Goal: Task Accomplishment & Management: Use online tool/utility

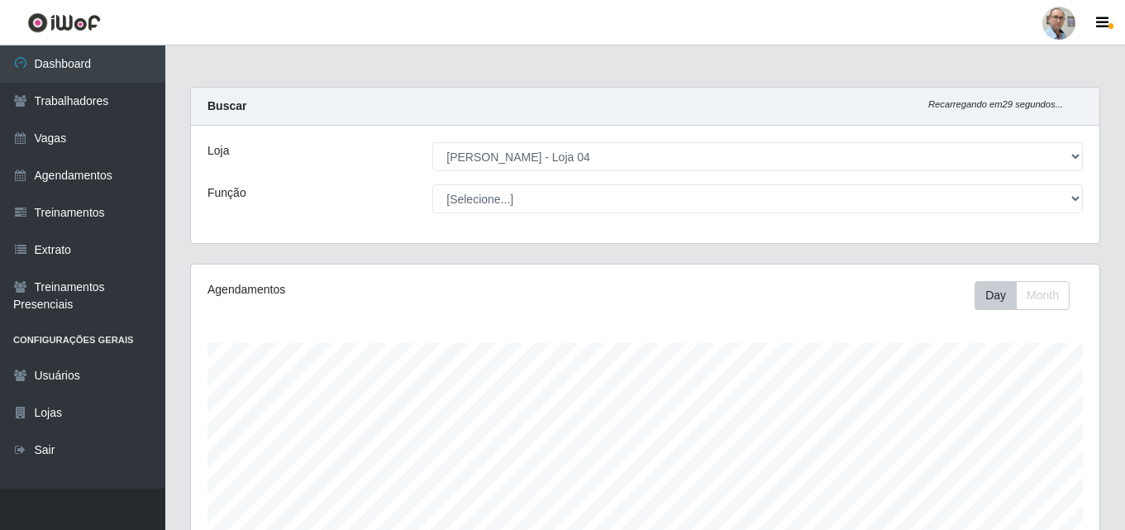
select select "251"
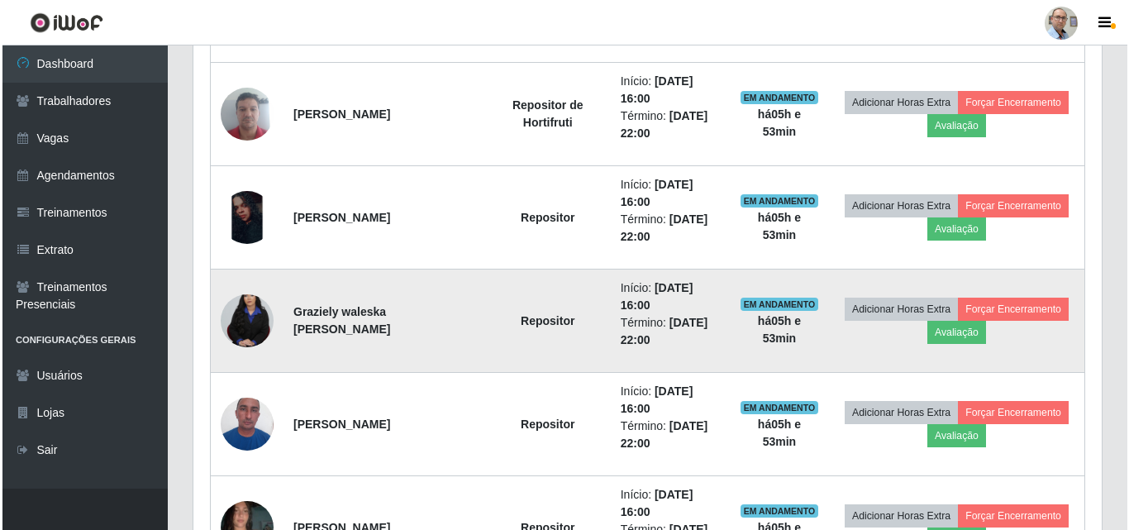
scroll to position [832, 0]
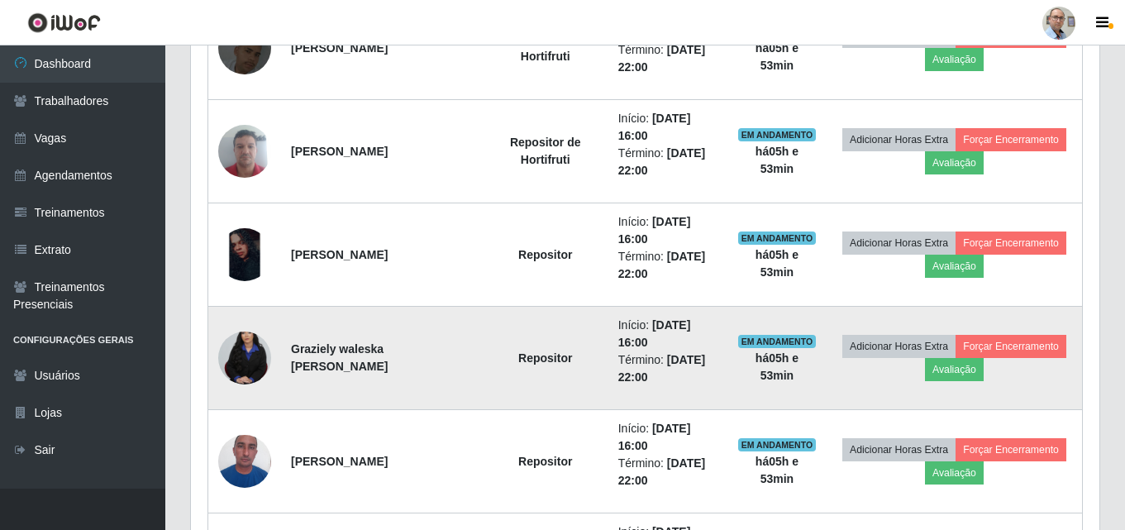
click at [240, 343] on img at bounding box center [244, 357] width 53 height 79
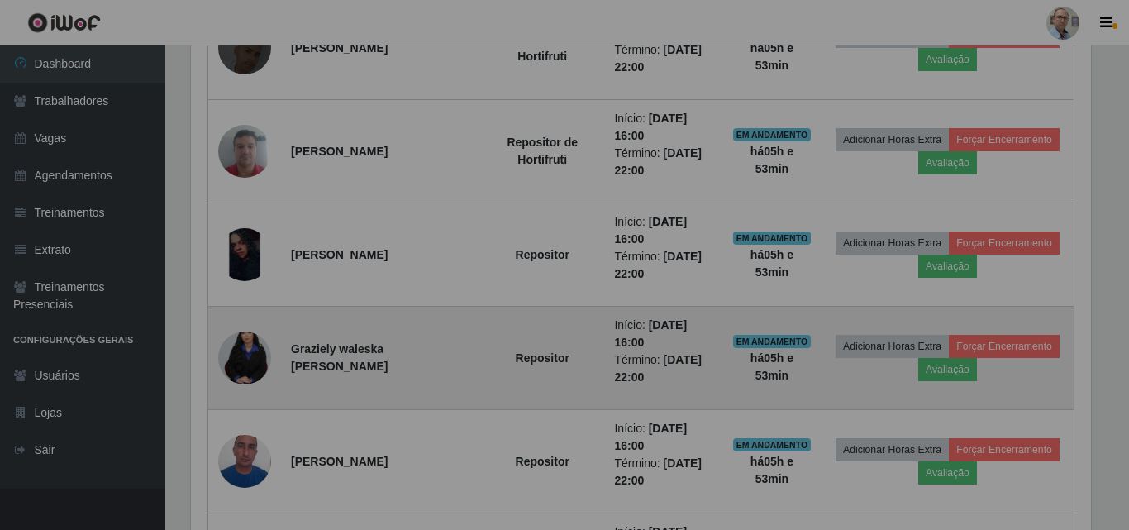
scroll to position [343, 908]
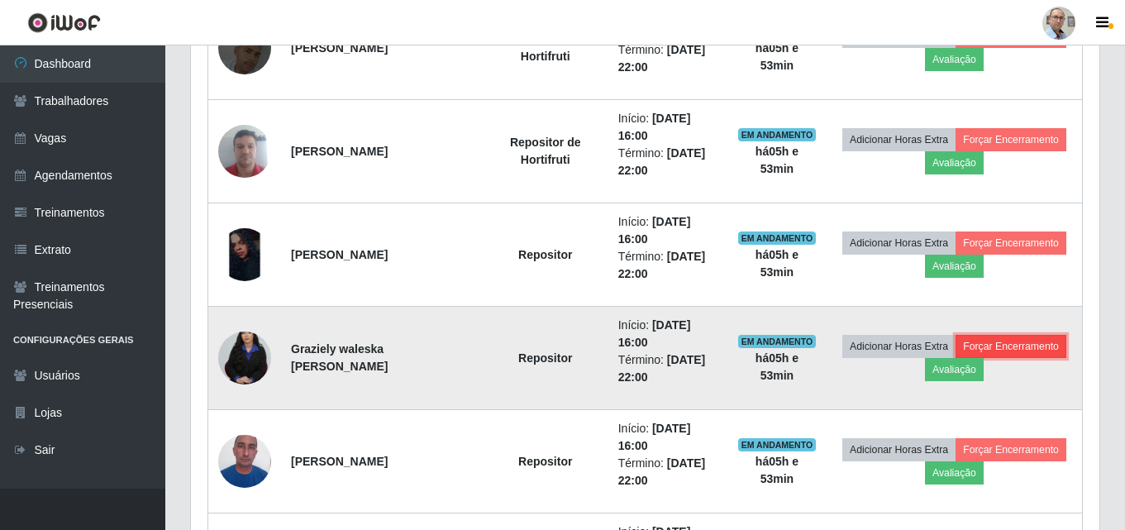
click at [1024, 340] on button "Forçar Encerramento" at bounding box center [1011, 346] width 111 height 23
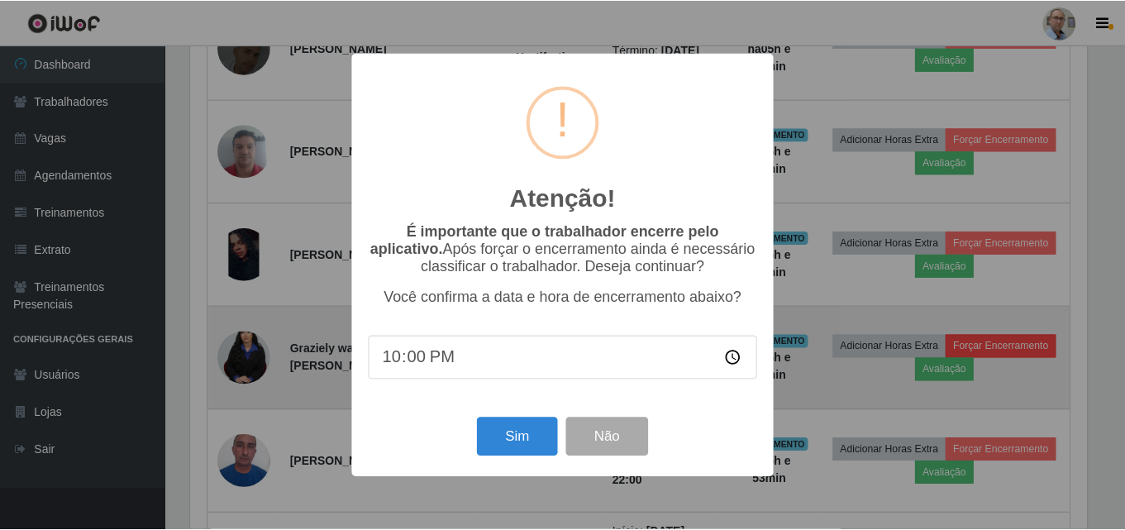
scroll to position [343, 900]
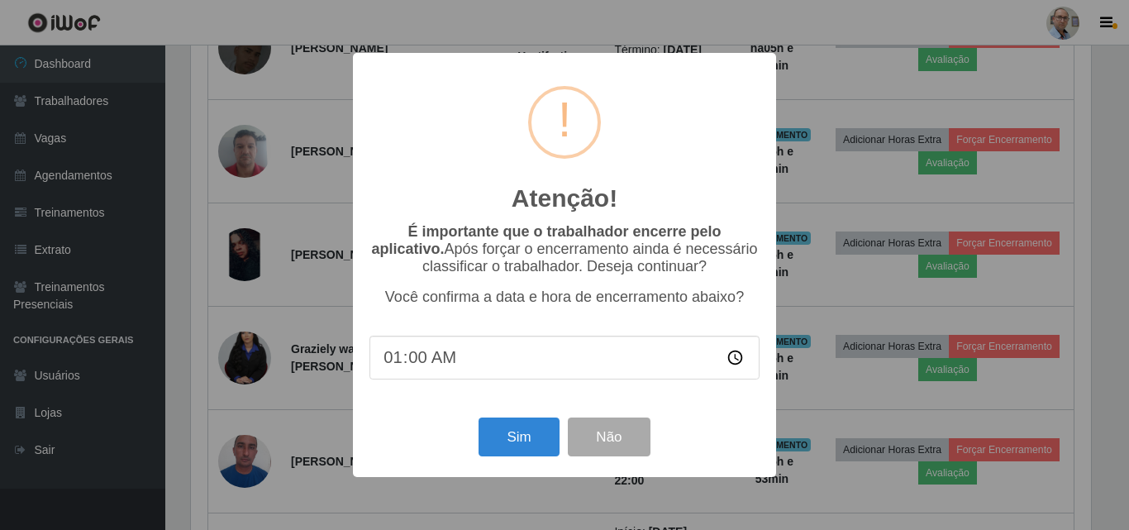
type input "17:00"
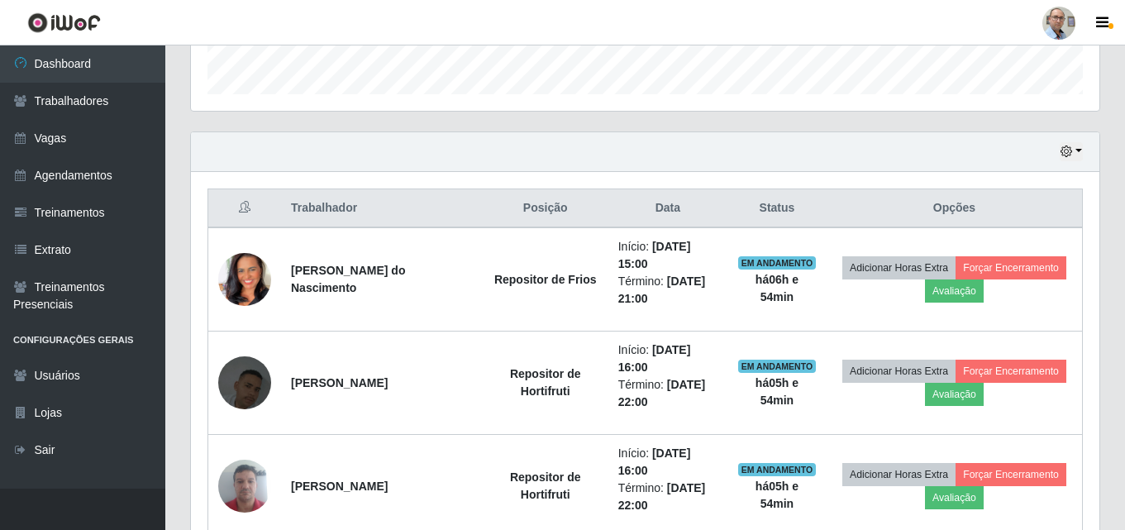
scroll to position [584, 0]
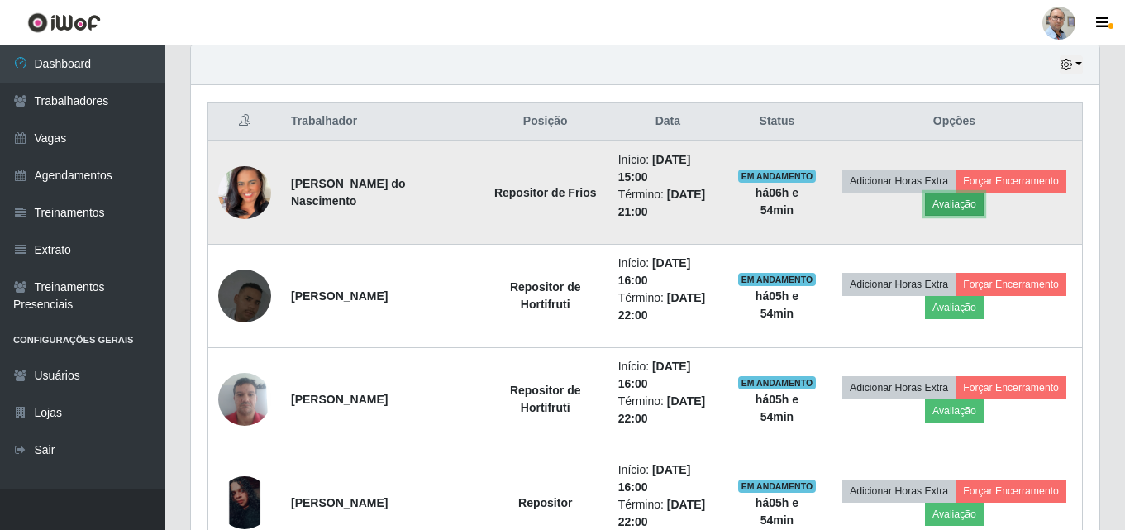
click at [969, 207] on button "Avaliação" at bounding box center [954, 204] width 59 height 23
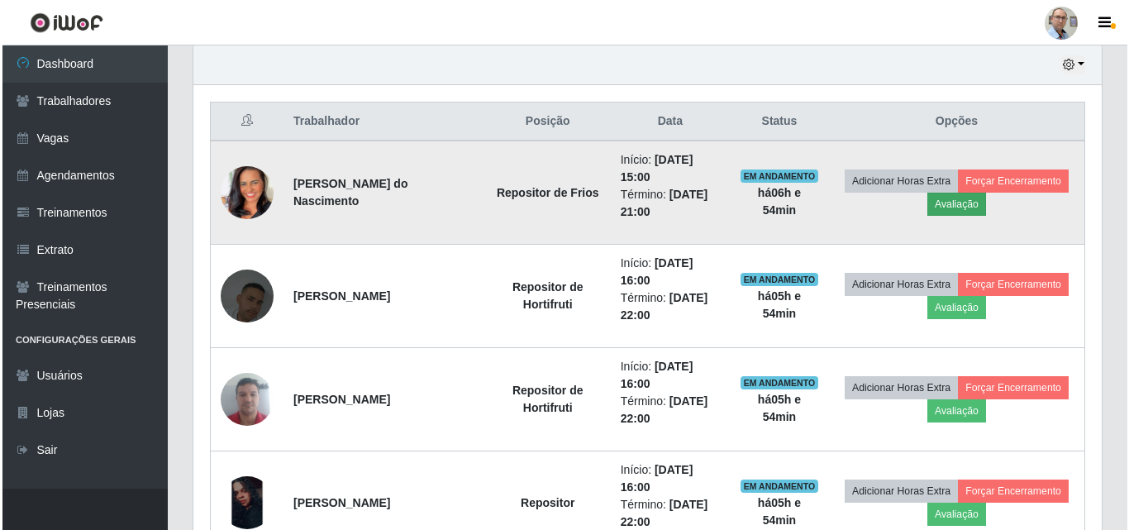
scroll to position [343, 900]
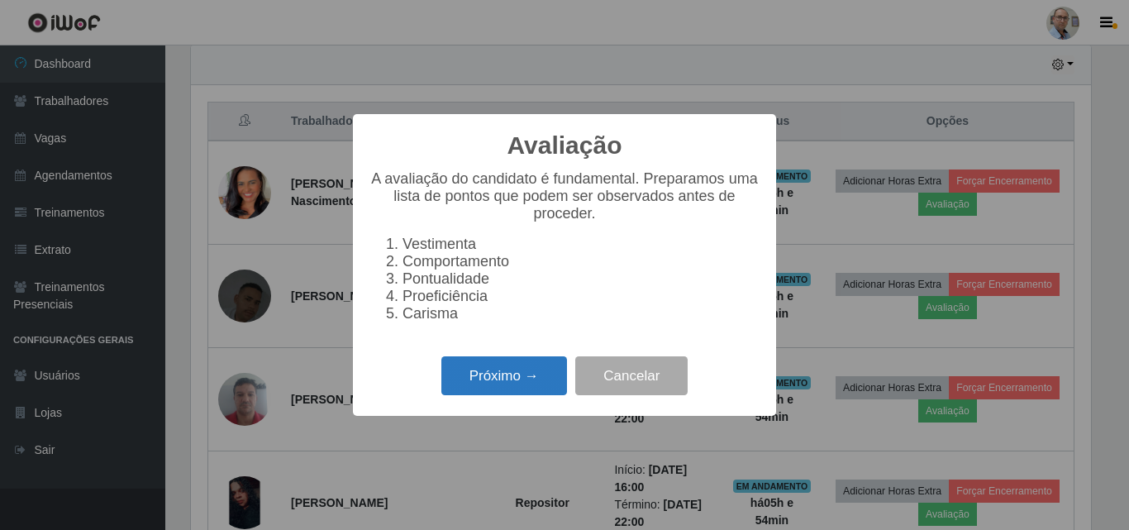
click at [487, 381] on button "Próximo →" at bounding box center [504, 375] width 126 height 39
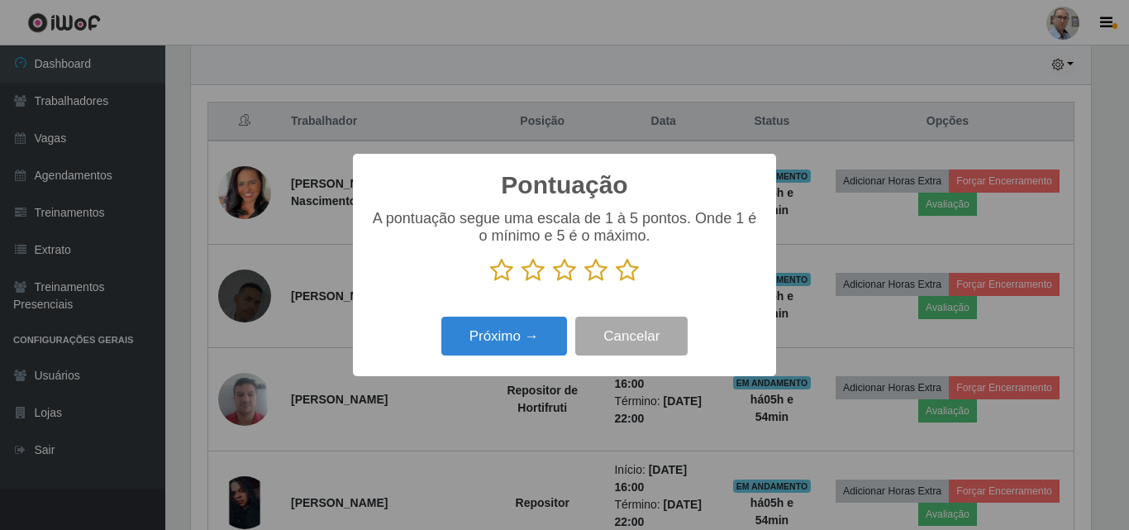
click at [622, 283] on icon at bounding box center [627, 270] width 23 height 25
click at [616, 283] on input "radio" at bounding box center [616, 283] width 0 height 0
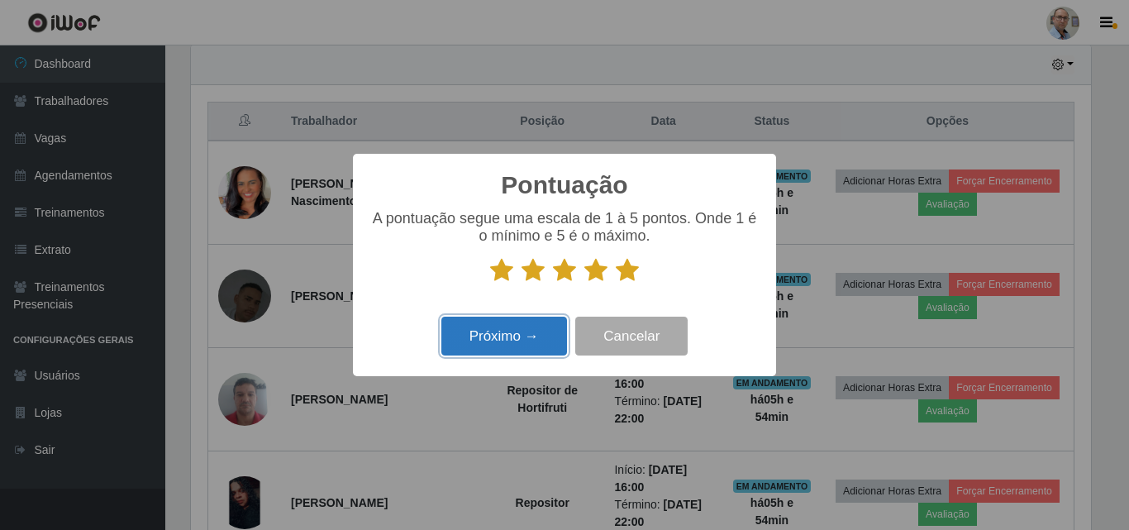
click at [493, 328] on button "Próximo →" at bounding box center [504, 336] width 126 height 39
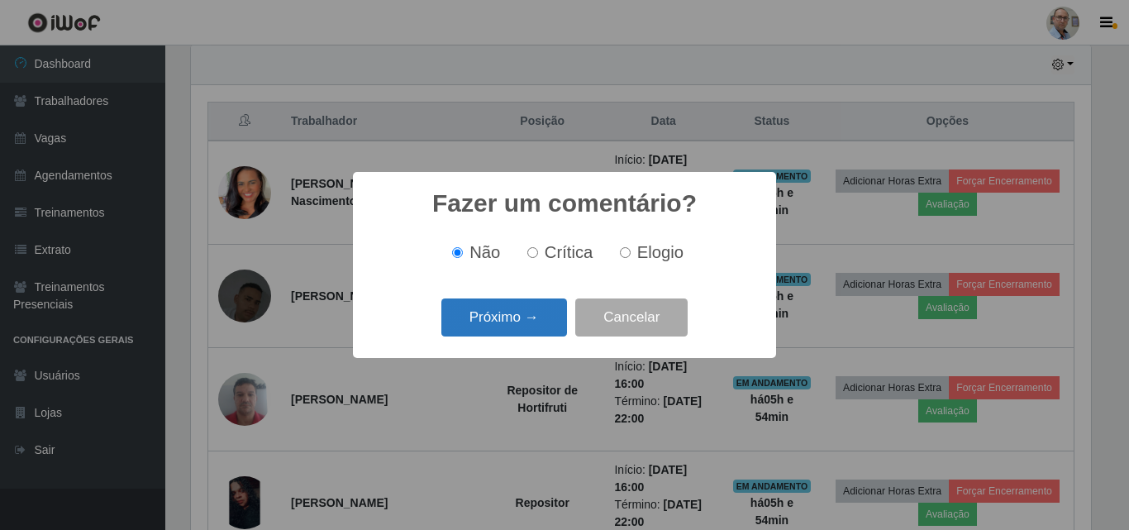
click at [494, 315] on button "Próximo →" at bounding box center [504, 317] width 126 height 39
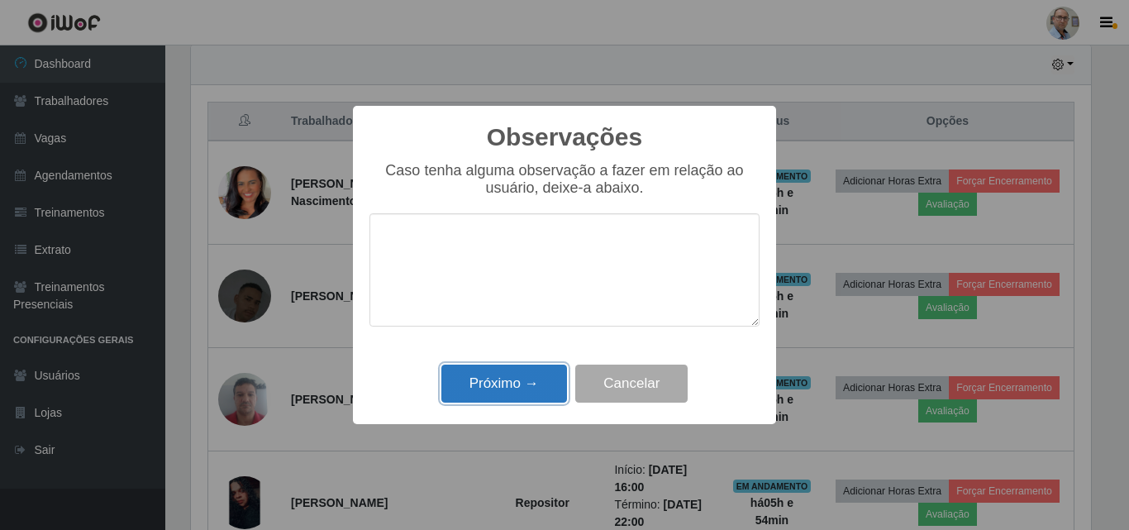
click at [489, 376] on button "Próximo →" at bounding box center [504, 384] width 126 height 39
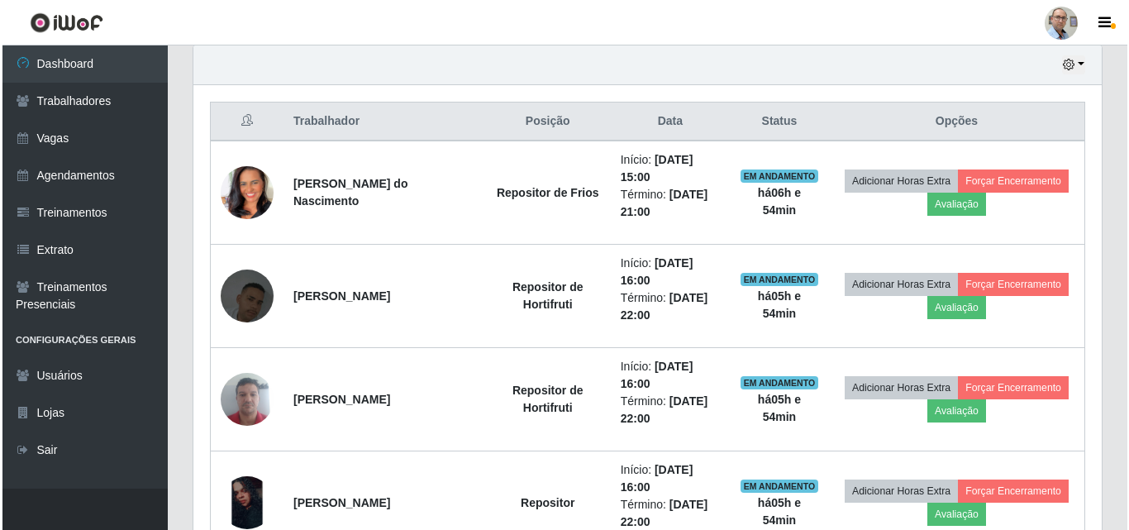
scroll to position [343, 908]
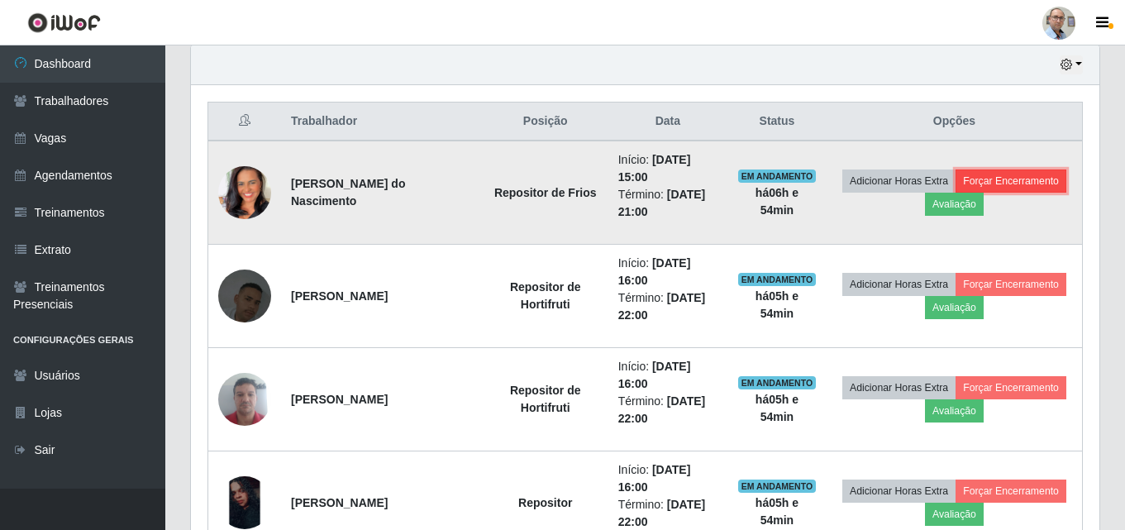
click at [1038, 176] on button "Forçar Encerramento" at bounding box center [1011, 180] width 111 height 23
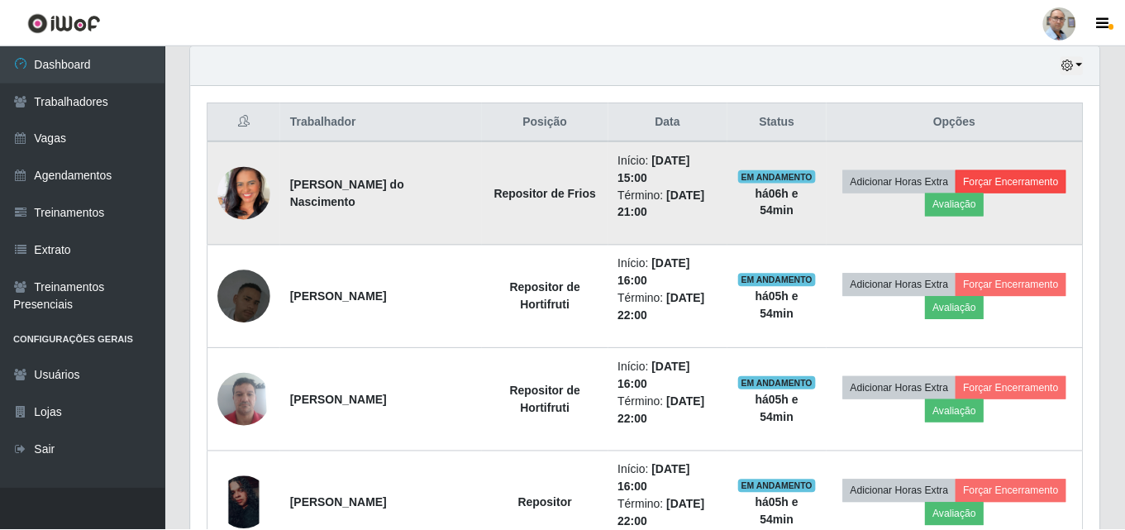
scroll to position [343, 900]
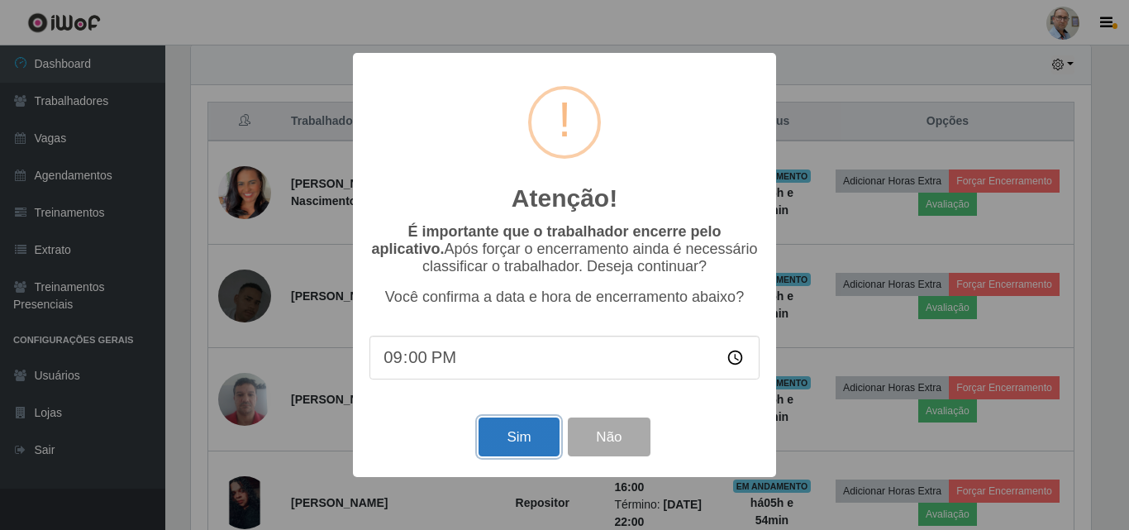
click at [514, 436] on button "Sim" at bounding box center [519, 436] width 80 height 39
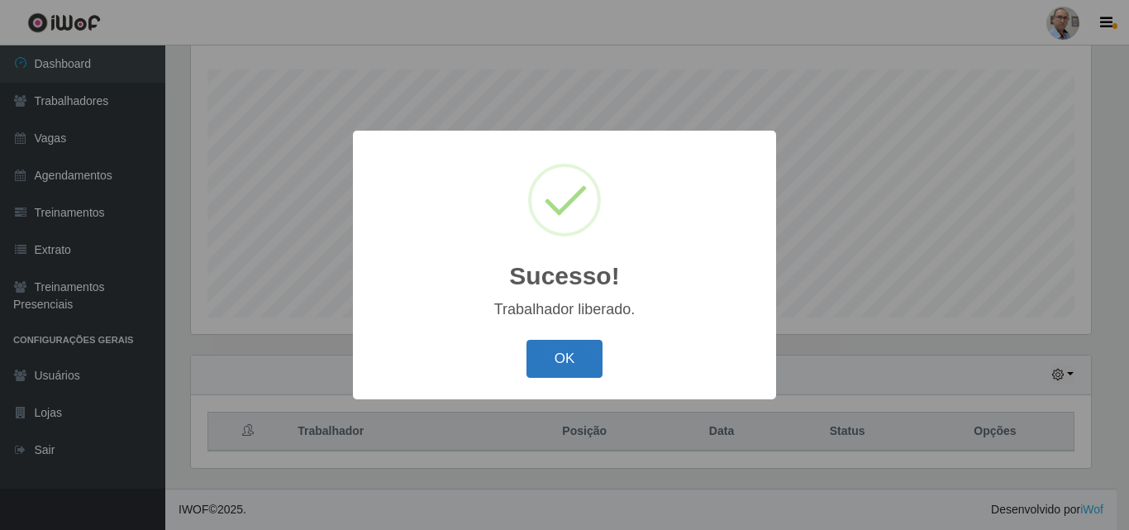
click at [578, 362] on button "OK" at bounding box center [565, 359] width 77 height 39
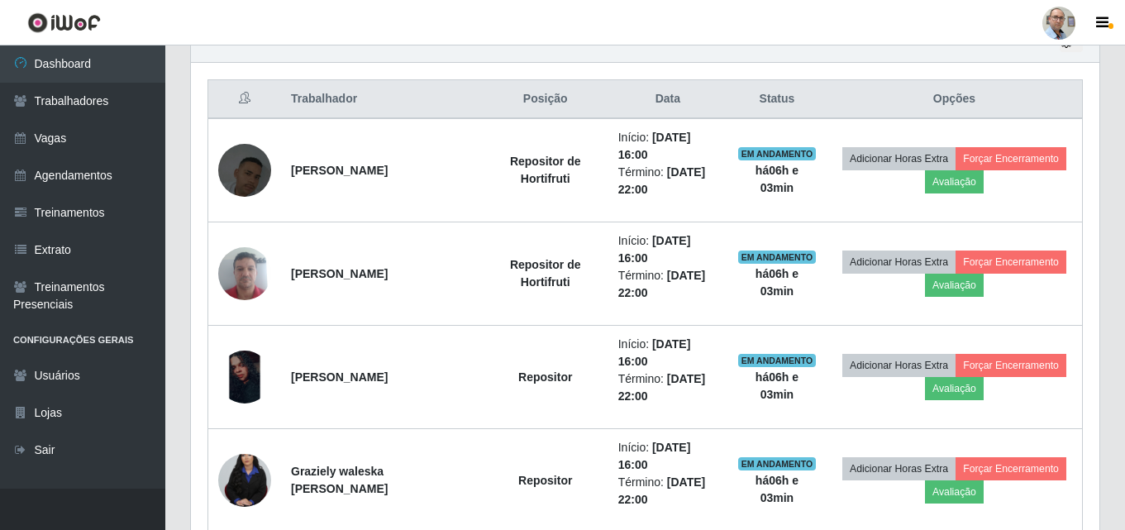
scroll to position [604, 0]
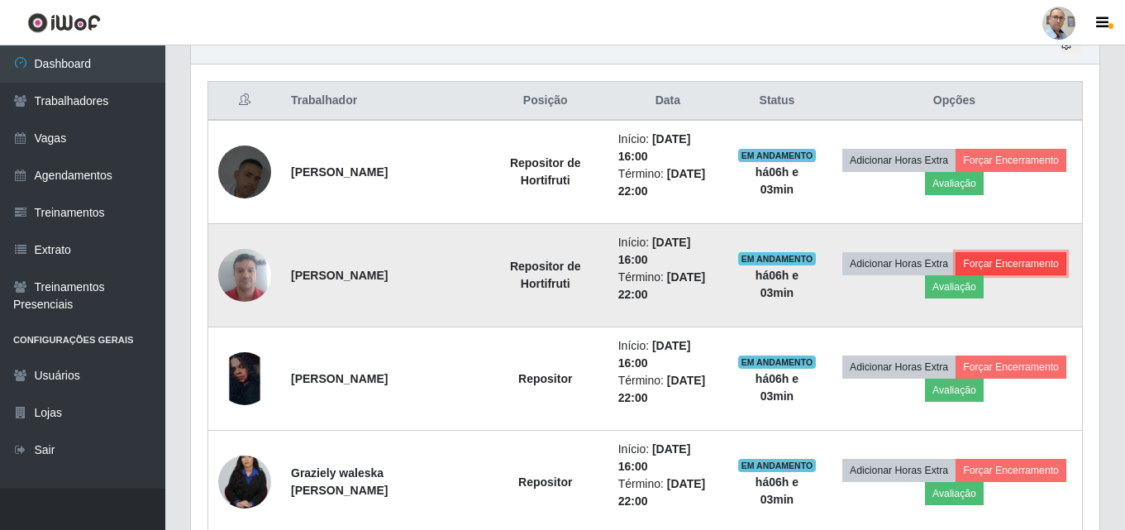
click at [1012, 263] on button "Forçar Encerramento" at bounding box center [1011, 263] width 111 height 23
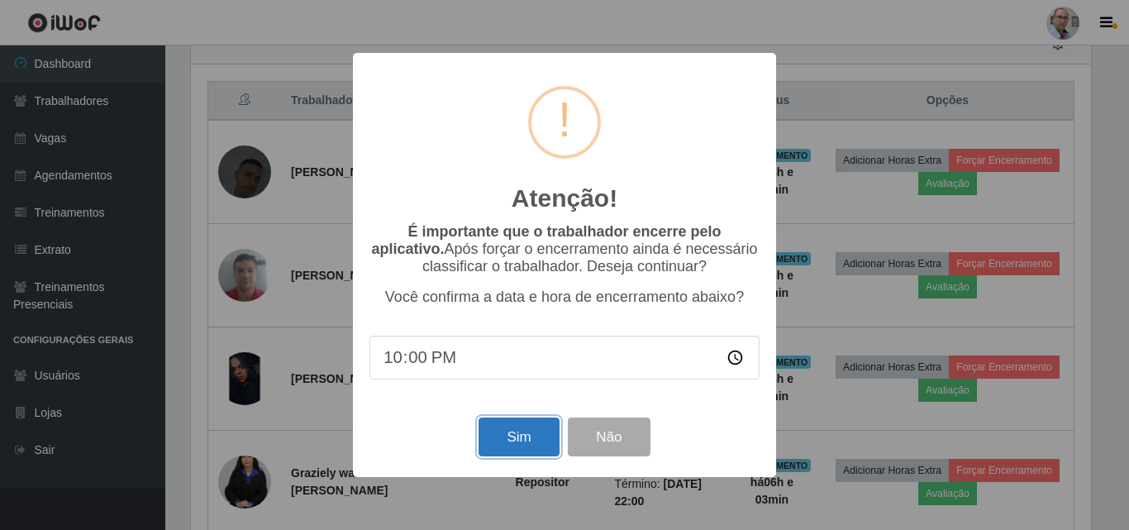
click at [536, 434] on button "Sim" at bounding box center [519, 436] width 80 height 39
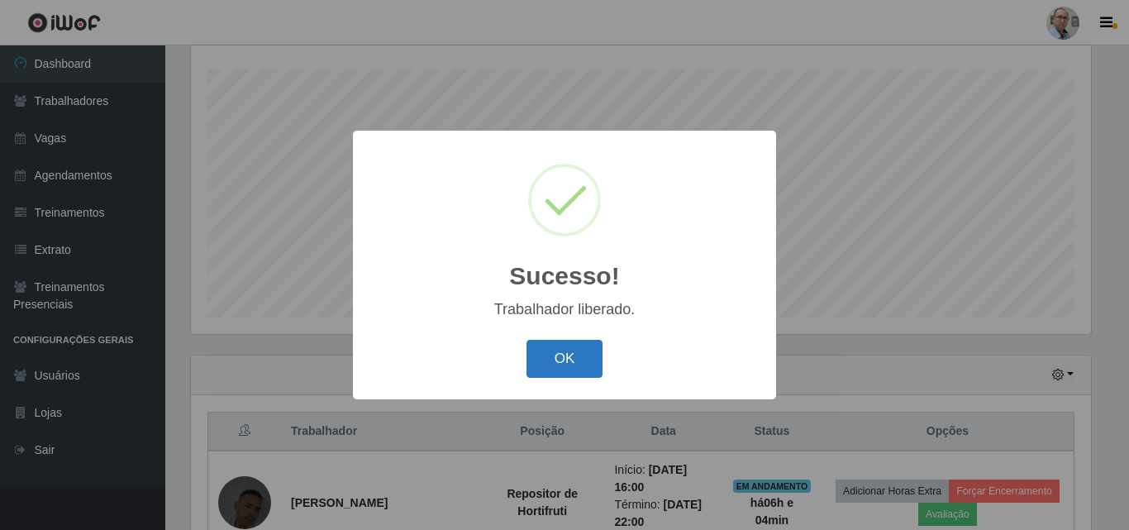
click at [572, 360] on button "OK" at bounding box center [565, 359] width 77 height 39
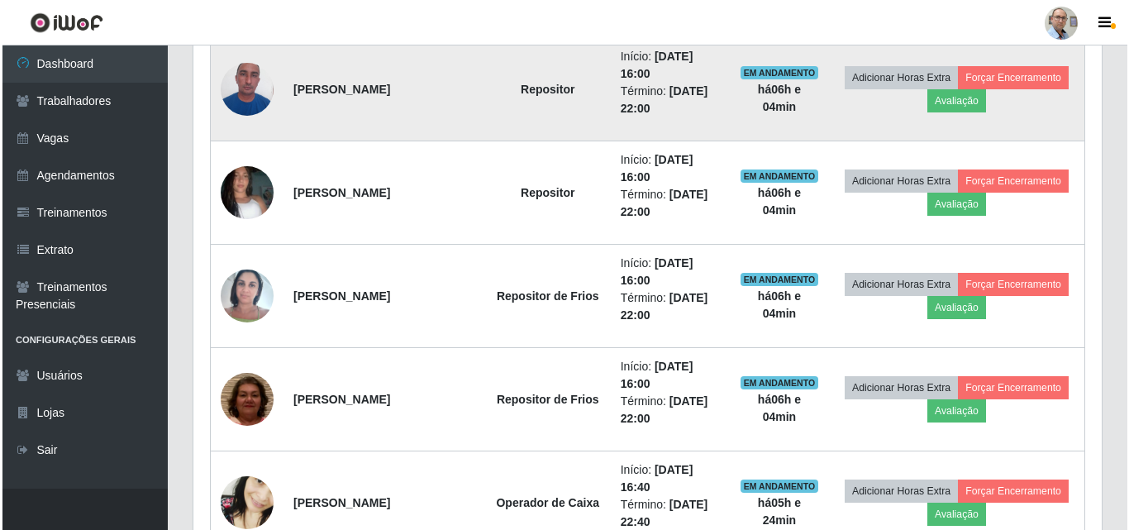
scroll to position [1104, 0]
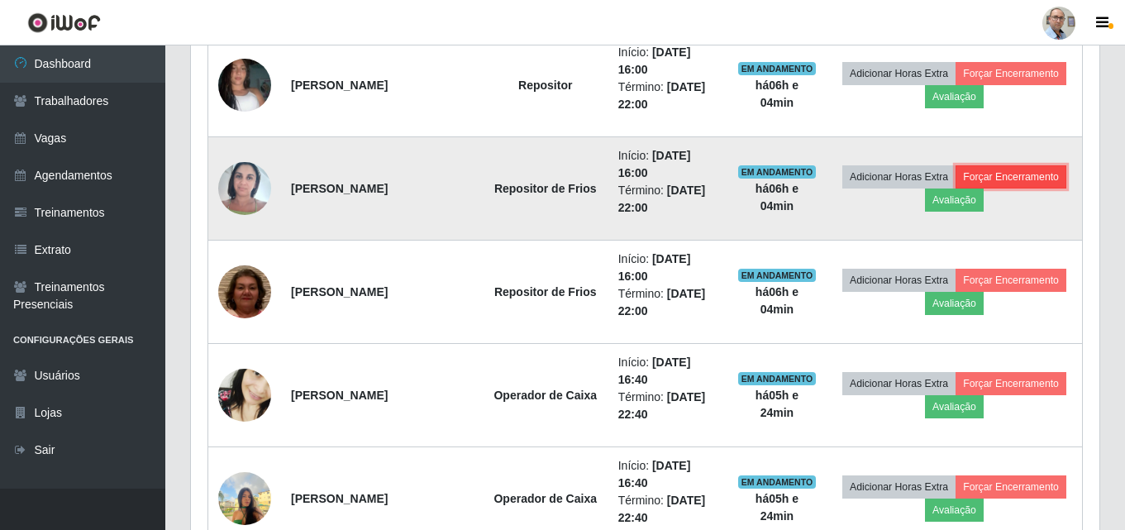
click at [1012, 172] on button "Forçar Encerramento" at bounding box center [1011, 176] width 111 height 23
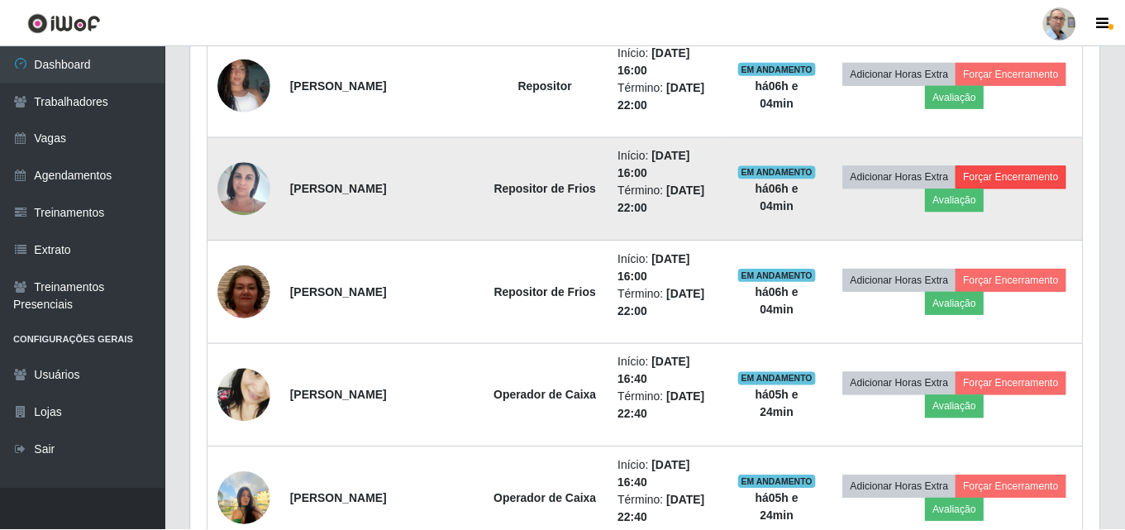
scroll to position [343, 900]
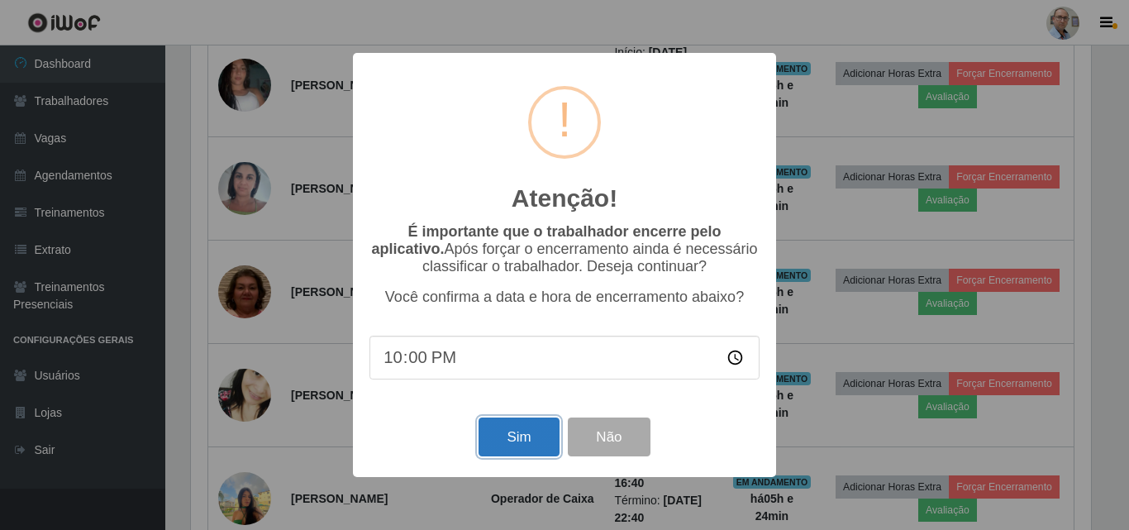
click at [526, 440] on button "Sim" at bounding box center [519, 436] width 80 height 39
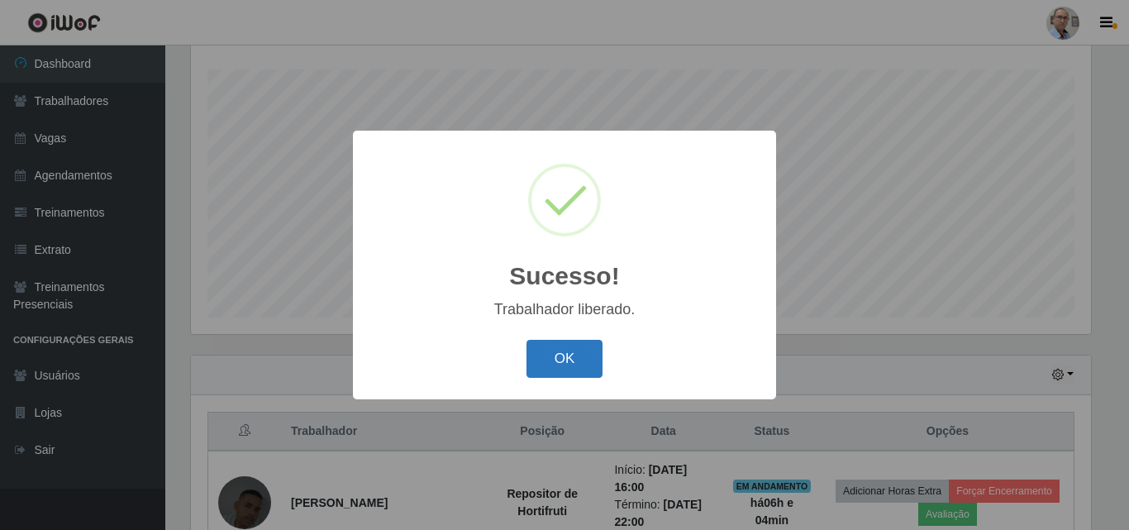
click at [567, 366] on button "OK" at bounding box center [565, 359] width 77 height 39
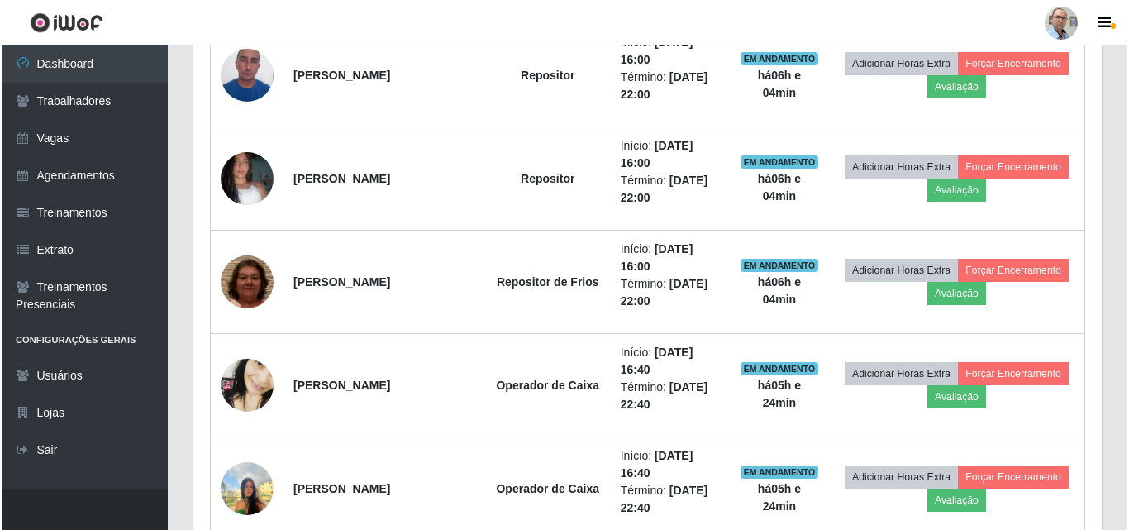
scroll to position [1018, 0]
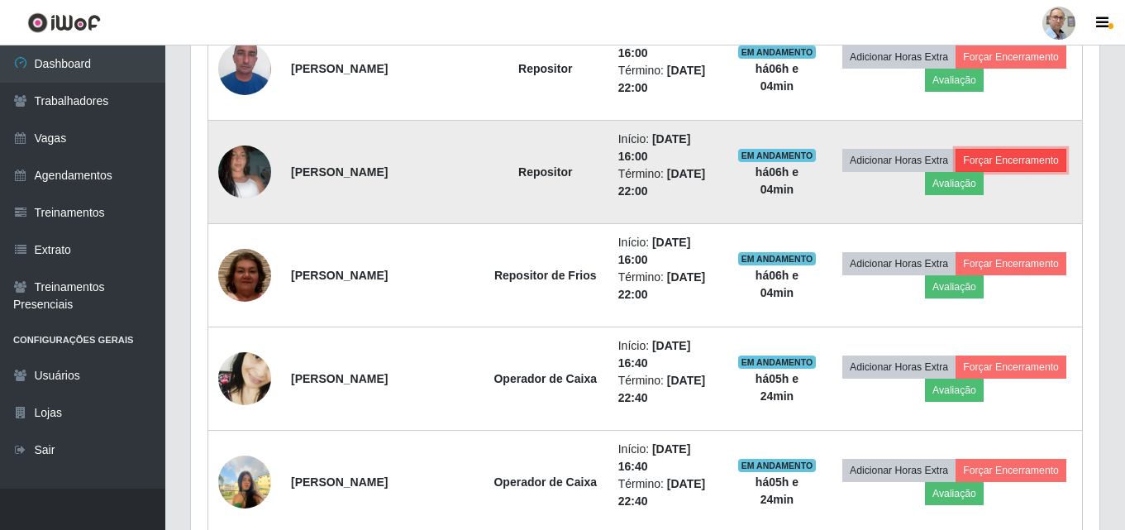
click at [1003, 160] on button "Forçar Encerramento" at bounding box center [1011, 160] width 111 height 23
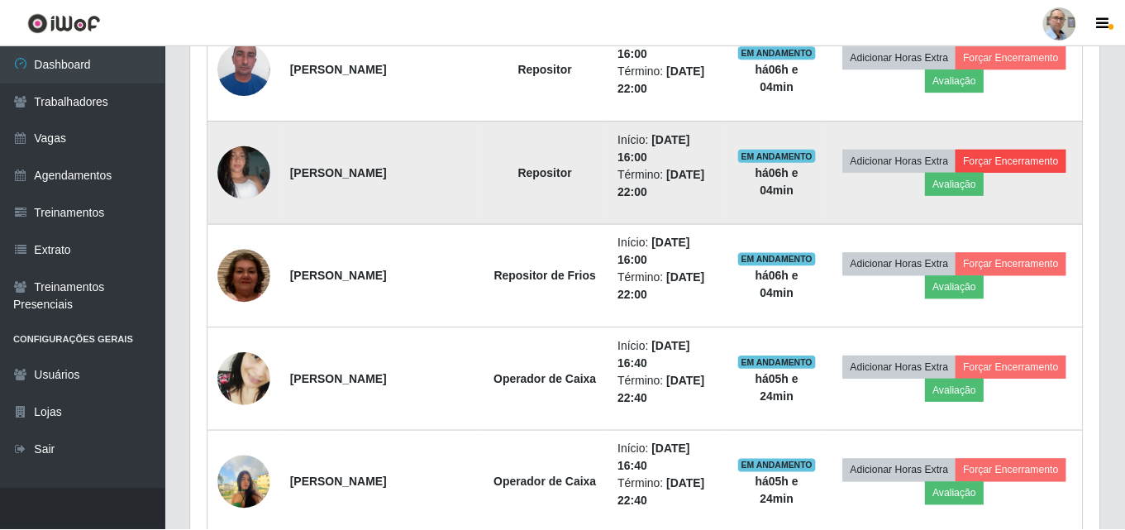
scroll to position [343, 900]
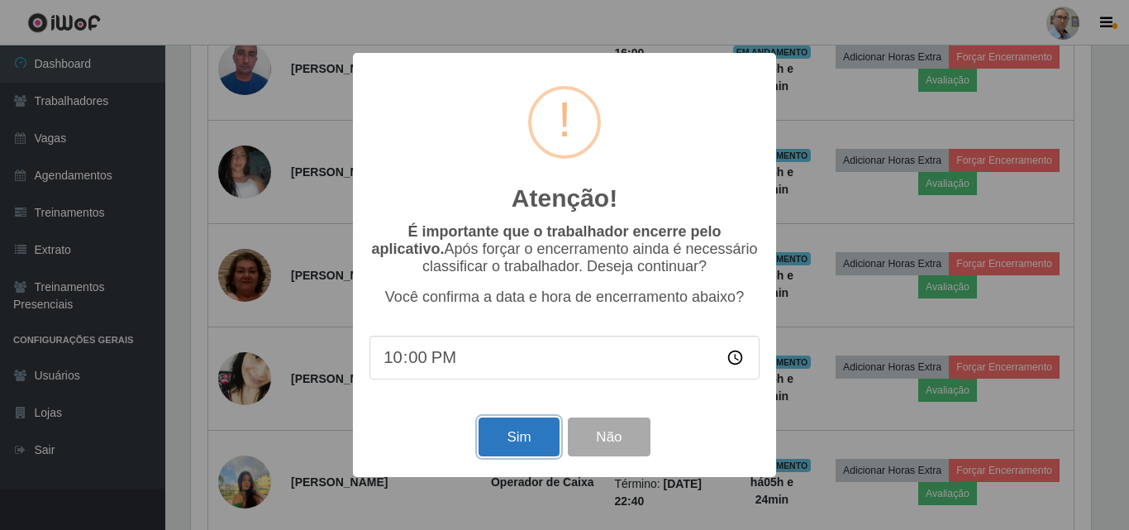
click at [528, 447] on button "Sim" at bounding box center [519, 436] width 80 height 39
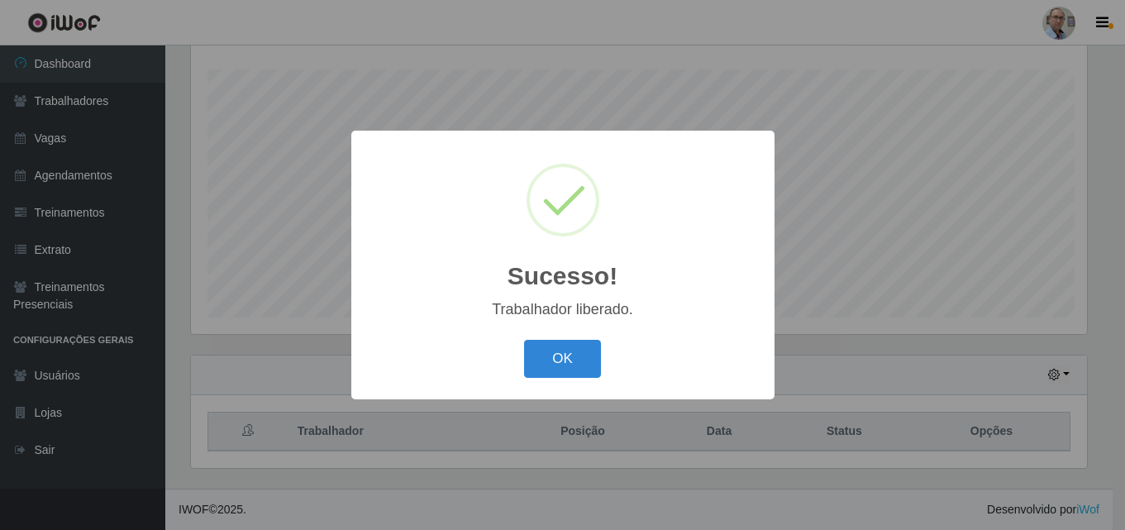
scroll to position [0, 0]
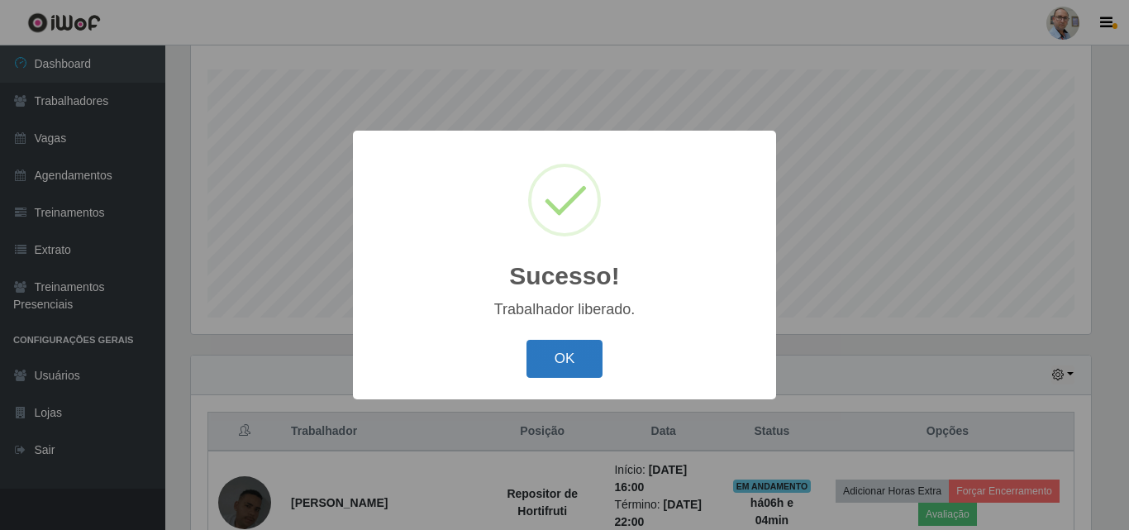
click at [559, 359] on button "OK" at bounding box center [565, 359] width 77 height 39
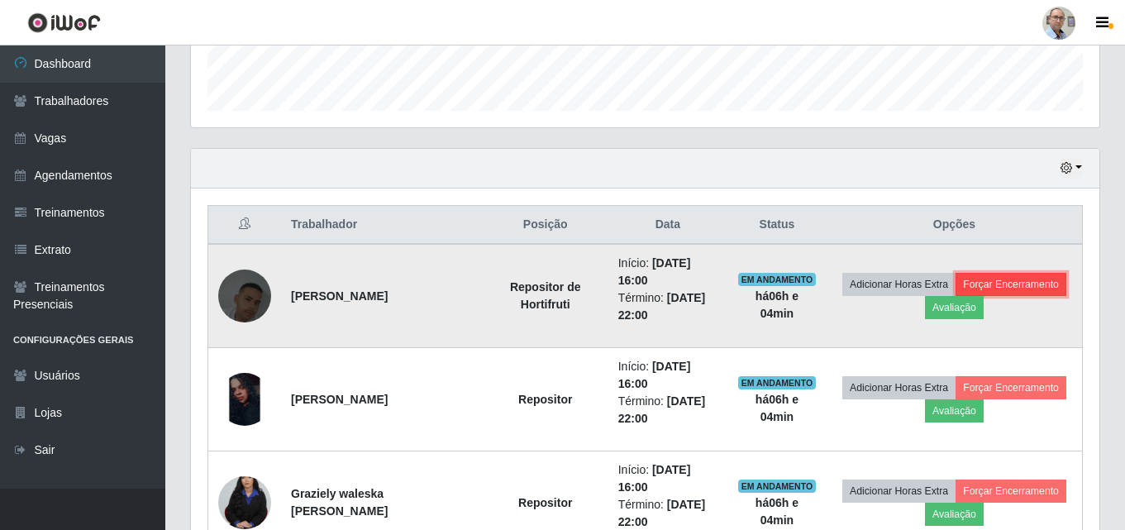
click at [1014, 279] on button "Forçar Encerramento" at bounding box center [1011, 284] width 111 height 23
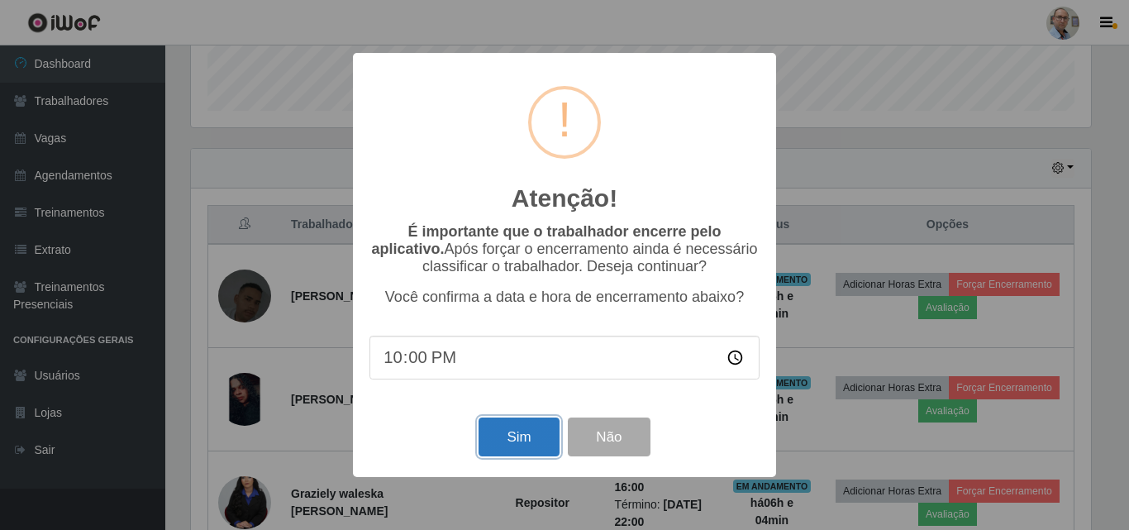
click at [508, 435] on button "Sim" at bounding box center [519, 436] width 80 height 39
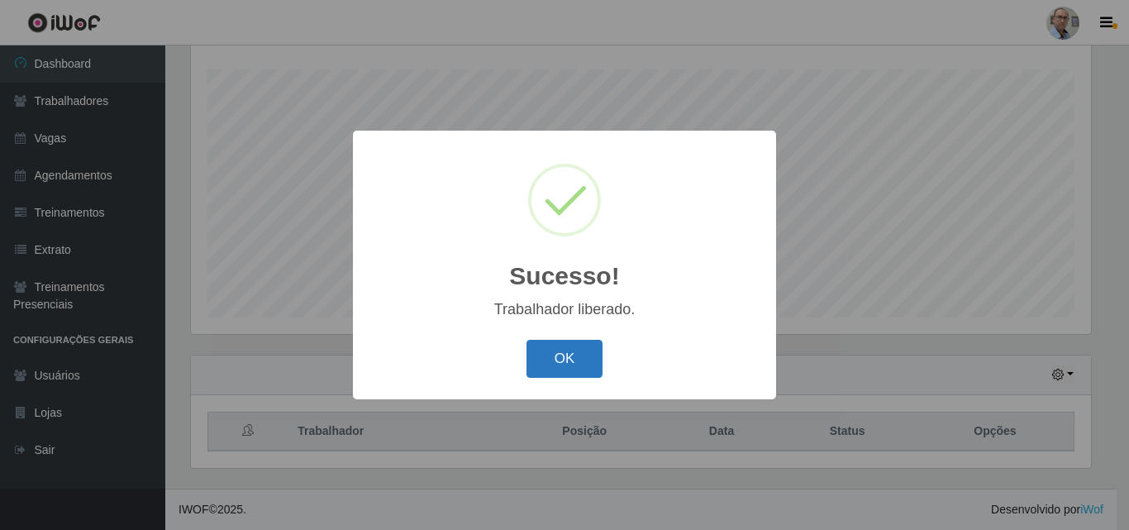
click at [584, 363] on button "OK" at bounding box center [565, 359] width 77 height 39
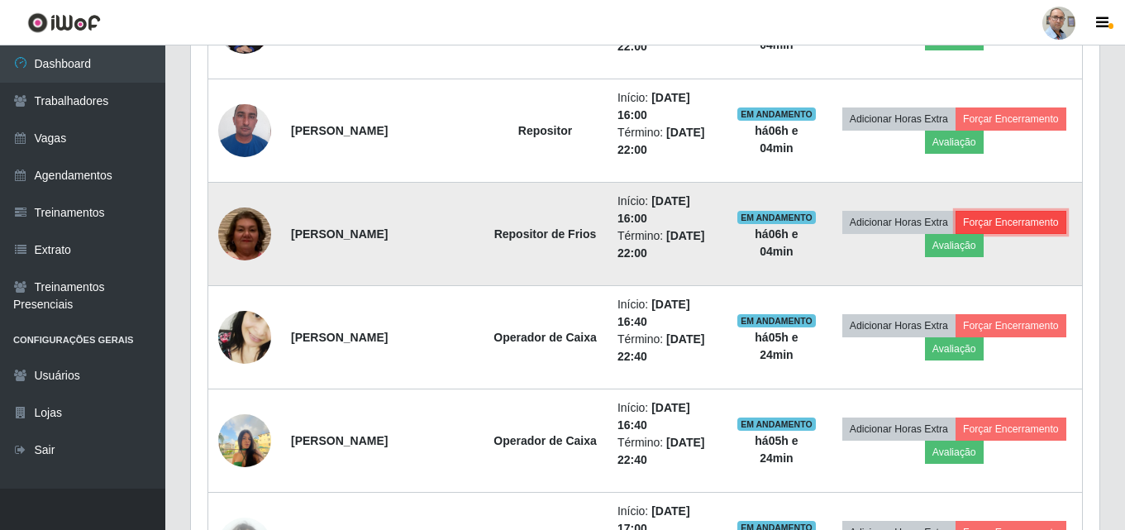
click at [1015, 224] on button "Forçar Encerramento" at bounding box center [1011, 222] width 111 height 23
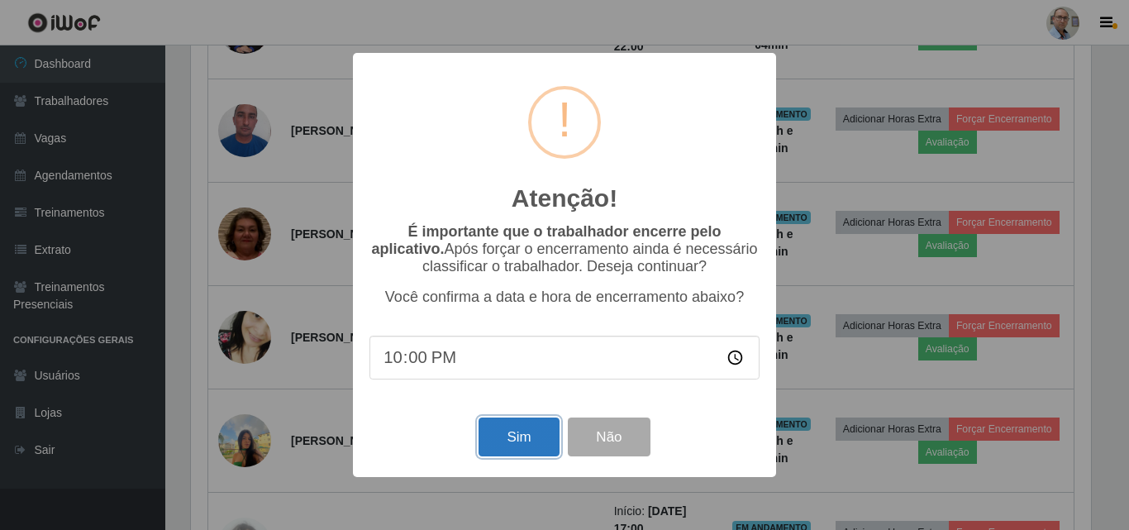
click at [490, 435] on button "Sim" at bounding box center [519, 436] width 80 height 39
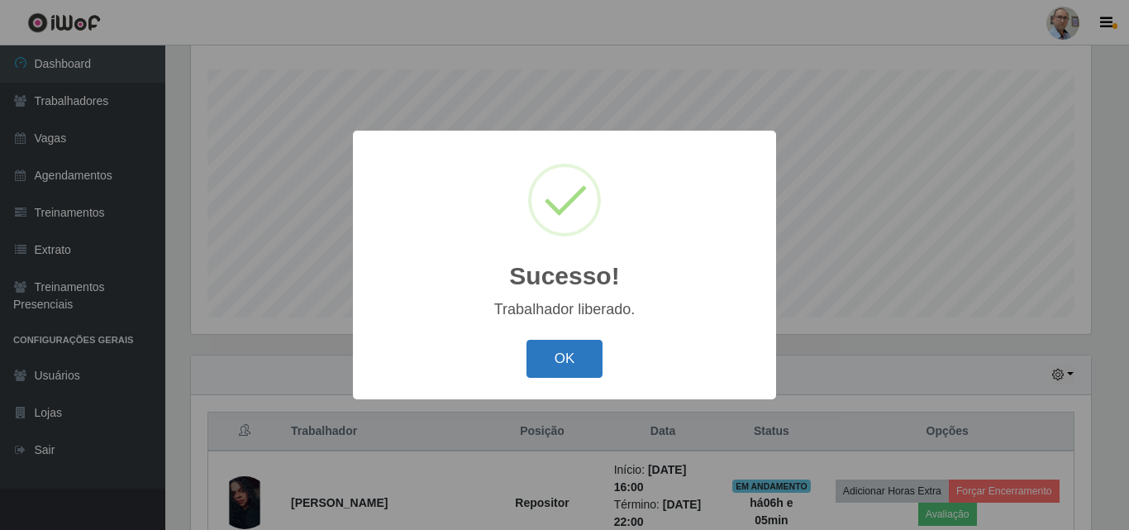
click at [563, 362] on button "OK" at bounding box center [565, 359] width 77 height 39
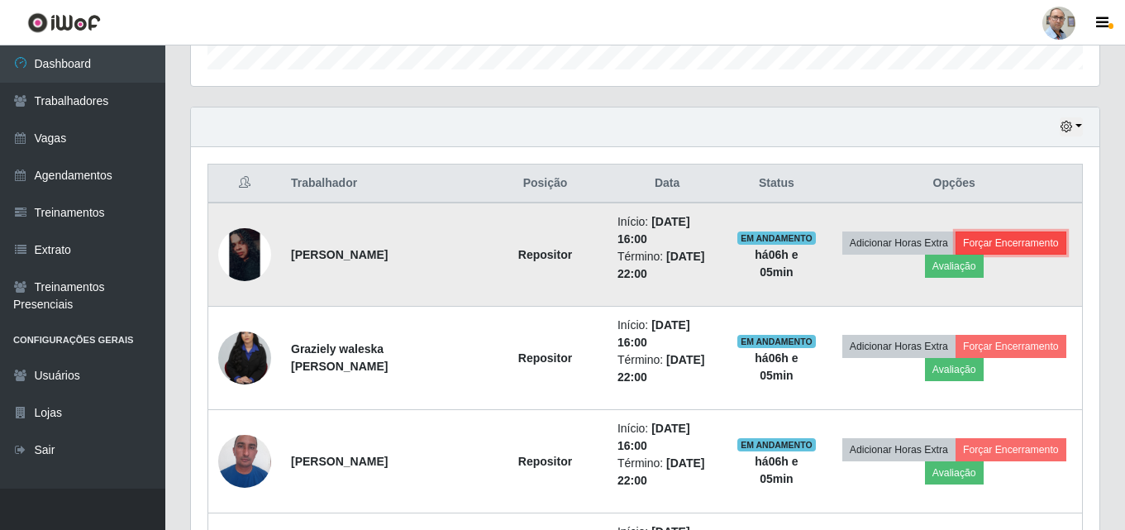
click at [1022, 236] on button "Forçar Encerramento" at bounding box center [1011, 242] width 111 height 23
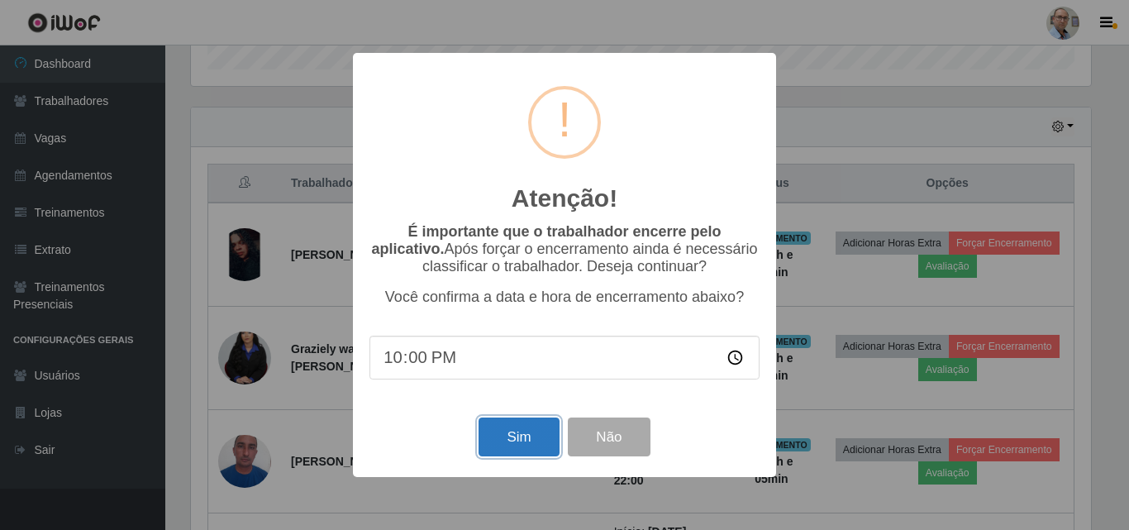
click at [513, 442] on button "Sim" at bounding box center [519, 436] width 80 height 39
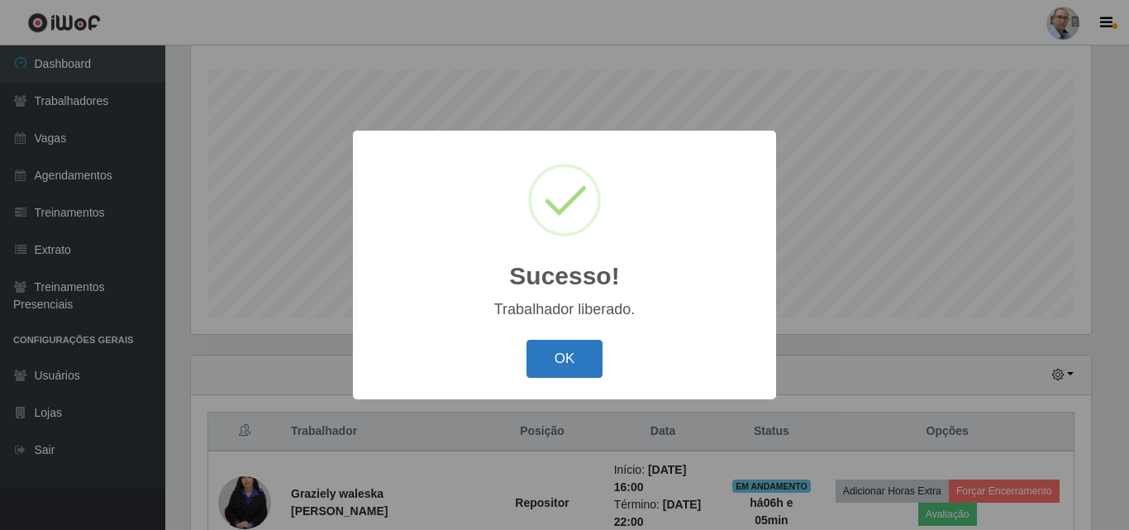
click at [563, 360] on button "OK" at bounding box center [565, 359] width 77 height 39
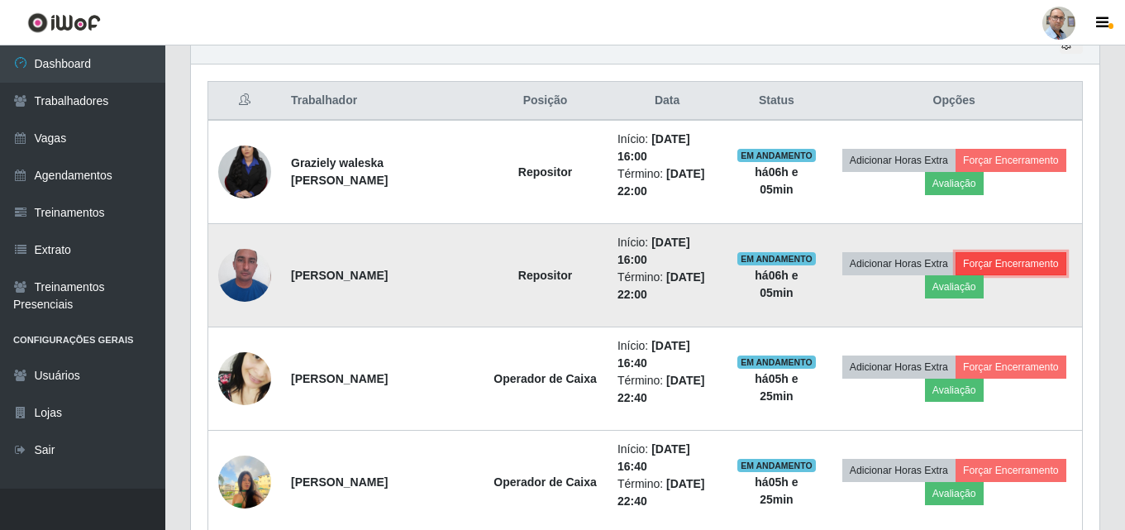
click at [999, 268] on button "Forçar Encerramento" at bounding box center [1011, 263] width 111 height 23
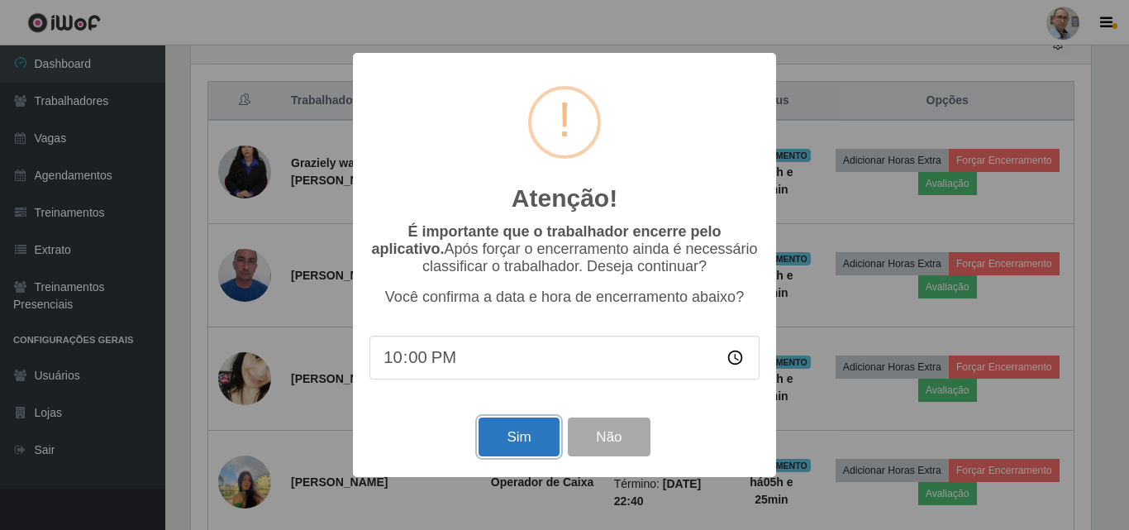
click at [538, 443] on button "Sim" at bounding box center [519, 436] width 80 height 39
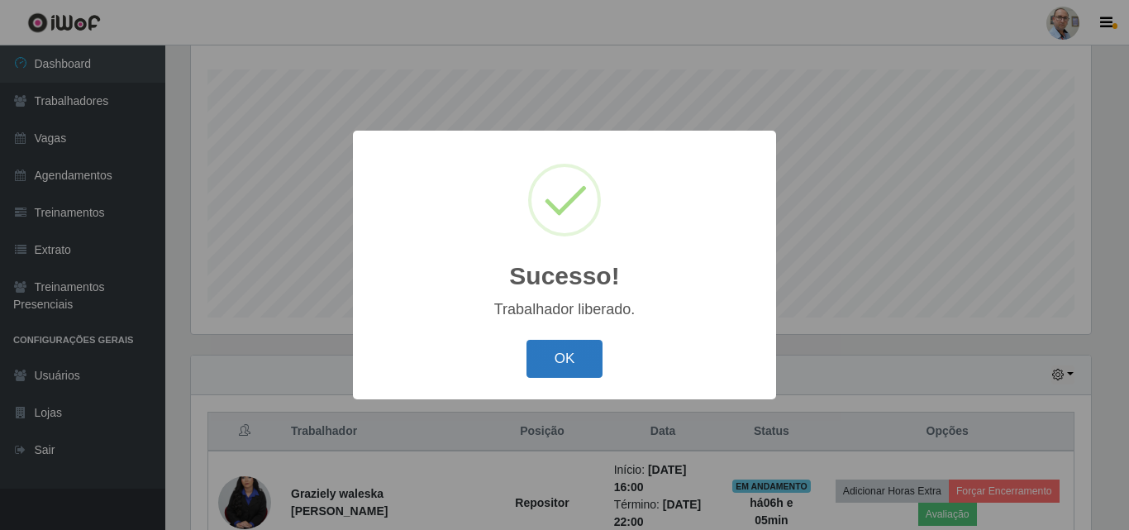
click at [584, 370] on button "OK" at bounding box center [565, 359] width 77 height 39
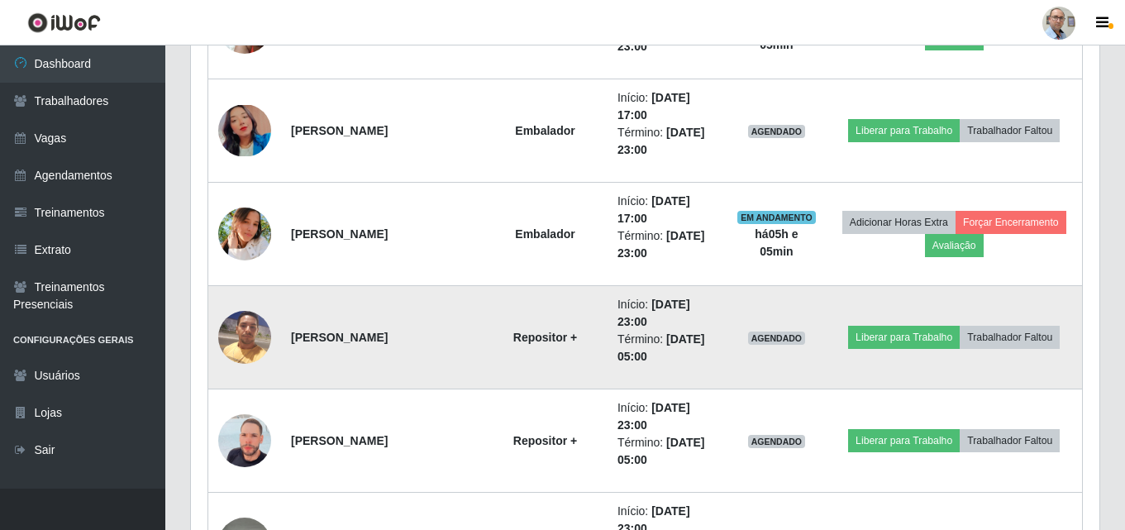
click at [250, 338] on img at bounding box center [244, 337] width 53 height 70
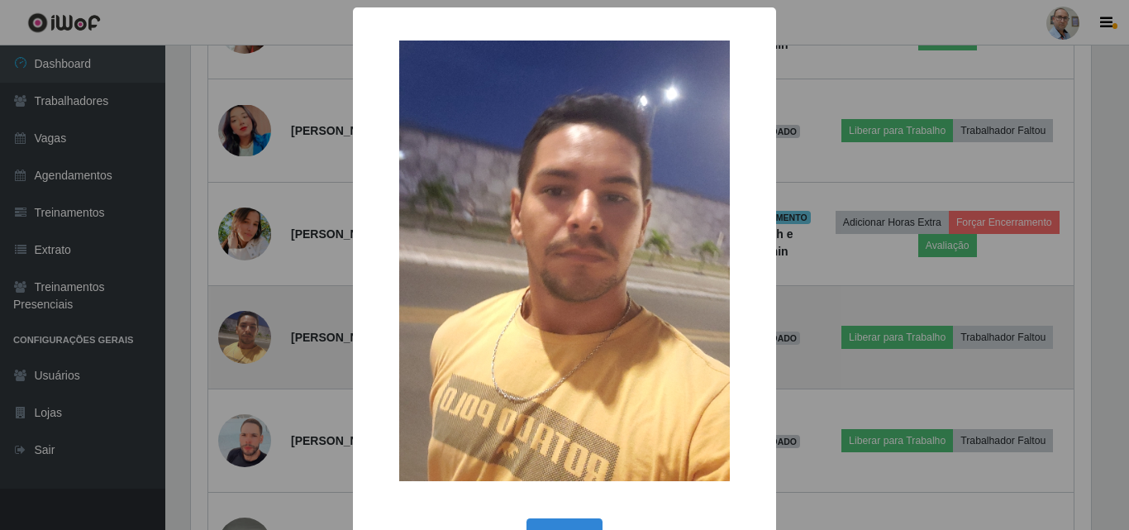
click at [250, 338] on div "× OK Cancel" at bounding box center [564, 265] width 1129 height 530
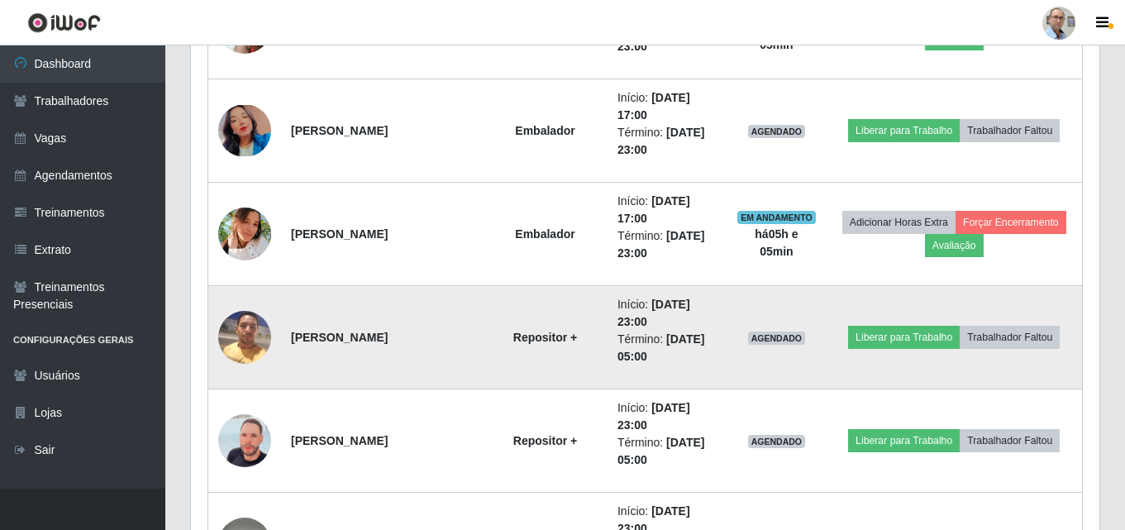
click at [245, 340] on img at bounding box center [244, 337] width 53 height 70
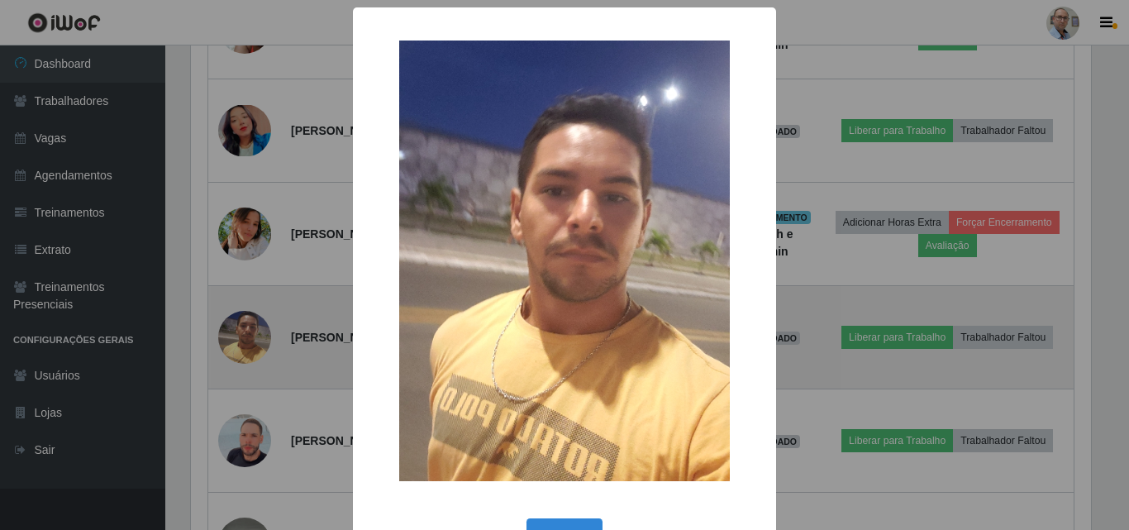
click at [245, 340] on div "× OK Cancel" at bounding box center [564, 265] width 1129 height 530
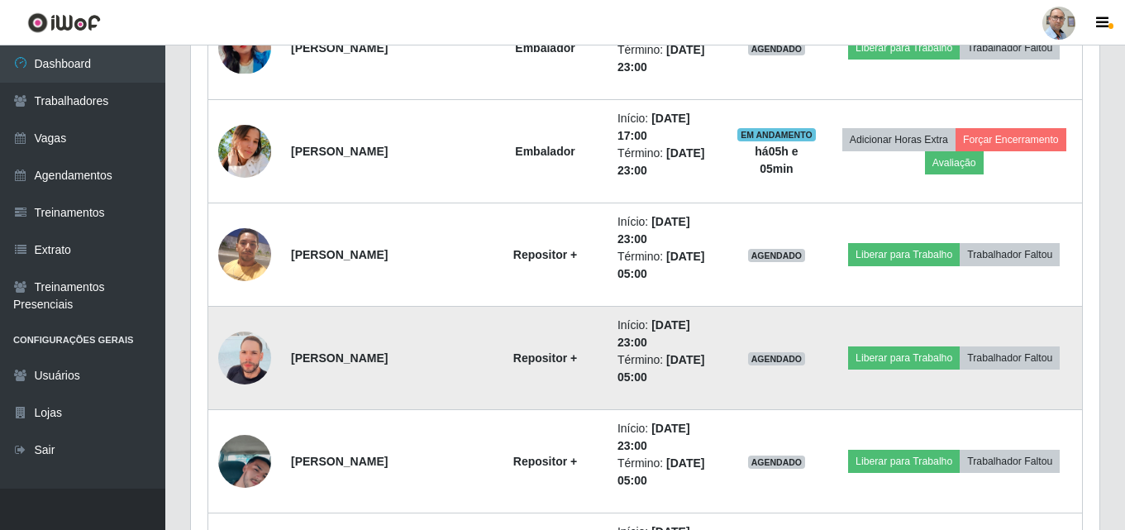
click at [245, 354] on img at bounding box center [244, 358] width 53 height 94
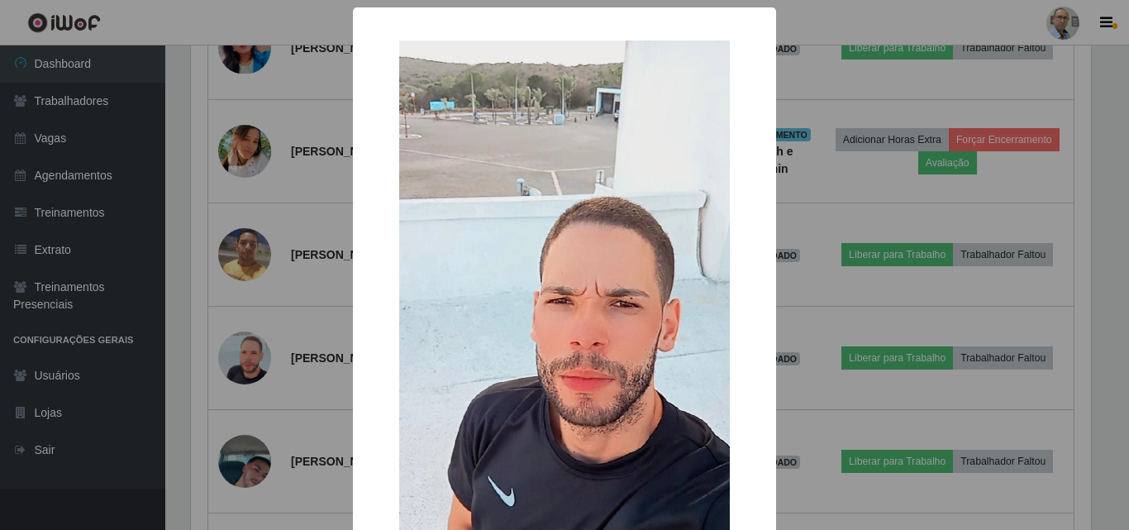
click at [245, 357] on div "× OK Cancel" at bounding box center [564, 265] width 1129 height 530
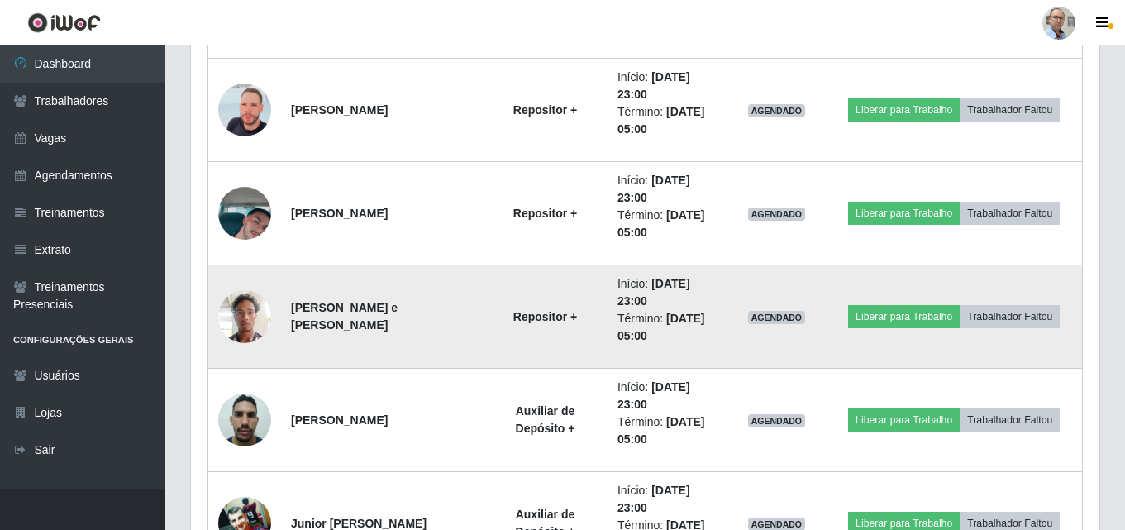
click at [241, 322] on img at bounding box center [244, 316] width 53 height 70
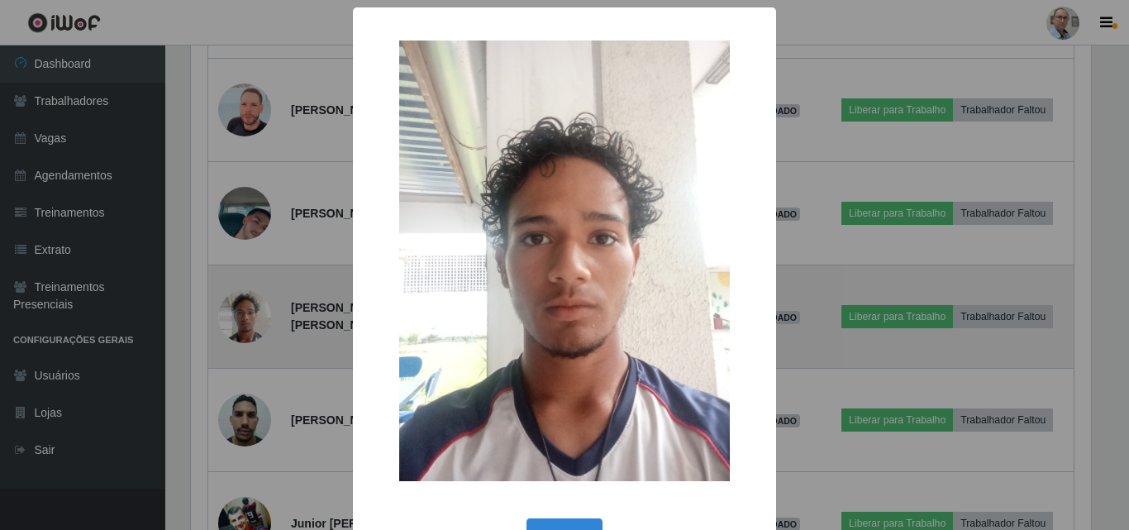
click at [241, 322] on div "× OK Cancel" at bounding box center [564, 265] width 1129 height 530
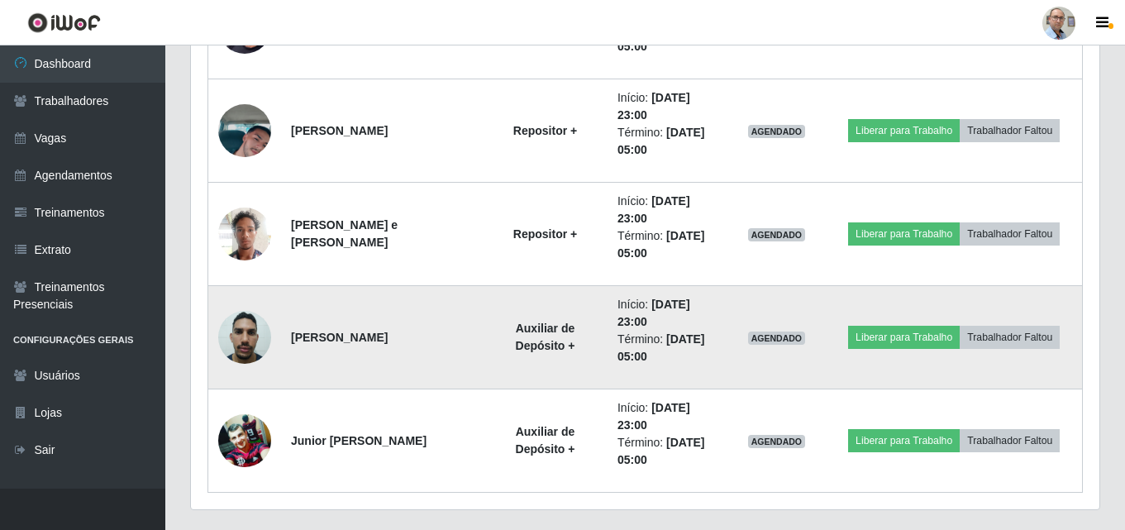
click at [245, 327] on img at bounding box center [244, 337] width 53 height 70
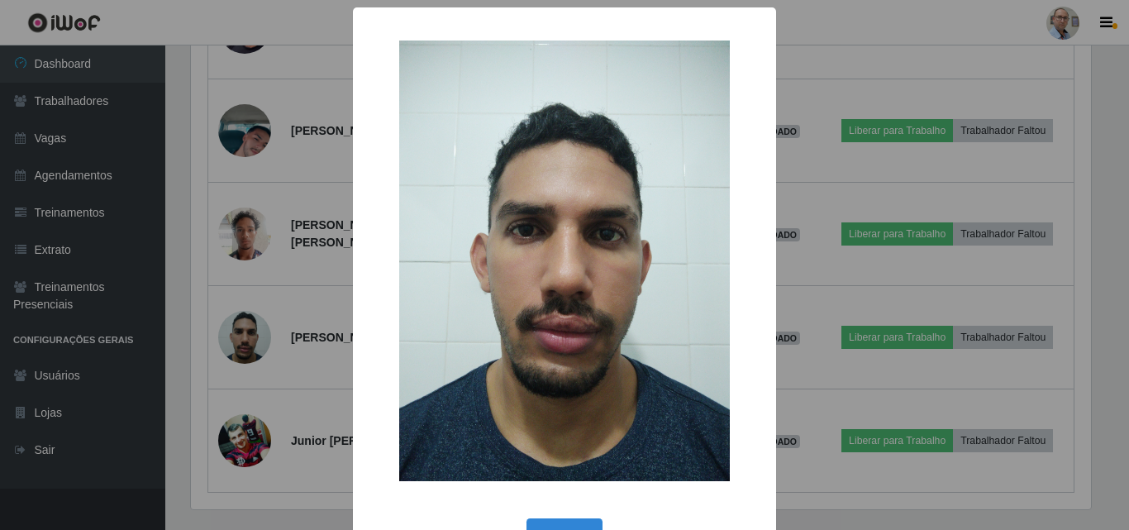
click at [250, 334] on div "× OK Cancel" at bounding box center [564, 265] width 1129 height 530
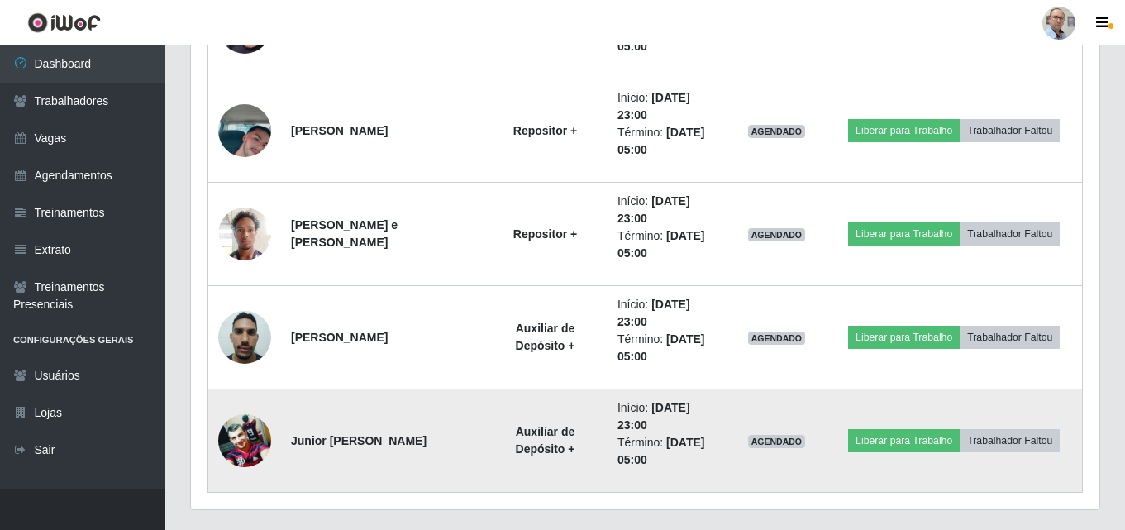
click at [241, 445] on img at bounding box center [244, 440] width 53 height 52
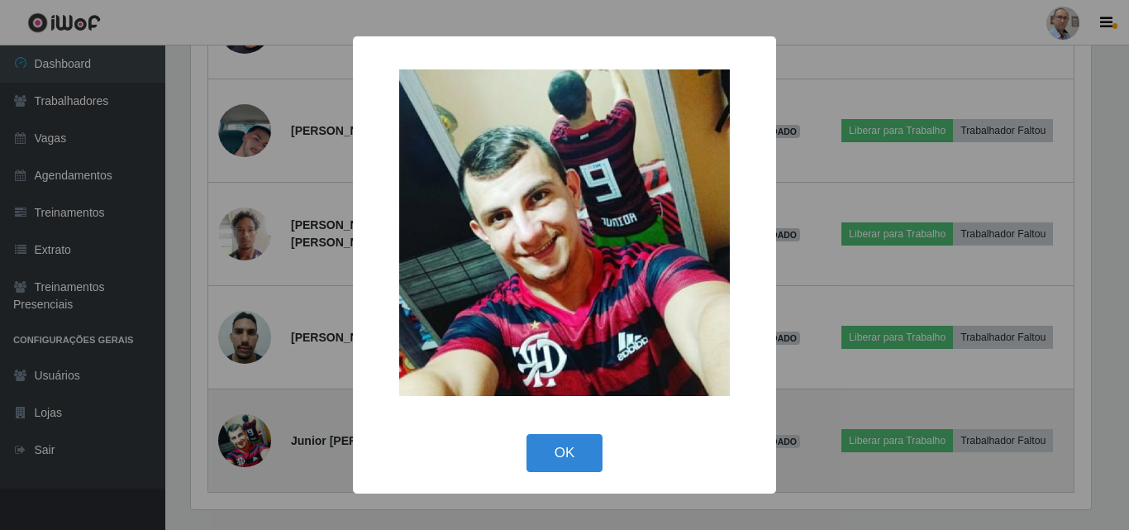
click at [241, 445] on div "× OK Cancel" at bounding box center [564, 265] width 1129 height 530
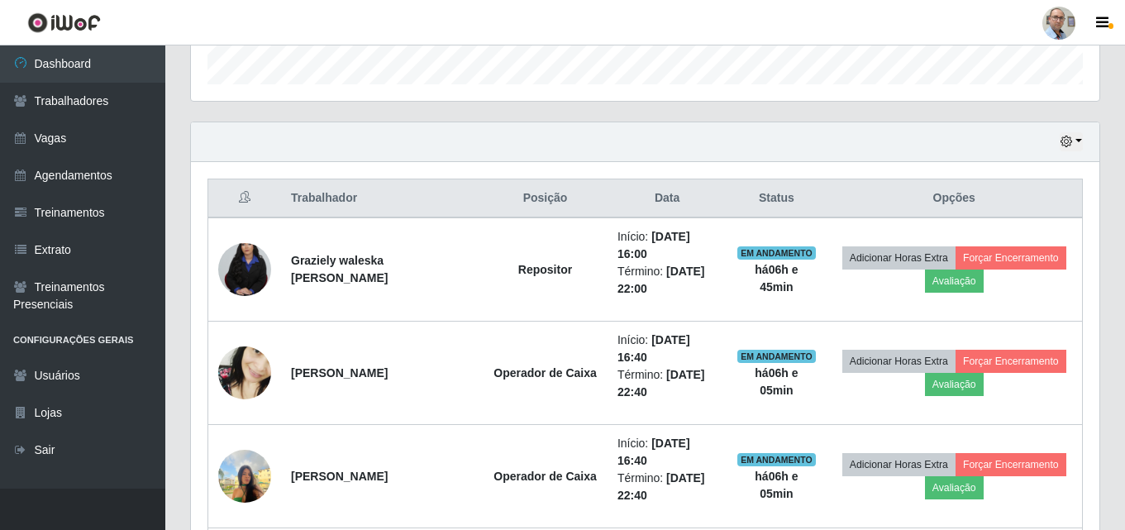
scroll to position [232, 0]
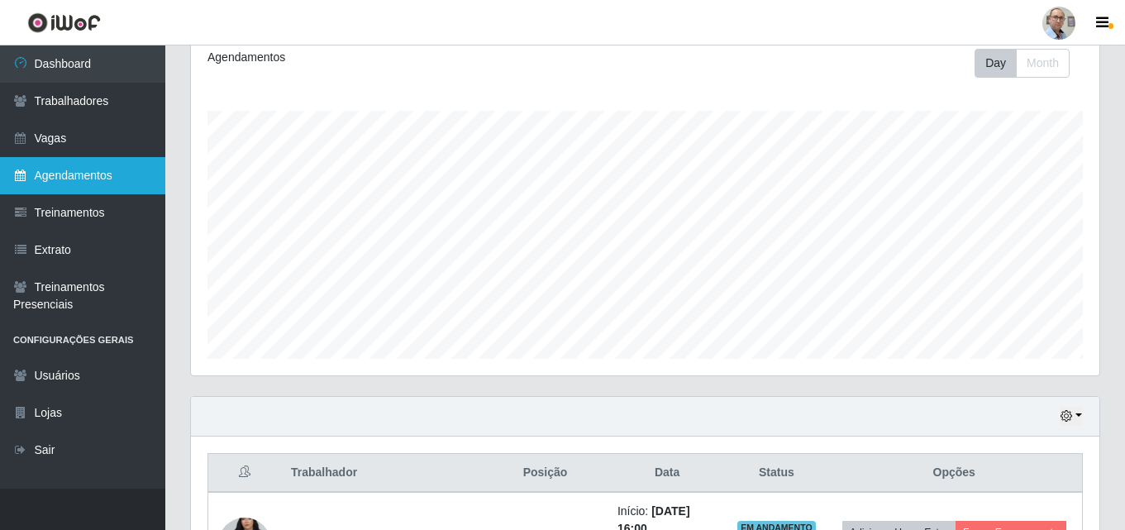
click at [86, 174] on link "Agendamentos" at bounding box center [82, 175] width 165 height 37
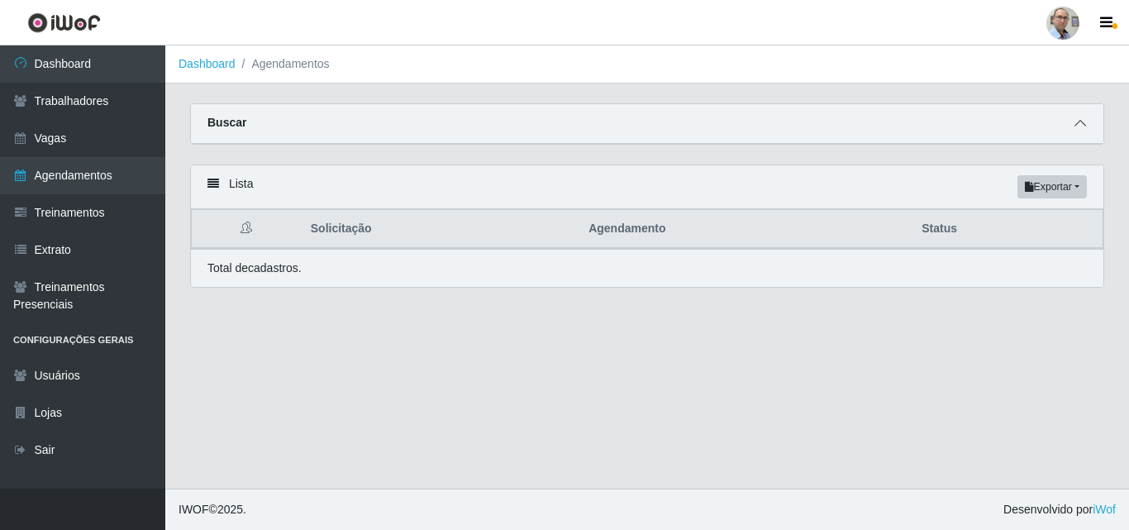
click at [1080, 129] on icon at bounding box center [1081, 123] width 12 height 12
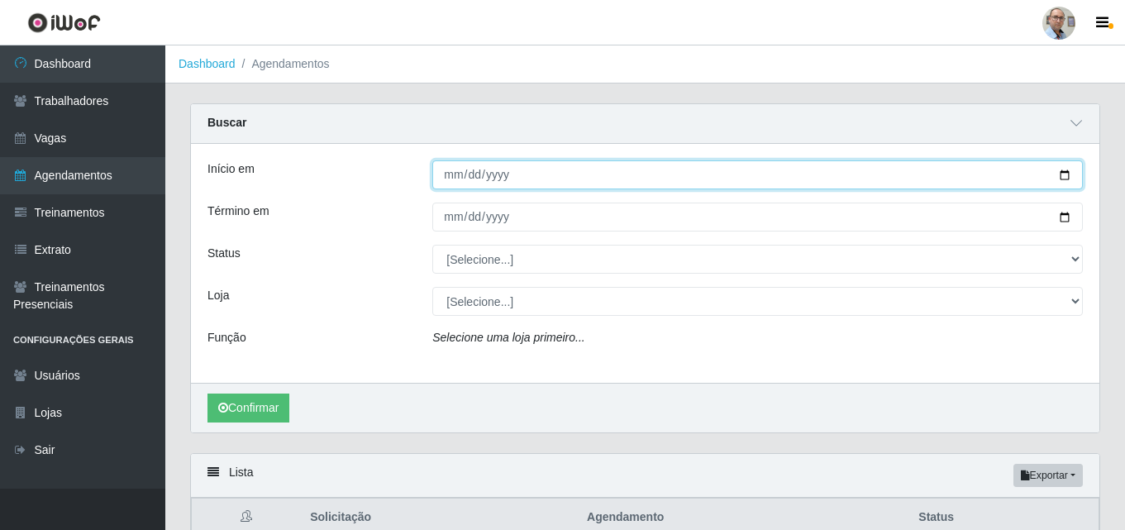
click at [1066, 173] on input "Início em" at bounding box center [757, 174] width 651 height 29
type input "[DATE]"
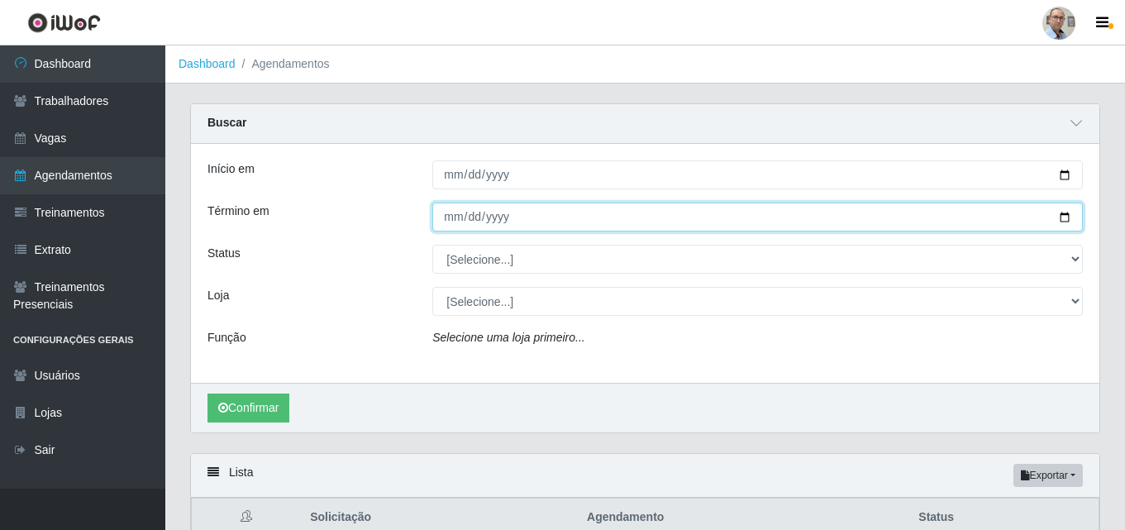
click at [1064, 217] on input "Término em" at bounding box center [757, 217] width 651 height 29
type input "[DATE]"
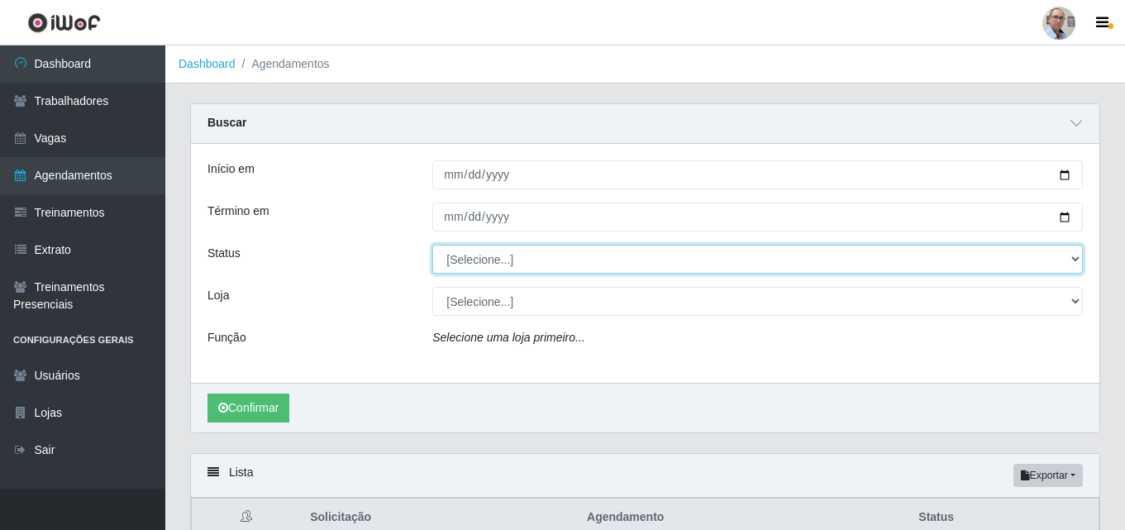
click at [491, 260] on select "[Selecione...] AGENDADO AGUARDANDO LIBERAR EM ANDAMENTO EM REVISÃO FINALIZADO C…" at bounding box center [757, 259] width 651 height 29
select select "EM ANDAMENTO"
click at [432, 246] on select "[Selecione...] AGENDADO AGUARDANDO LIBERAR EM ANDAMENTO EM REVISÃO FINALIZADO C…" at bounding box center [757, 259] width 651 height 29
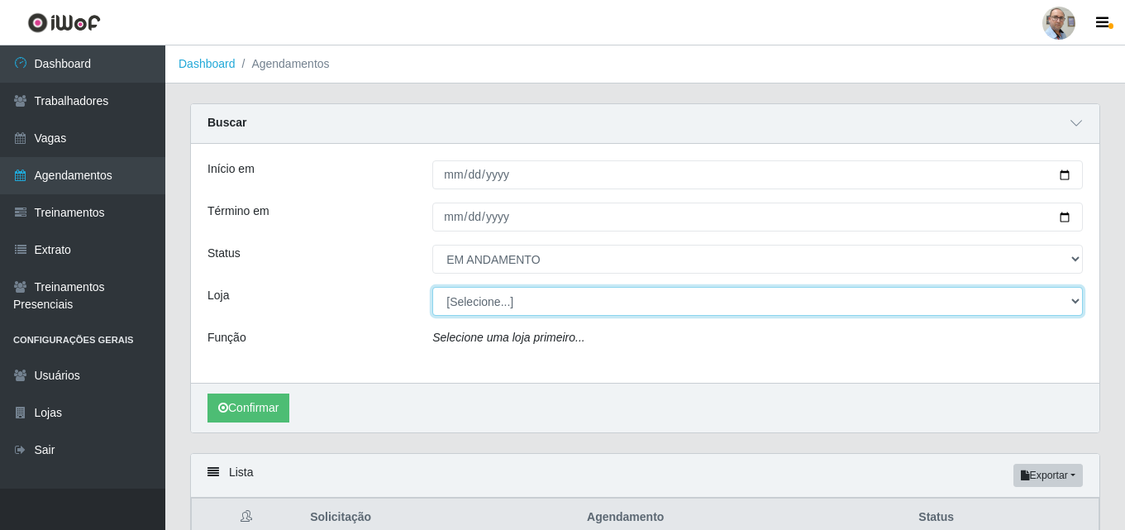
click at [484, 306] on select "[Selecione...] Mar Vermelho - Loja 04" at bounding box center [757, 301] width 651 height 29
select select "251"
click at [432, 288] on select "[Selecione...] Mar Vermelho - Loja 04" at bounding box center [757, 301] width 651 height 29
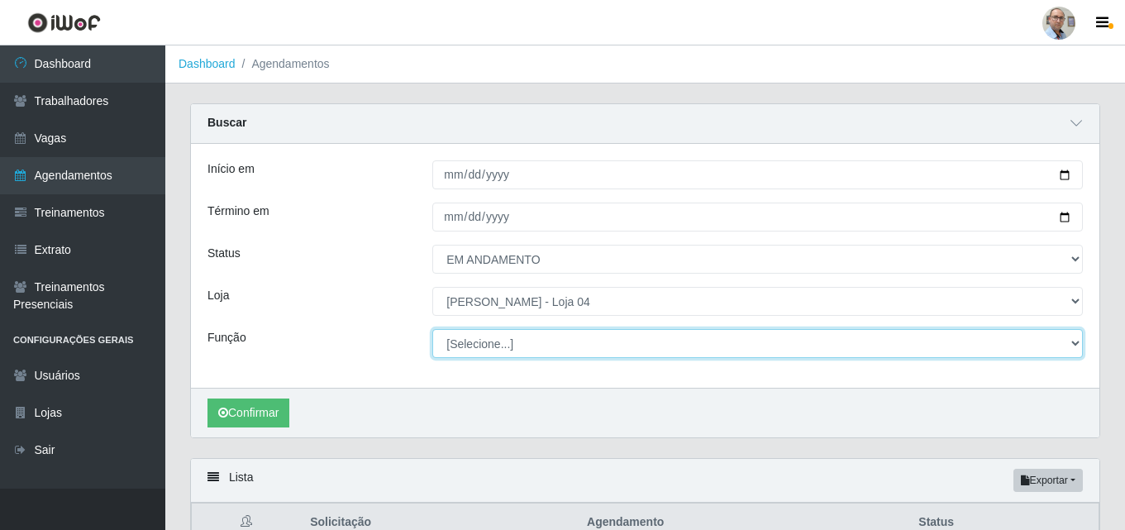
click at [494, 346] on select "[Selecione...] ASG ASG + ASG ++ Auxiliar de Depósito Auxiliar de Depósito + Aux…" at bounding box center [757, 343] width 651 height 29
click at [432, 330] on select "[Selecione...] ASG ASG + ASG ++ Auxiliar de Depósito Auxiliar de Depósito + Aux…" at bounding box center [757, 343] width 651 height 29
click at [514, 347] on select "[Selecione...] ASG ASG + ASG ++ Auxiliar de Depósito Auxiliar de Depósito + Aux…" at bounding box center [757, 343] width 651 height 29
select select "82"
click at [432, 330] on select "[Selecione...] ASG ASG + ASG ++ Auxiliar de Depósito Auxiliar de Depósito + Aux…" at bounding box center [757, 343] width 651 height 29
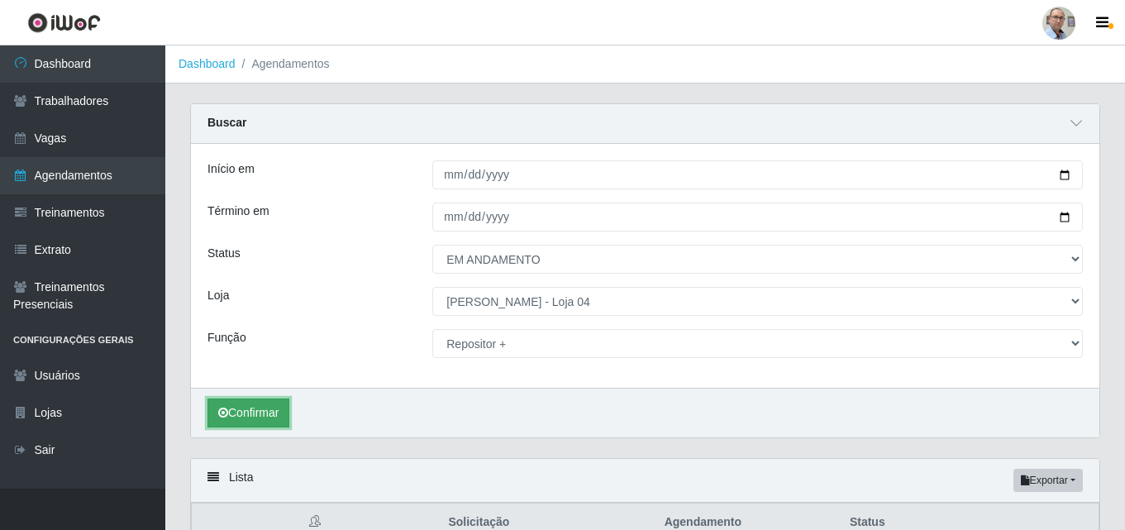
click at [275, 407] on button "Confirmar" at bounding box center [248, 412] width 82 height 29
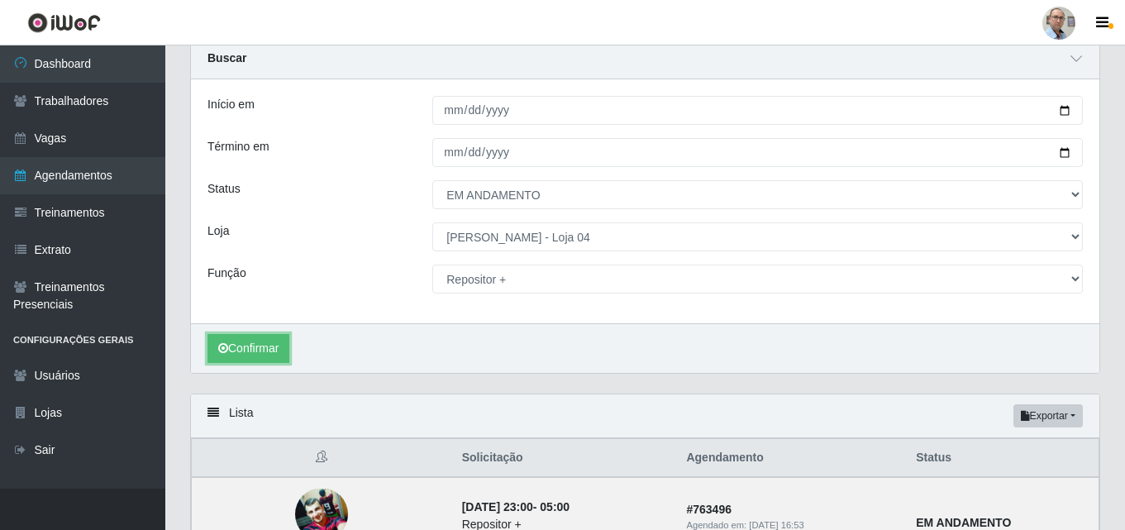
scroll to position [60, 0]
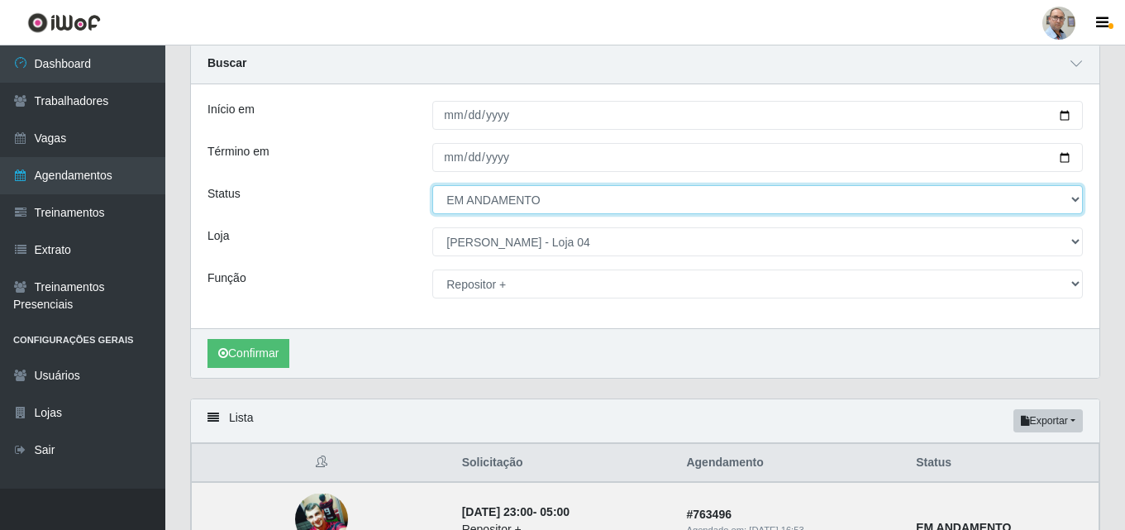
click at [523, 195] on select "[Selecione...] AGENDADO AGUARDANDO LIBERAR EM ANDAMENTO EM REVISÃO FINALIZADO C…" at bounding box center [757, 199] width 651 height 29
select select "EM REVISÃO"
click at [432, 186] on select "[Selecione...] AGENDADO AGUARDANDO LIBERAR EM ANDAMENTO EM REVISÃO FINALIZADO C…" at bounding box center [757, 199] width 651 height 29
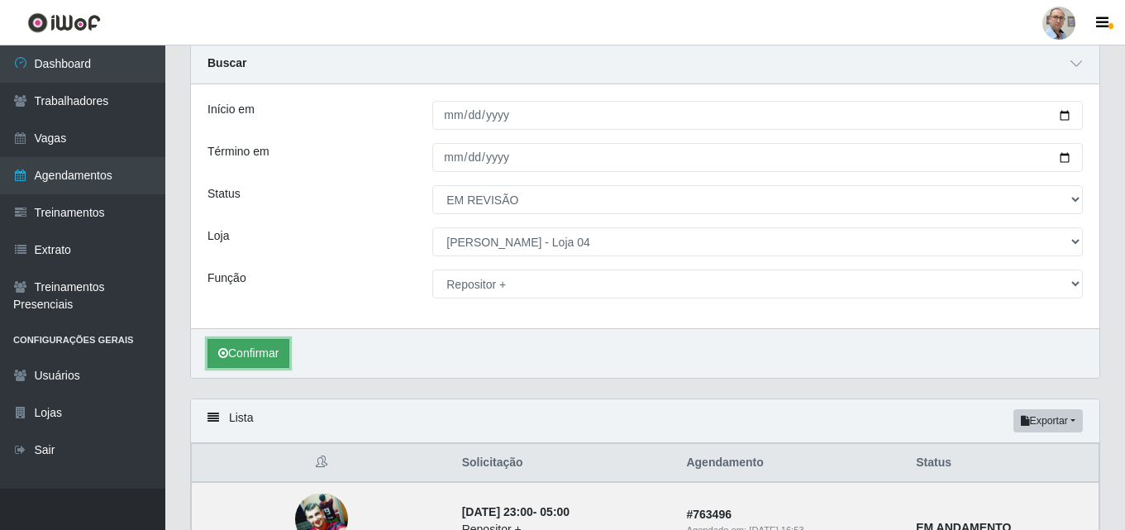
click at [246, 352] on button "Confirmar" at bounding box center [248, 353] width 82 height 29
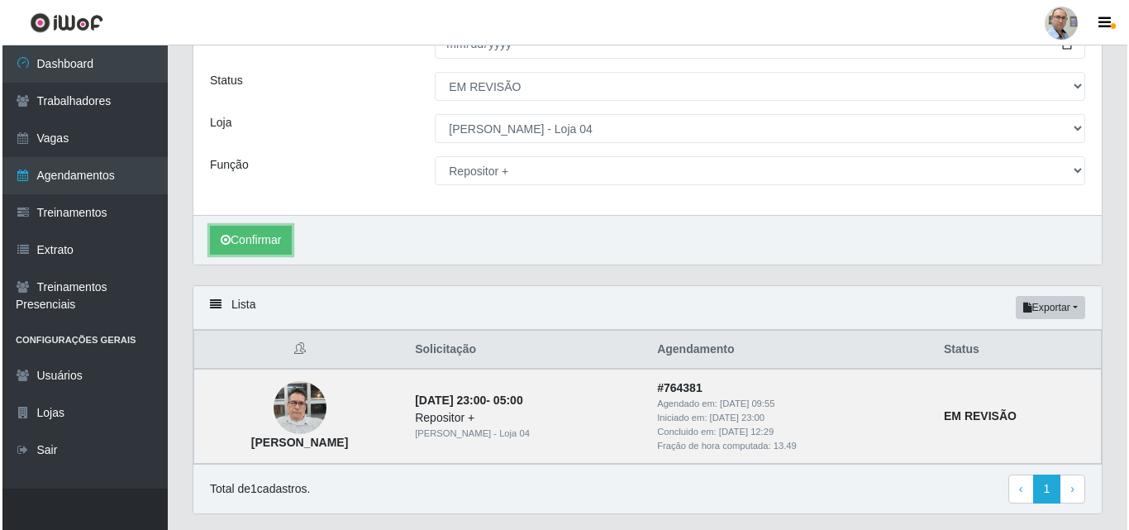
scroll to position [219, 0]
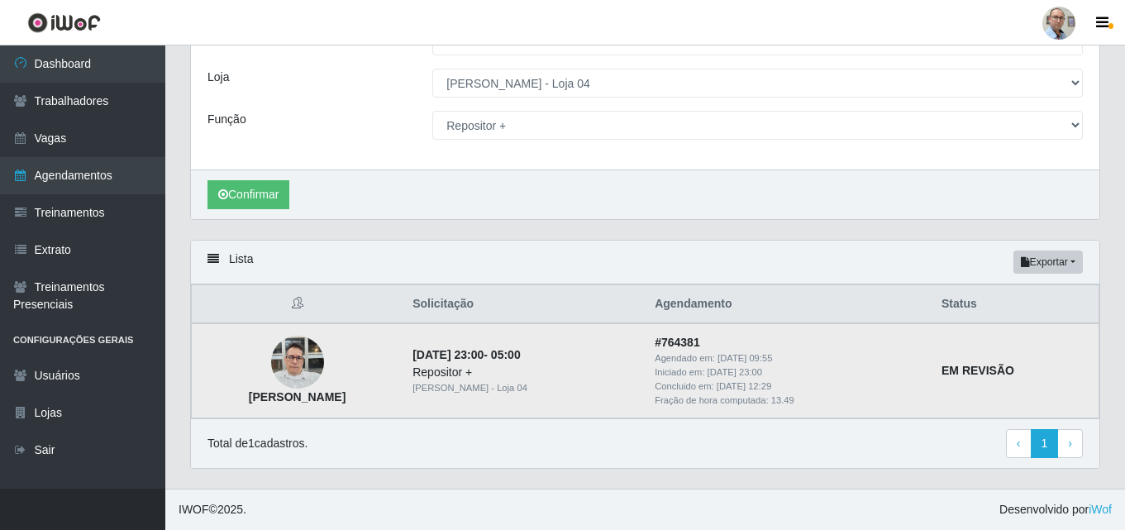
click at [313, 355] on img at bounding box center [297, 362] width 53 height 70
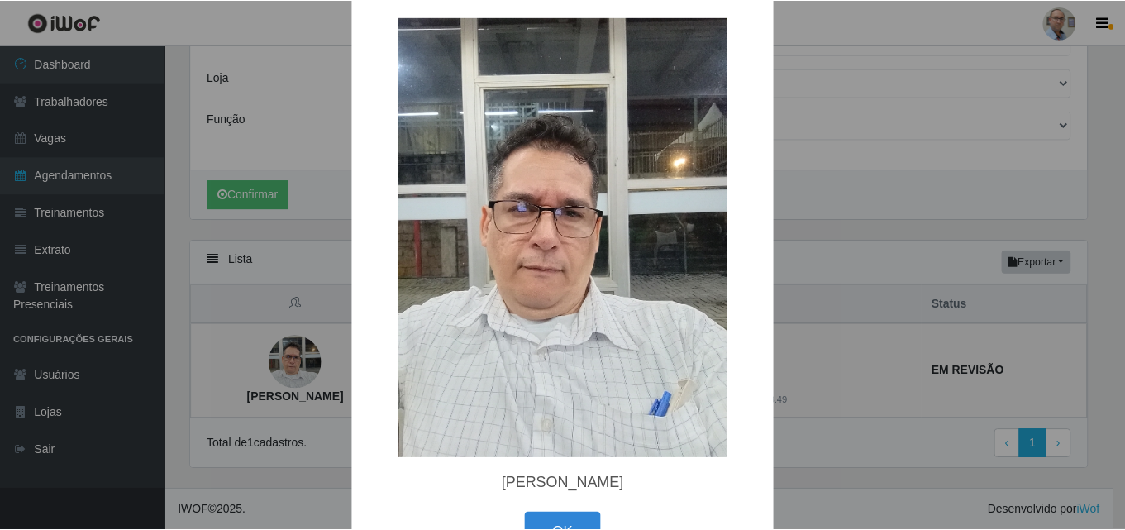
scroll to position [0, 0]
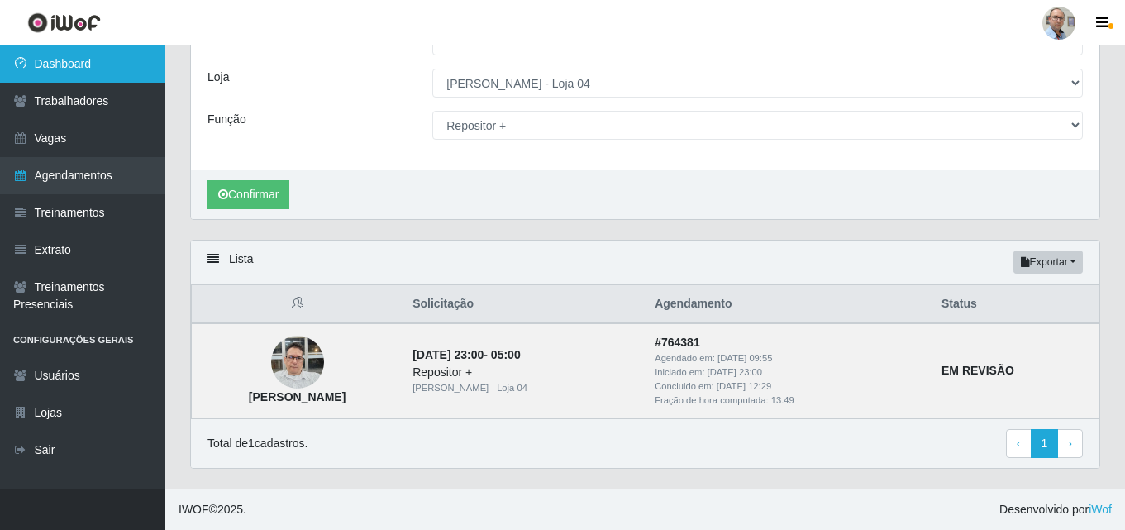
click at [45, 69] on link "Dashboard" at bounding box center [82, 63] width 165 height 37
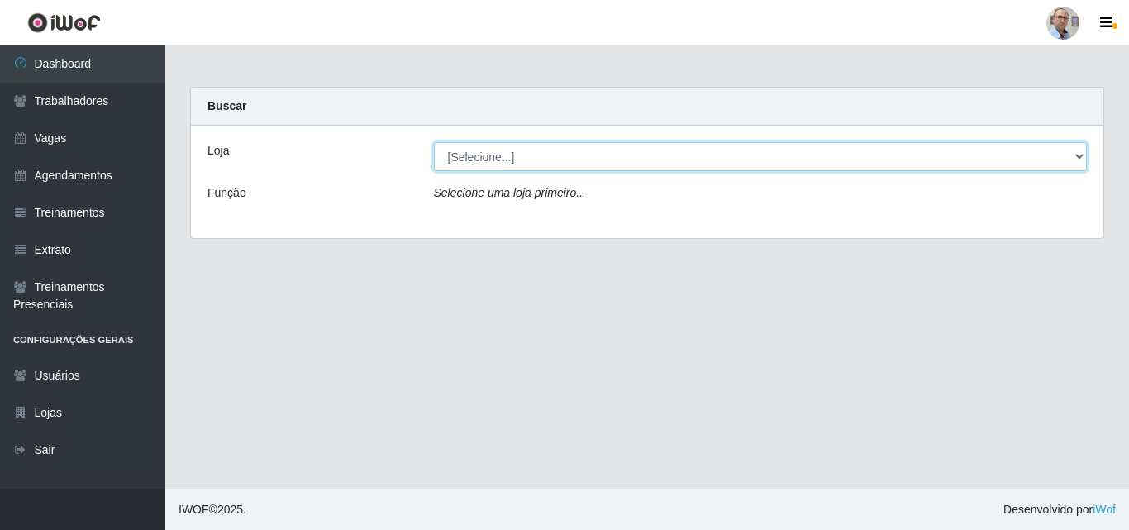
click at [530, 159] on select "[Selecione...] Mar Vermelho - Loja 04" at bounding box center [761, 156] width 654 height 29
select select "251"
click at [434, 142] on select "[Selecione...] Mar Vermelho - Loja 04" at bounding box center [761, 156] width 654 height 29
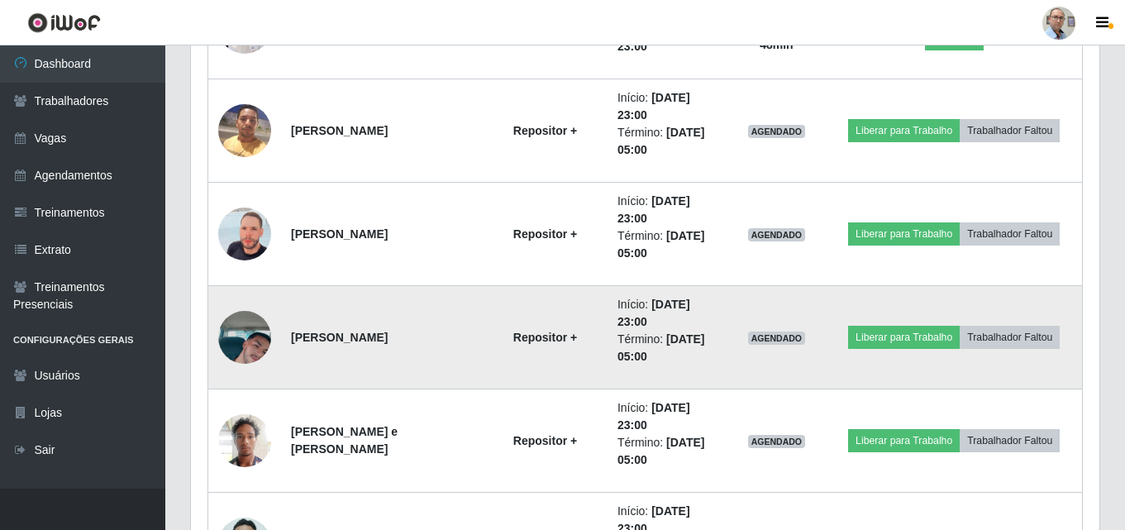
scroll to position [1555, 0]
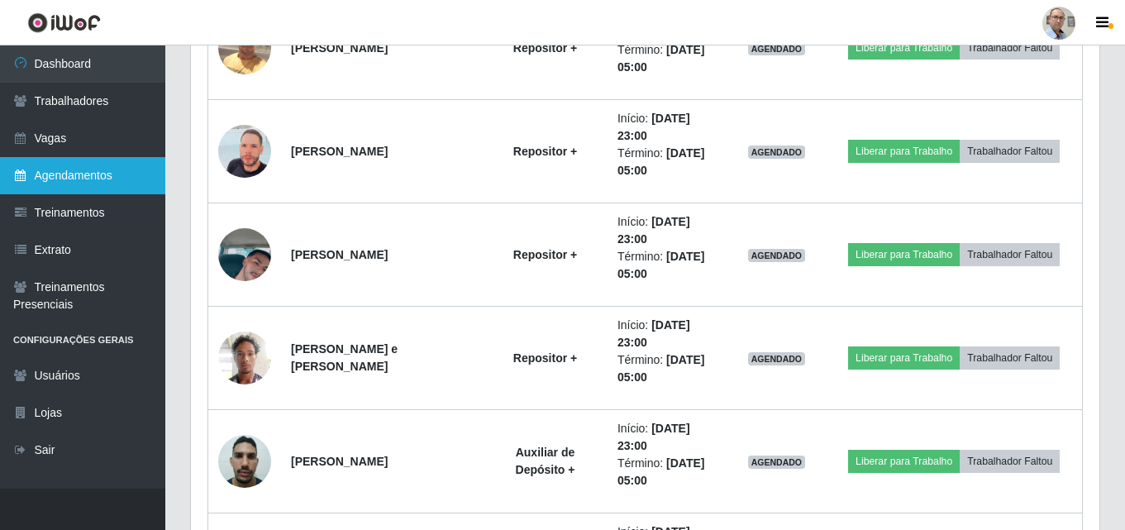
click at [67, 176] on link "Agendamentos" at bounding box center [82, 175] width 165 height 37
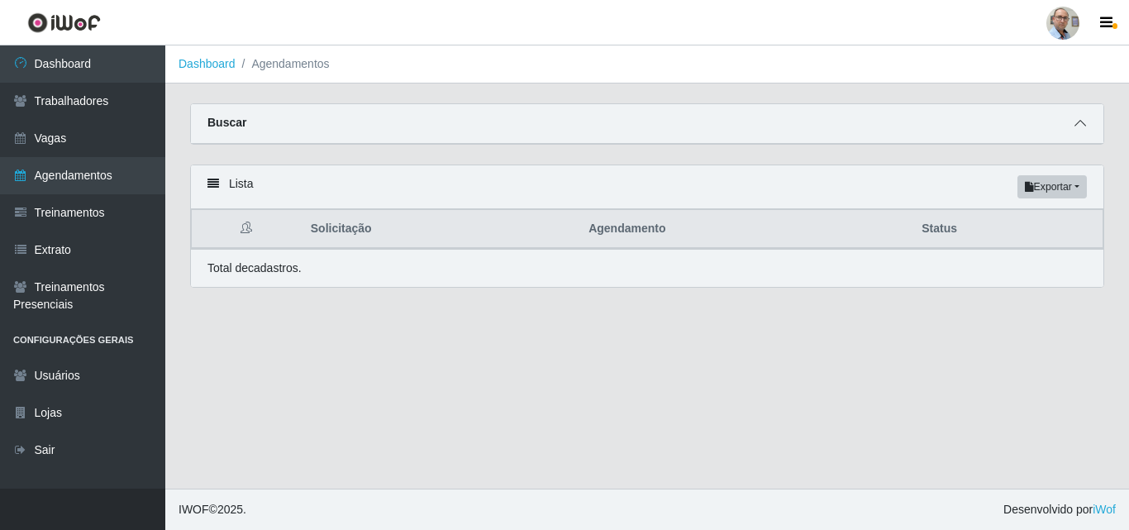
click at [1082, 133] on div "Buscar" at bounding box center [647, 124] width 913 height 40
click at [1077, 125] on icon at bounding box center [1081, 123] width 12 height 12
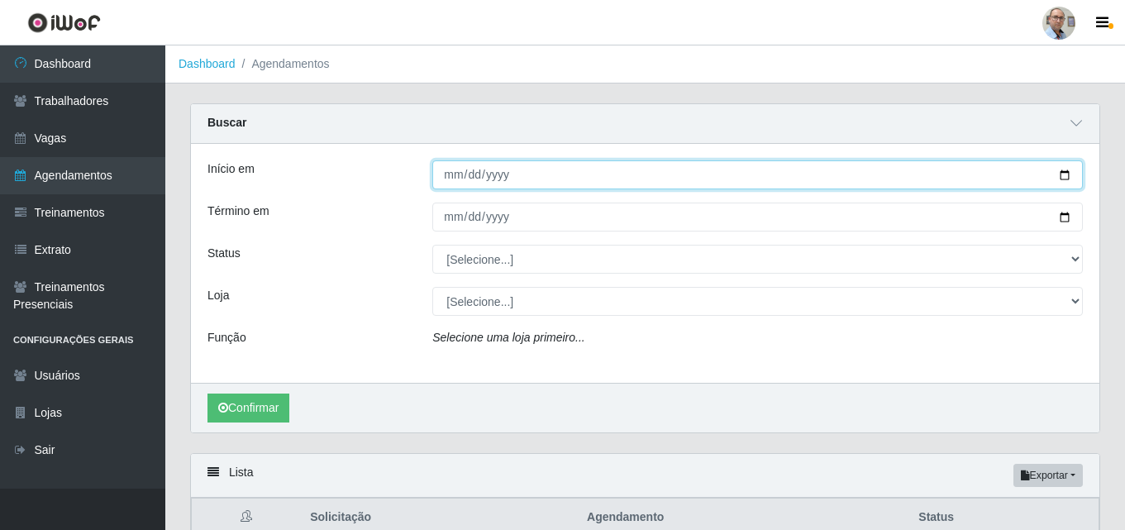
click at [1066, 181] on input "Início em" at bounding box center [757, 174] width 651 height 29
type input "[DATE]"
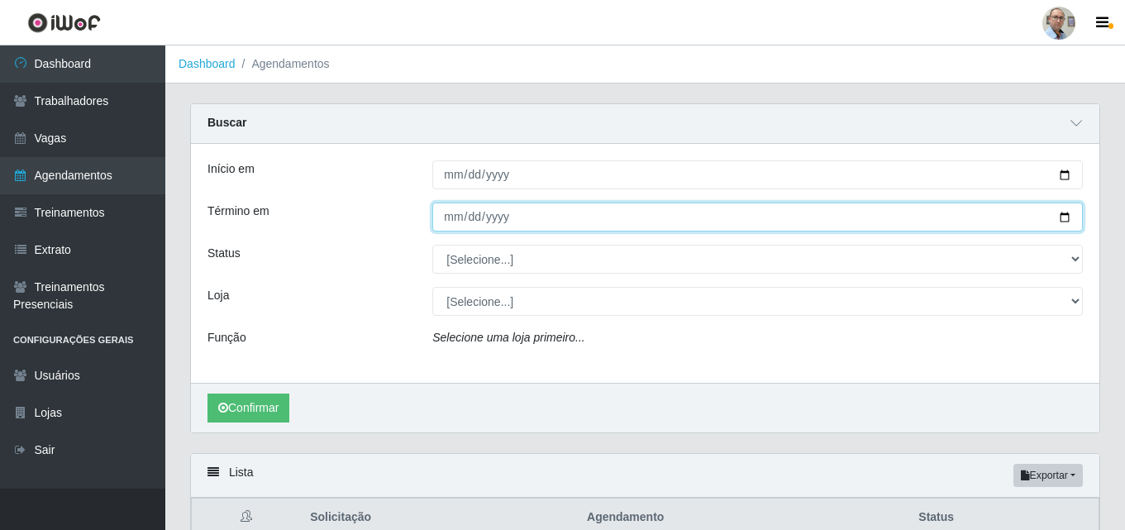
click at [1064, 221] on input "Término em" at bounding box center [757, 217] width 651 height 29
type input "[DATE]"
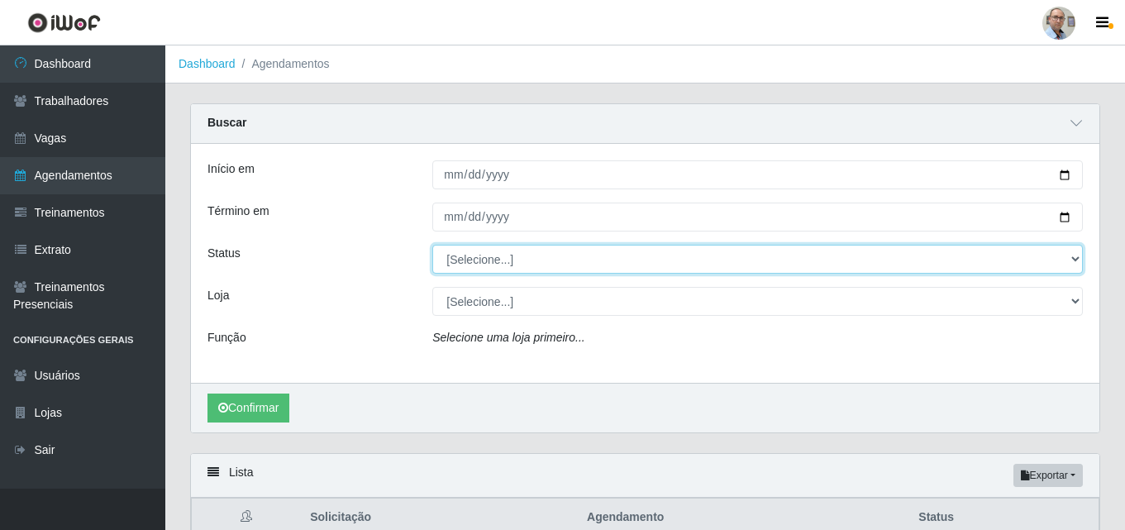
click at [482, 257] on select "[Selecione...] AGENDADO AGUARDANDO LIBERAR EM ANDAMENTO EM REVISÃO FINALIZADO C…" at bounding box center [757, 259] width 651 height 29
select select "FINALIZADO"
click at [432, 246] on select "[Selecione...] AGENDADO AGUARDANDO LIBERAR EM ANDAMENTO EM REVISÃO FINALIZADO C…" at bounding box center [757, 259] width 651 height 29
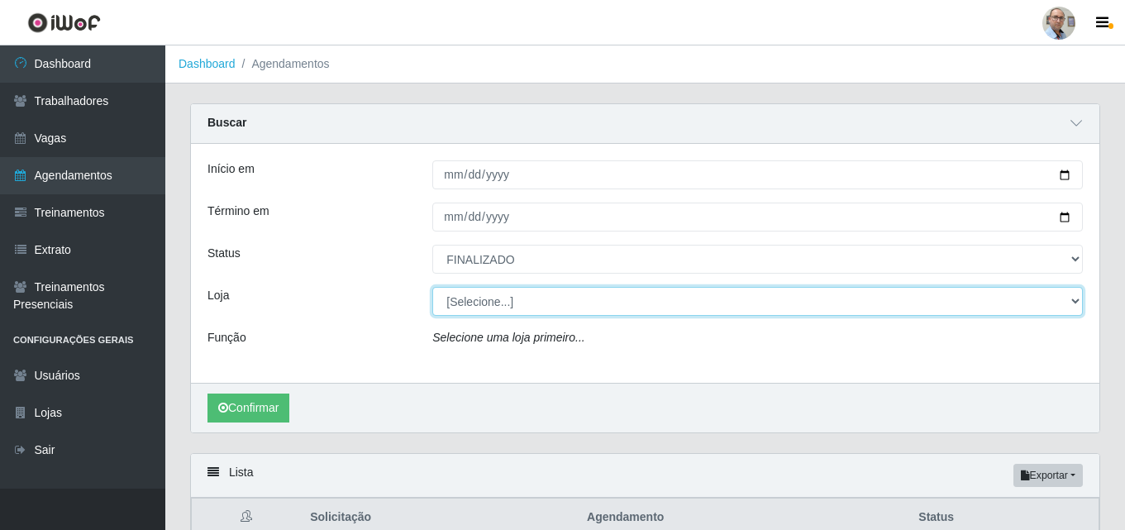
click at [475, 302] on select "[Selecione...] Mar Vermelho - Loja 04" at bounding box center [757, 301] width 651 height 29
select select "251"
click at [432, 288] on select "[Selecione...] Mar Vermelho - Loja 04" at bounding box center [757, 301] width 651 height 29
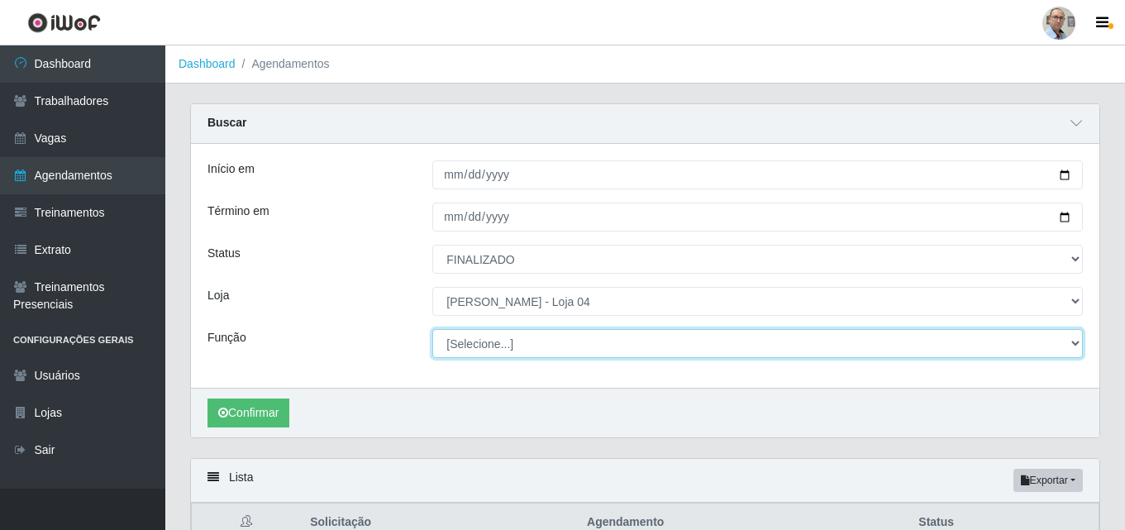
click at [533, 353] on select "[Selecione...] ASG ASG + ASG ++ Auxiliar de Depósito Auxiliar de Depósito + Aux…" at bounding box center [757, 343] width 651 height 29
select select "110"
click at [432, 330] on select "[Selecione...] ASG ASG + ASG ++ Auxiliar de Depósito Auxiliar de Depósito + Aux…" at bounding box center [757, 343] width 651 height 29
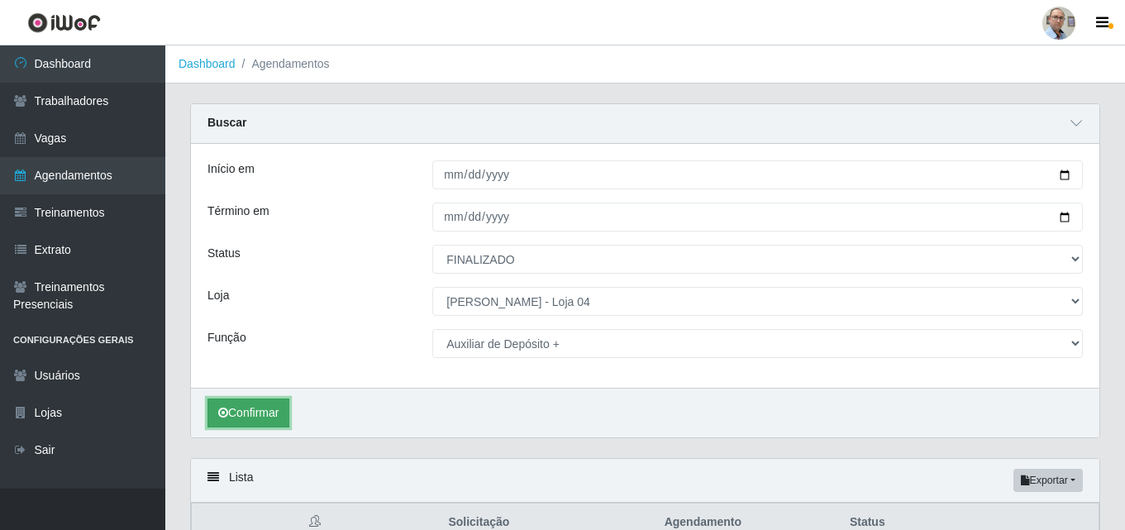
click at [248, 408] on button "Confirmar" at bounding box center [248, 412] width 82 height 29
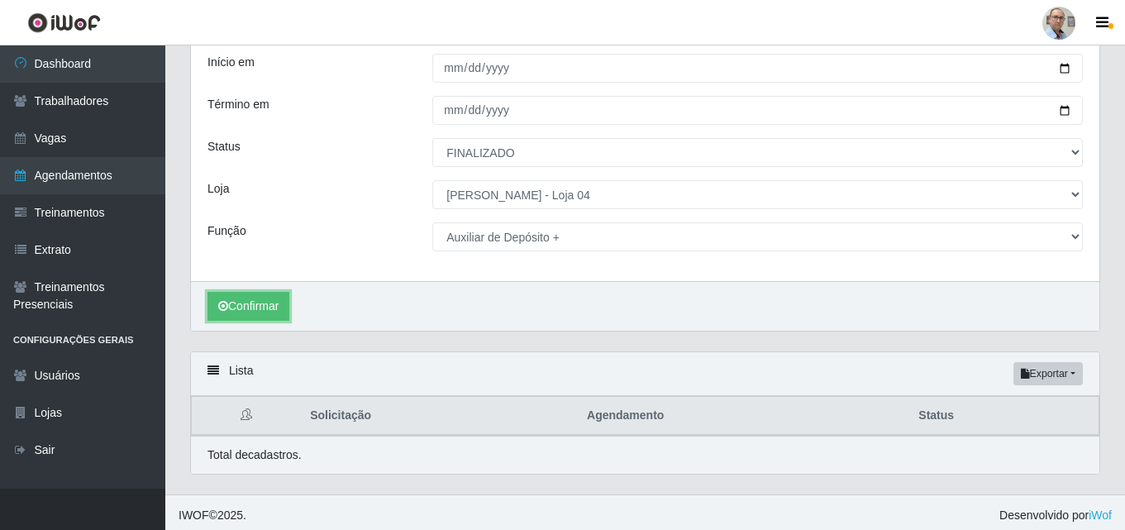
scroll to position [113, 0]
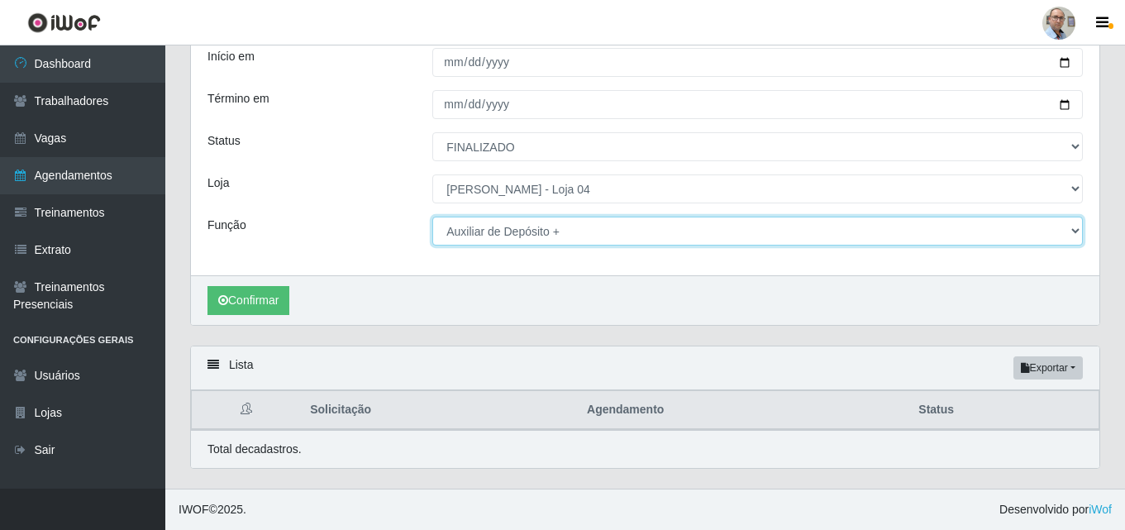
click at [505, 230] on select "[Selecione...] ASG ASG + ASG ++ Auxiliar de Depósito Auxiliar de Depósito + Aux…" at bounding box center [757, 231] width 651 height 29
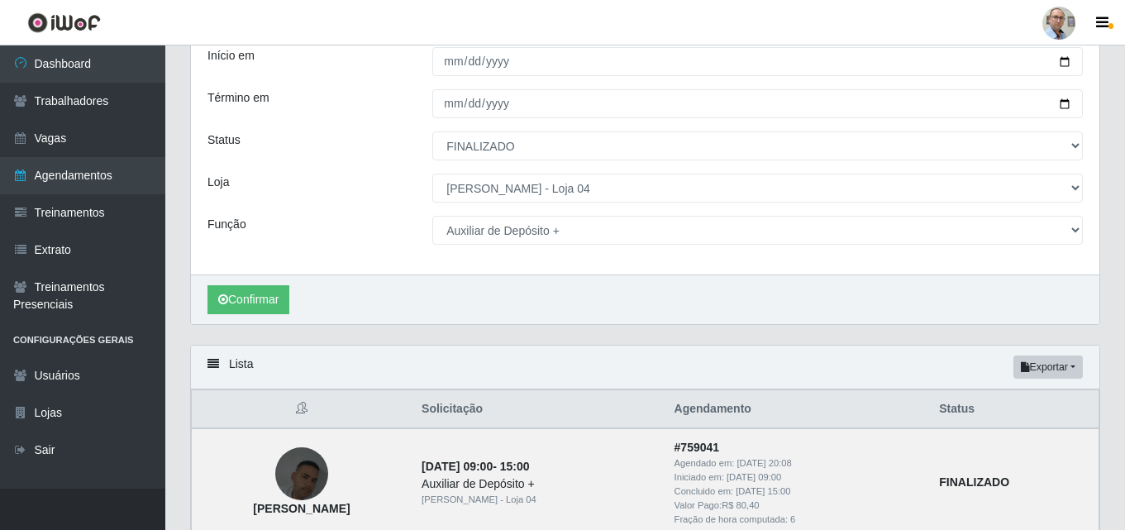
click at [425, 319] on div "Confirmar" at bounding box center [645, 299] width 908 height 50
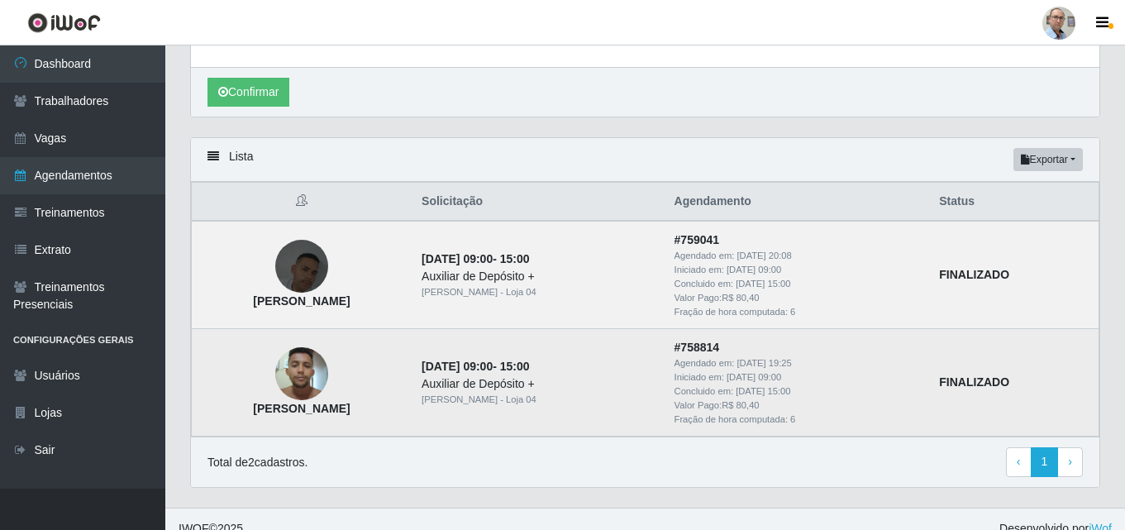
scroll to position [341, 0]
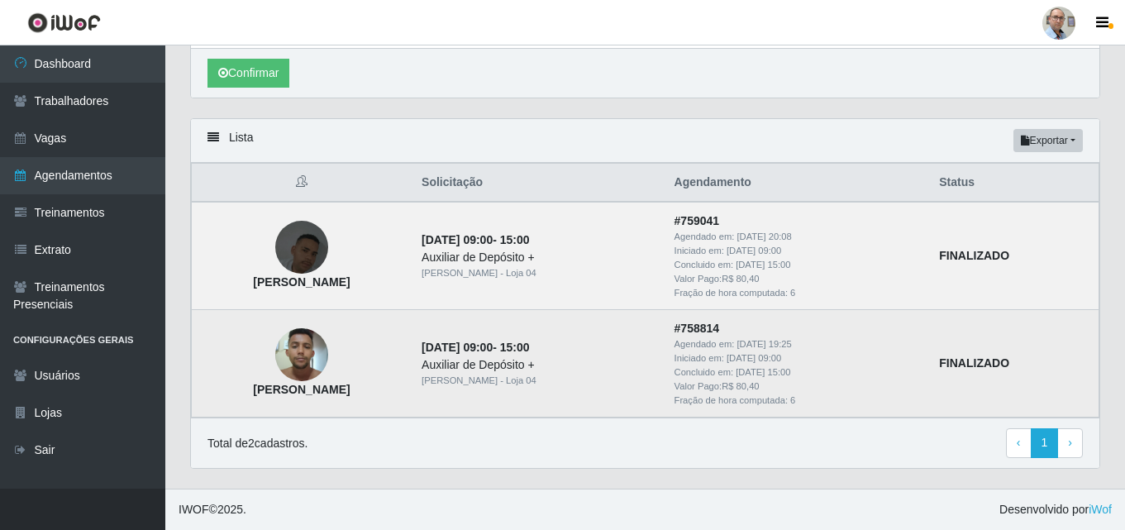
click at [328, 355] on img at bounding box center [301, 355] width 53 height 70
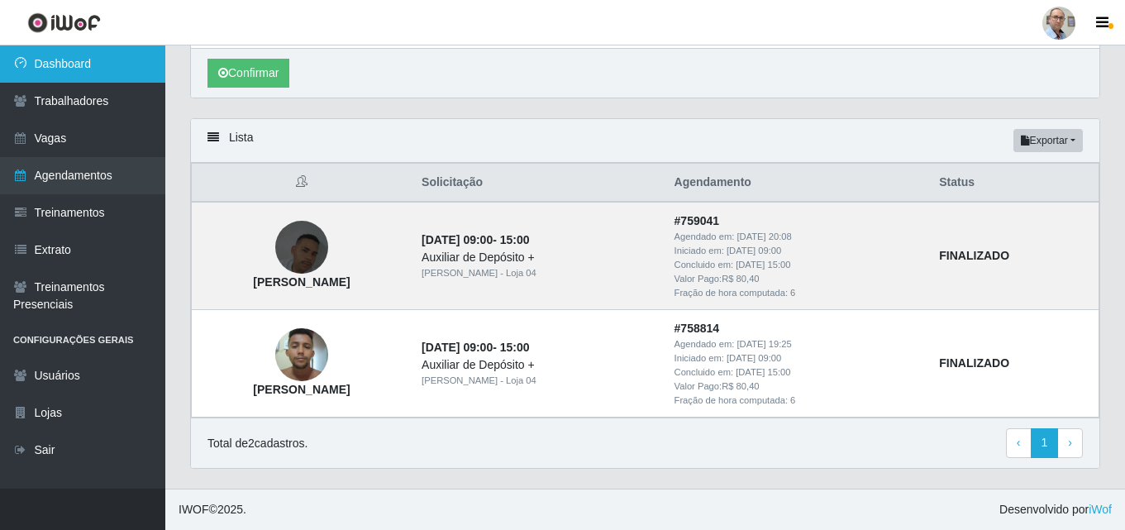
click at [48, 60] on link "Dashboard" at bounding box center [82, 63] width 165 height 37
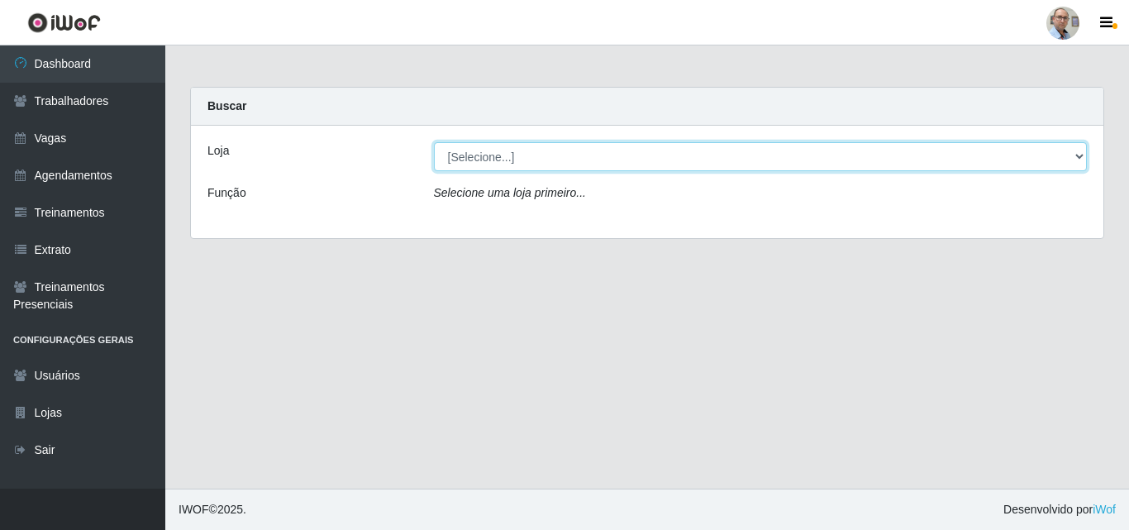
drag, startPoint x: 519, startPoint y: 154, endPoint x: 512, endPoint y: 167, distance: 15.2
click at [519, 154] on select "[Selecione...] Mar Vermelho - Loja 04" at bounding box center [761, 156] width 654 height 29
select select "251"
click at [434, 142] on select "[Selecione...] Mar Vermelho - Loja 04" at bounding box center [761, 156] width 654 height 29
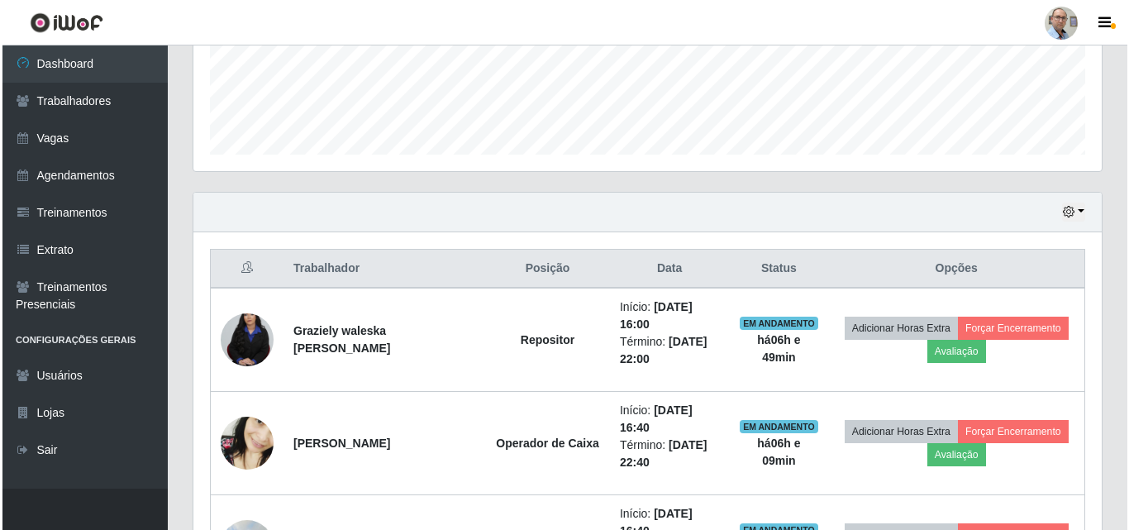
scroll to position [579, 0]
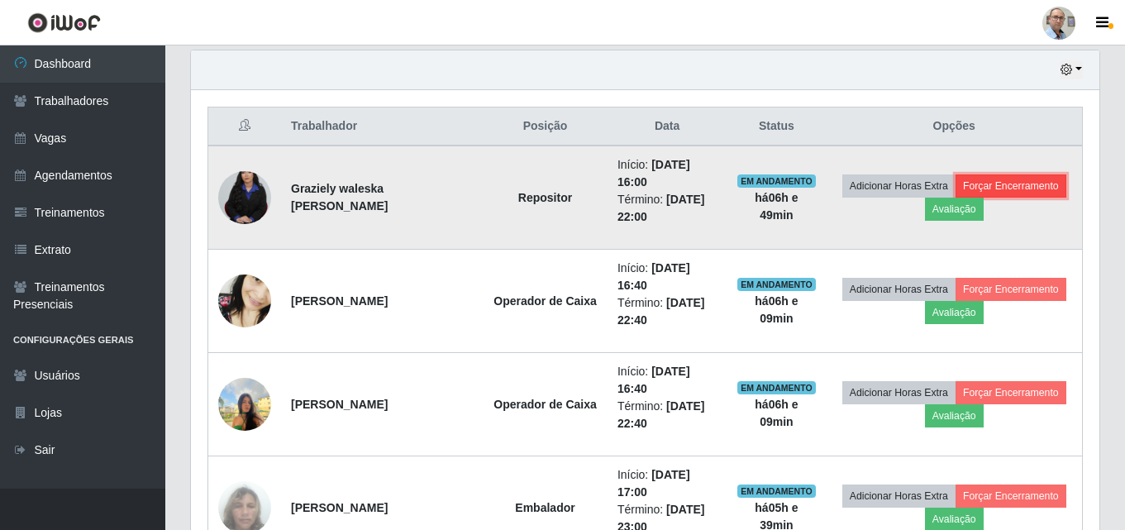
click at [1013, 184] on button "Forçar Encerramento" at bounding box center [1011, 185] width 111 height 23
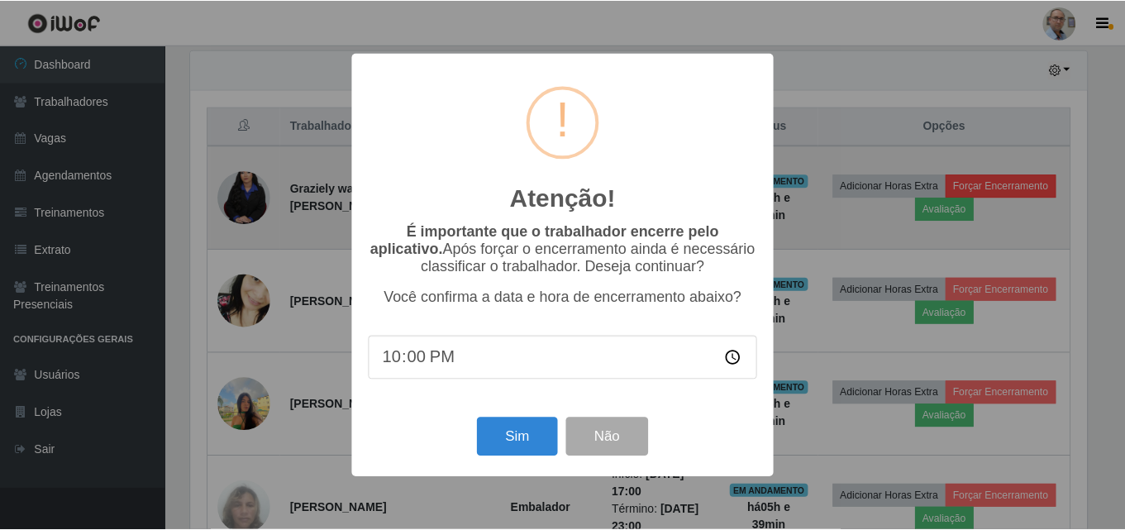
scroll to position [343, 900]
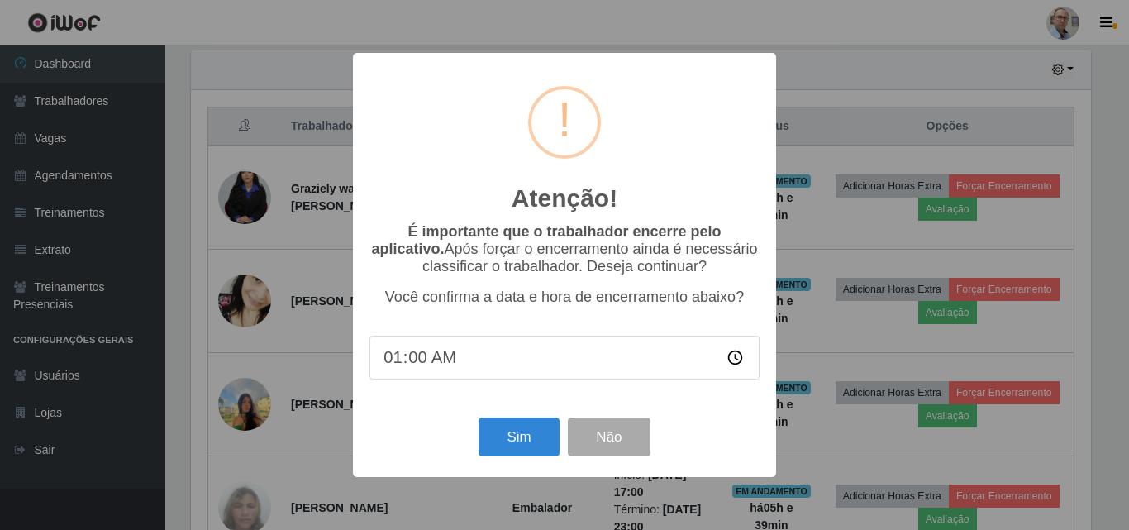
type input "18:00"
click at [511, 444] on button "Sim" at bounding box center [519, 436] width 80 height 39
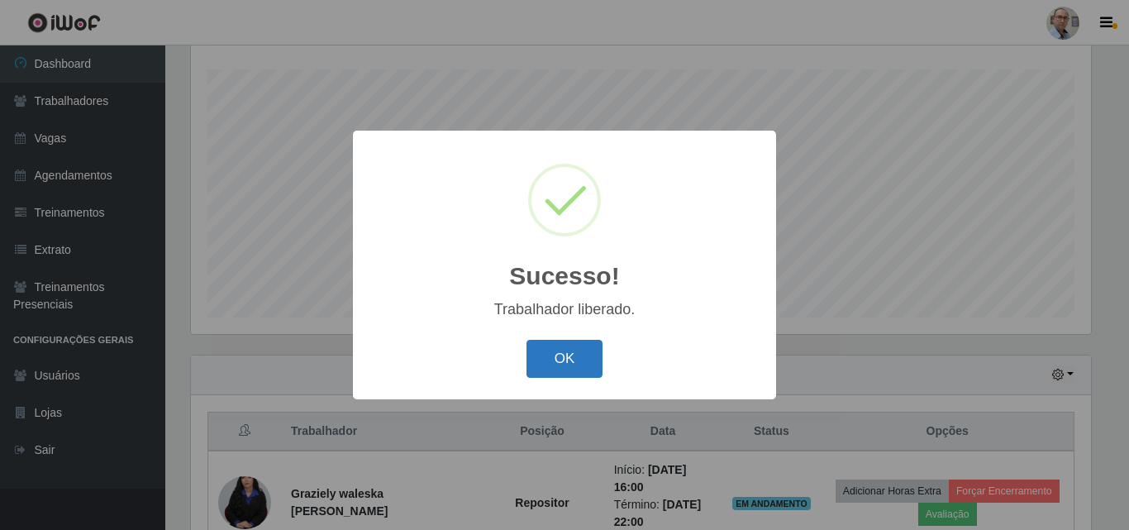
click at [575, 357] on button "OK" at bounding box center [565, 359] width 77 height 39
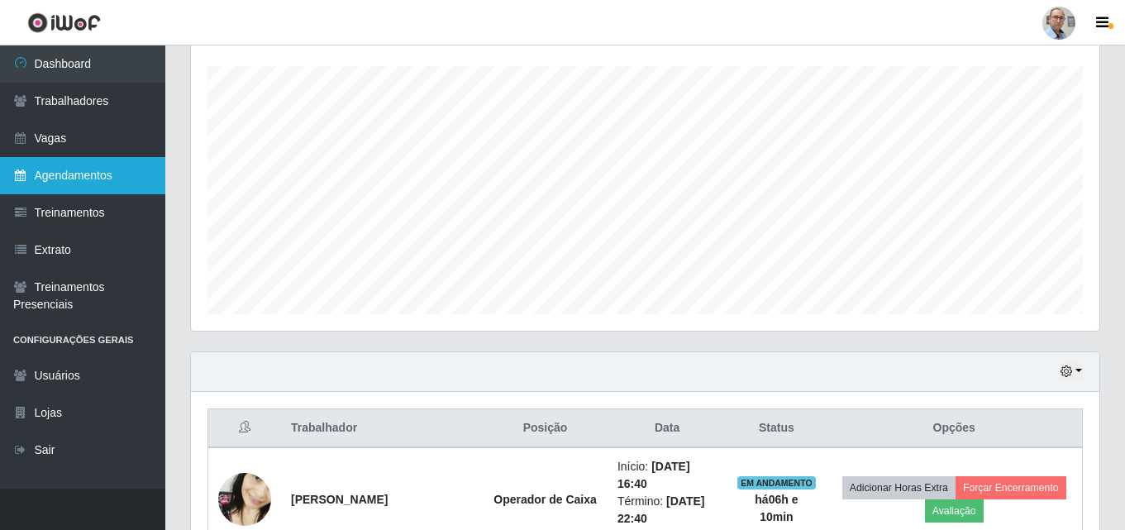
scroll to position [274, 0]
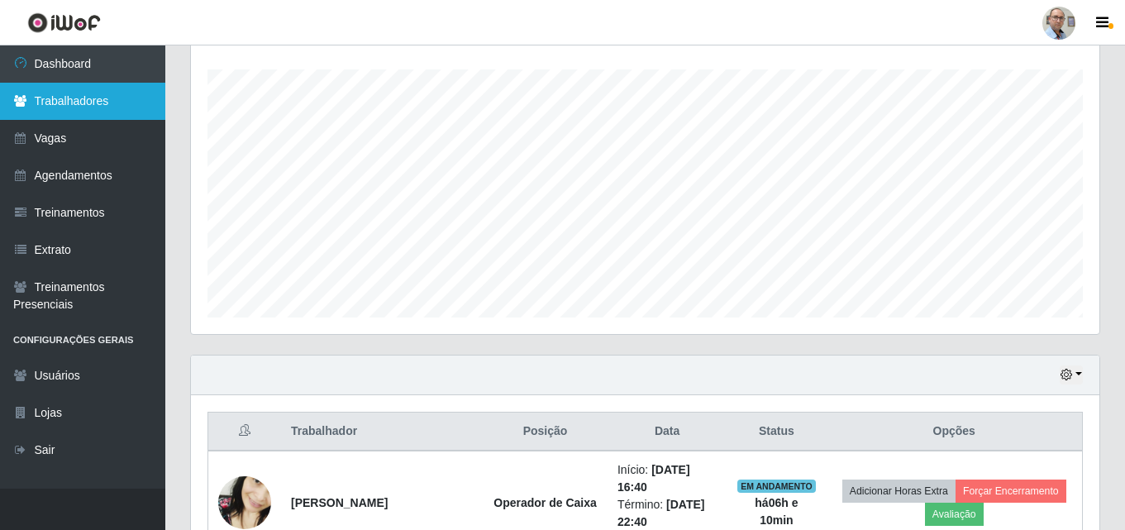
click at [61, 95] on link "Trabalhadores" at bounding box center [82, 101] width 165 height 37
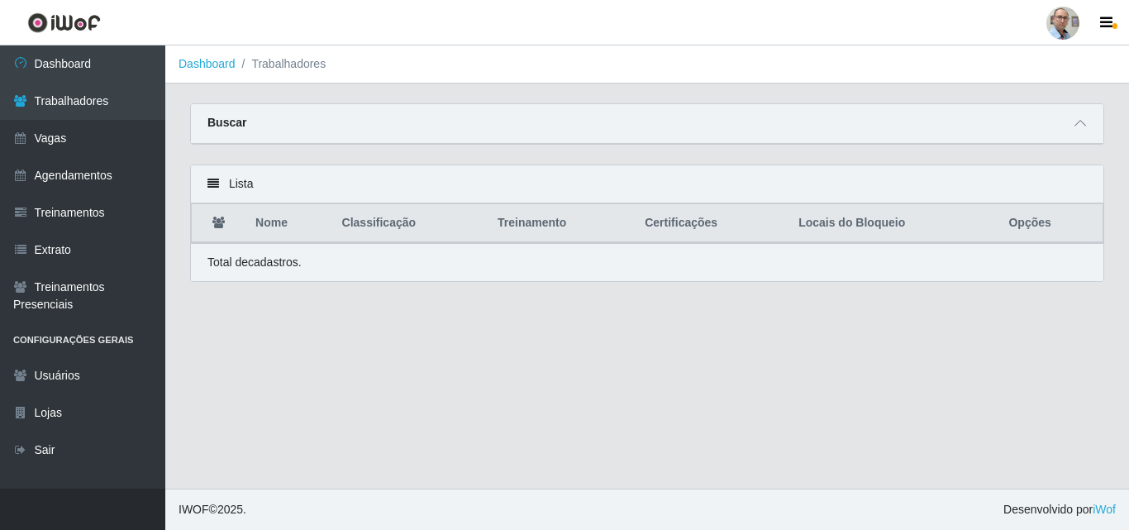
click at [690, 116] on div "Buscar" at bounding box center [647, 124] width 913 height 40
click at [1077, 124] on icon at bounding box center [1081, 123] width 12 height 12
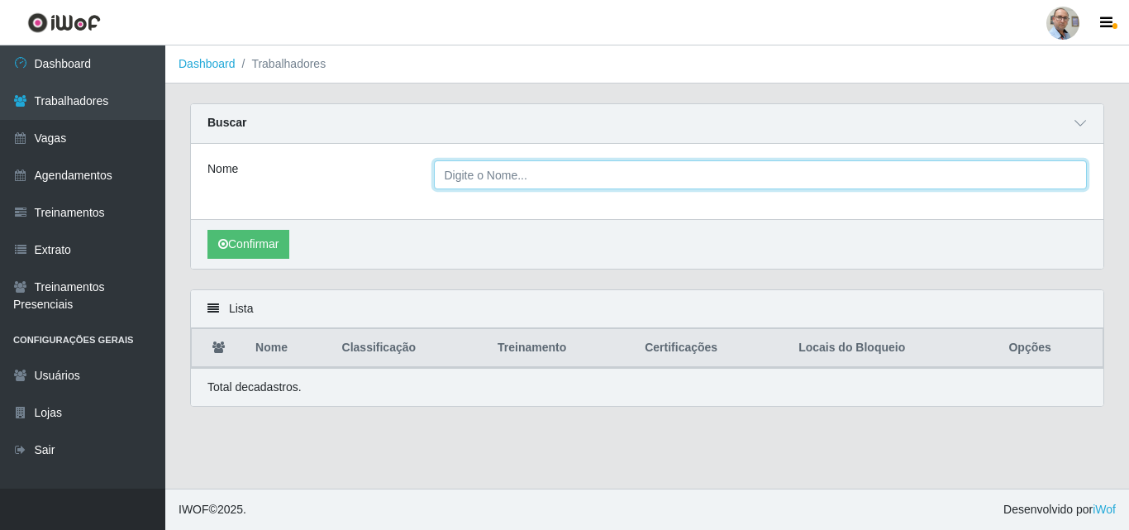
click at [574, 184] on input "Nome" at bounding box center [761, 174] width 654 height 29
type input "[GEOGRAPHIC_DATA]"
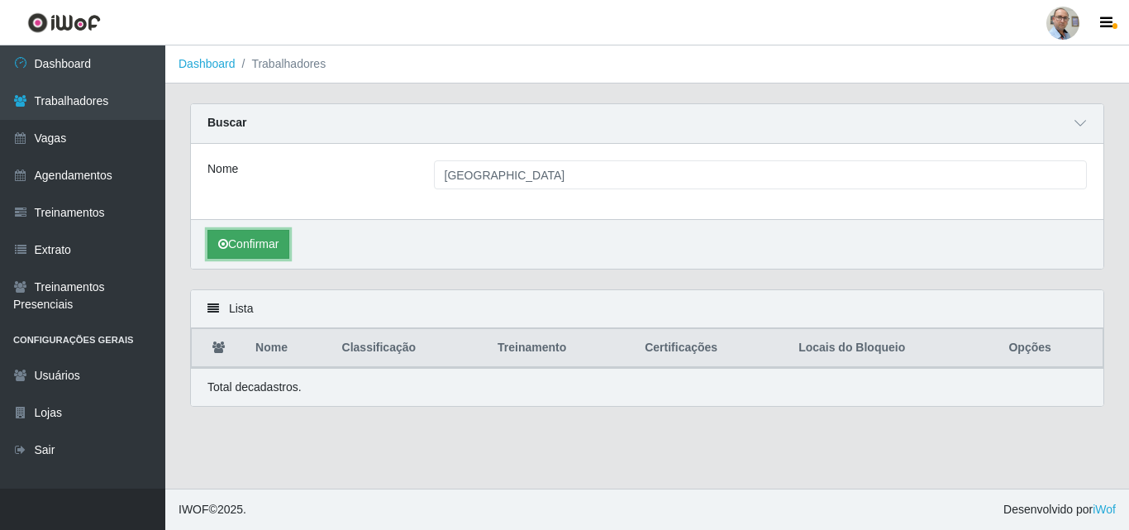
click at [258, 244] on button "Confirmar" at bounding box center [248, 244] width 82 height 29
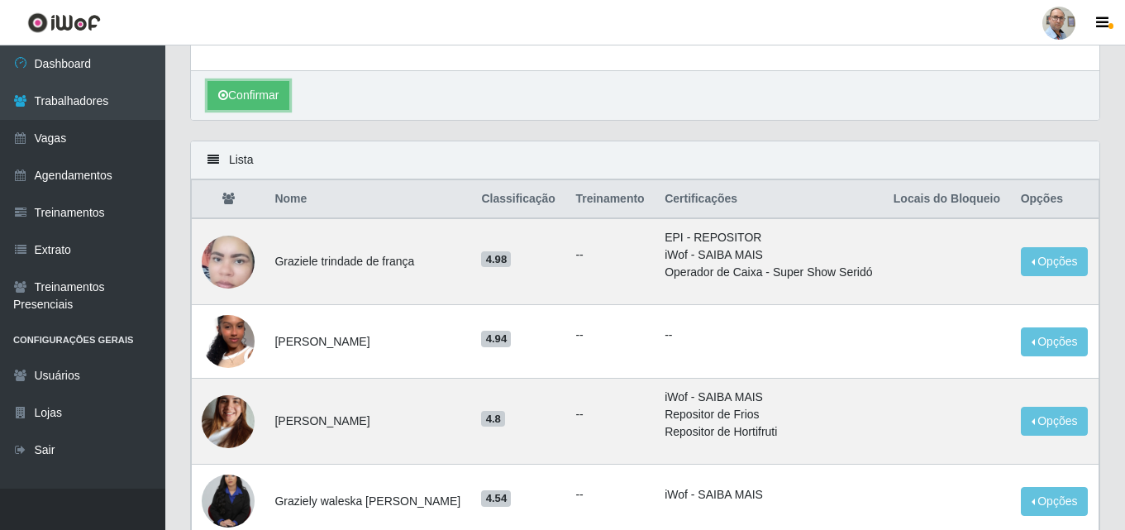
scroll to position [248, 0]
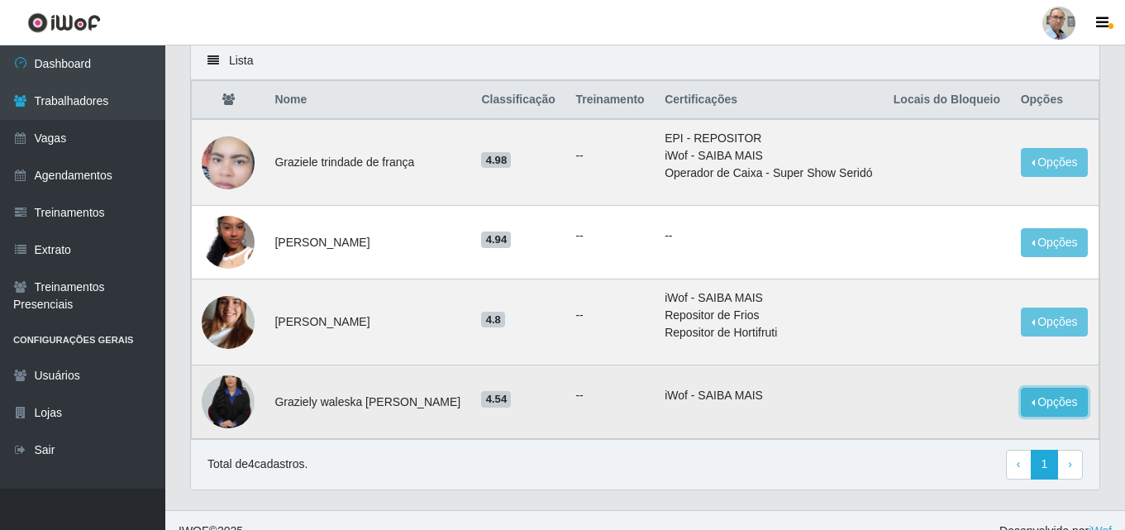
click at [1047, 399] on button "Opções" at bounding box center [1055, 402] width 68 height 29
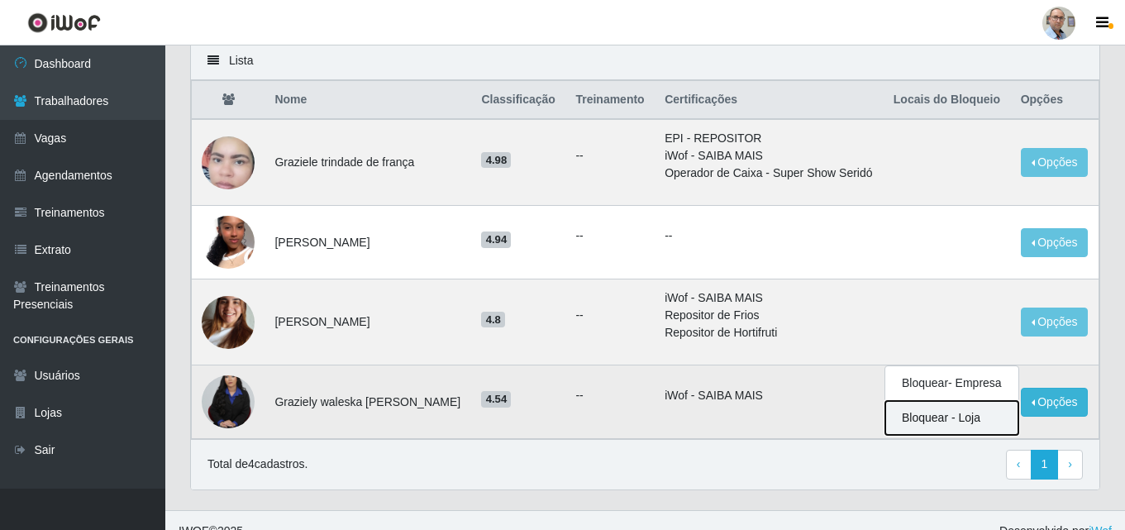
click at [937, 422] on button "Bloquear - Loja" at bounding box center [951, 418] width 133 height 34
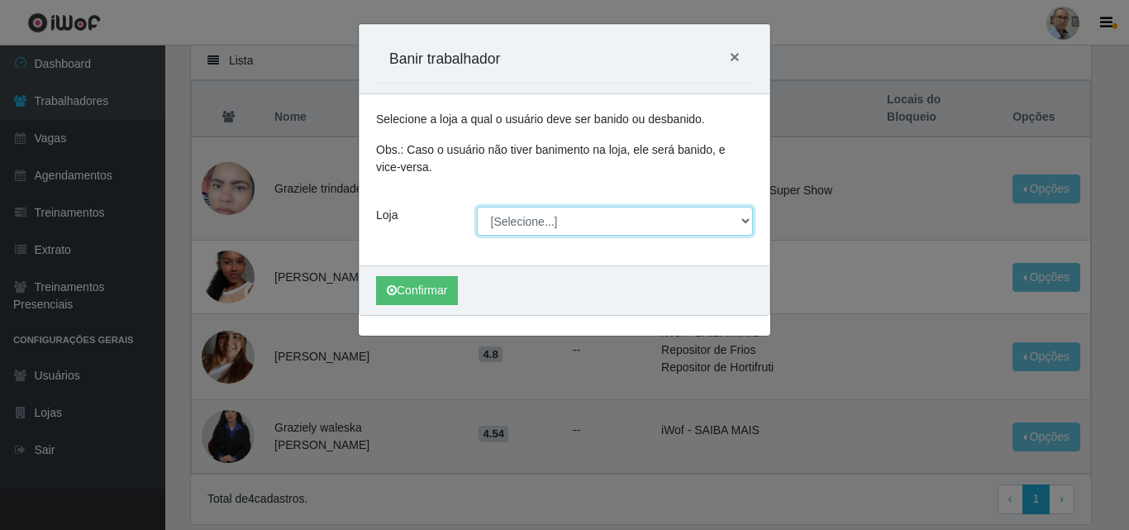
click at [539, 229] on select "[Selecione...] Mar Vermelho - Loja 04" at bounding box center [615, 221] width 277 height 29
select select "251"
click at [477, 207] on select "[Selecione...] Mar Vermelho - Loja 04" at bounding box center [615, 221] width 277 height 29
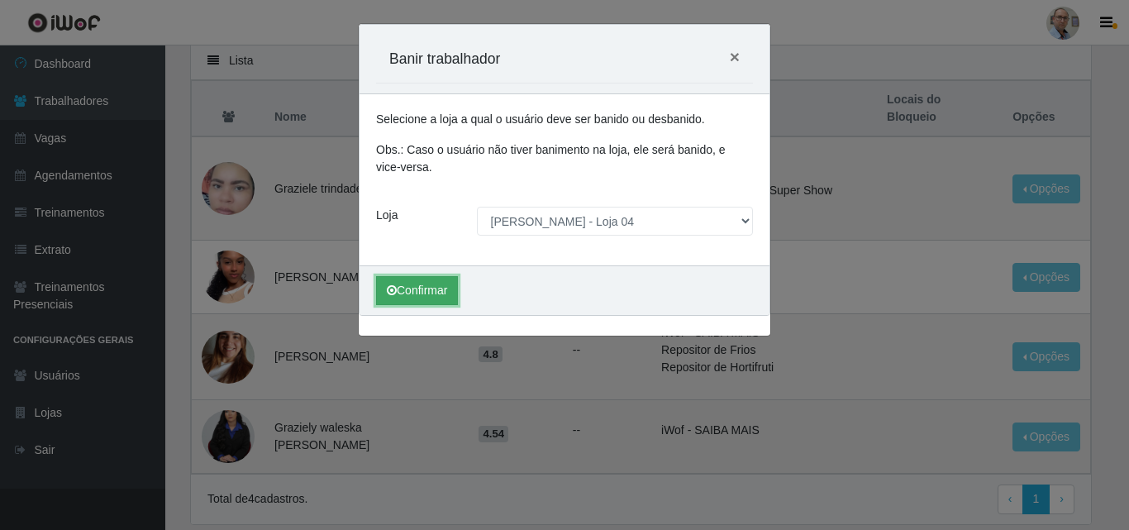
click at [427, 293] on button "Confirmar" at bounding box center [417, 290] width 82 height 29
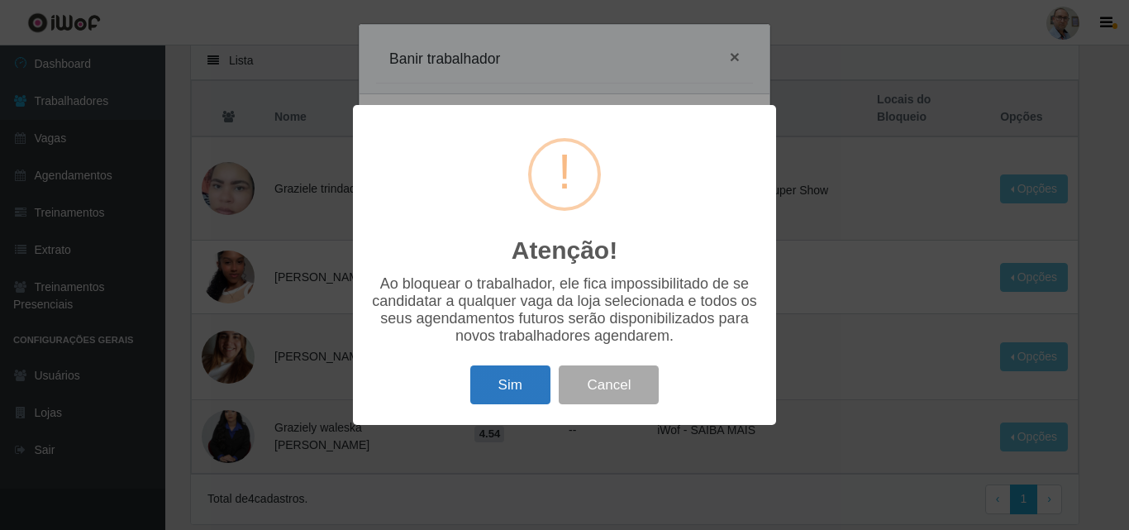
click at [477, 381] on button "Sim" at bounding box center [510, 384] width 80 height 39
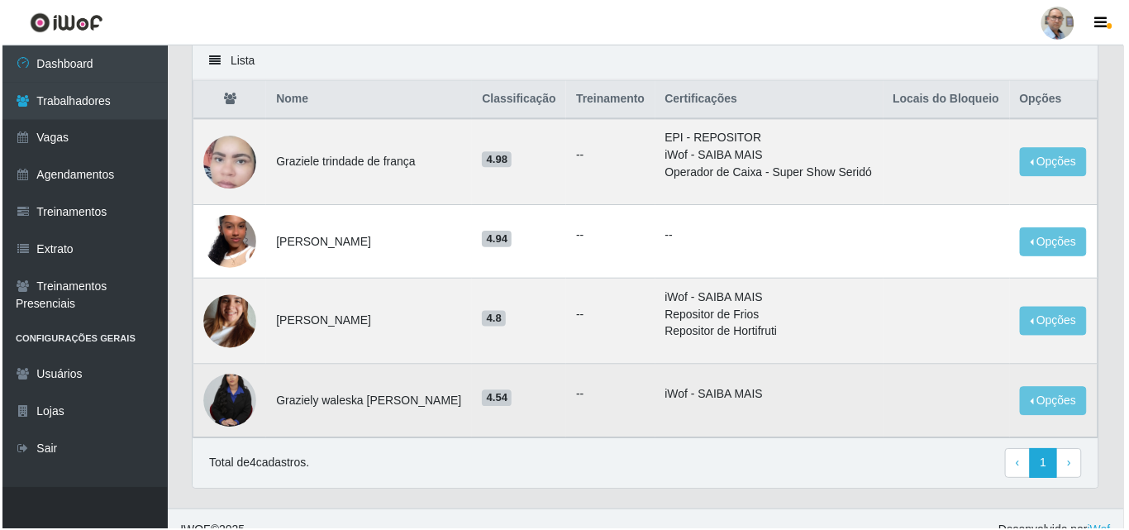
scroll to position [0, 0]
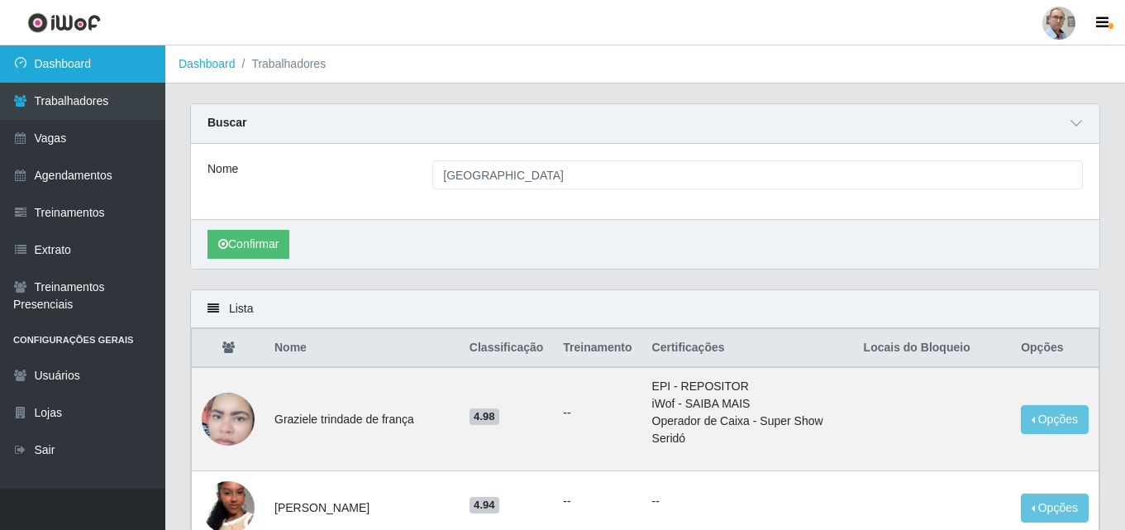
click at [58, 67] on link "Dashboard" at bounding box center [82, 63] width 165 height 37
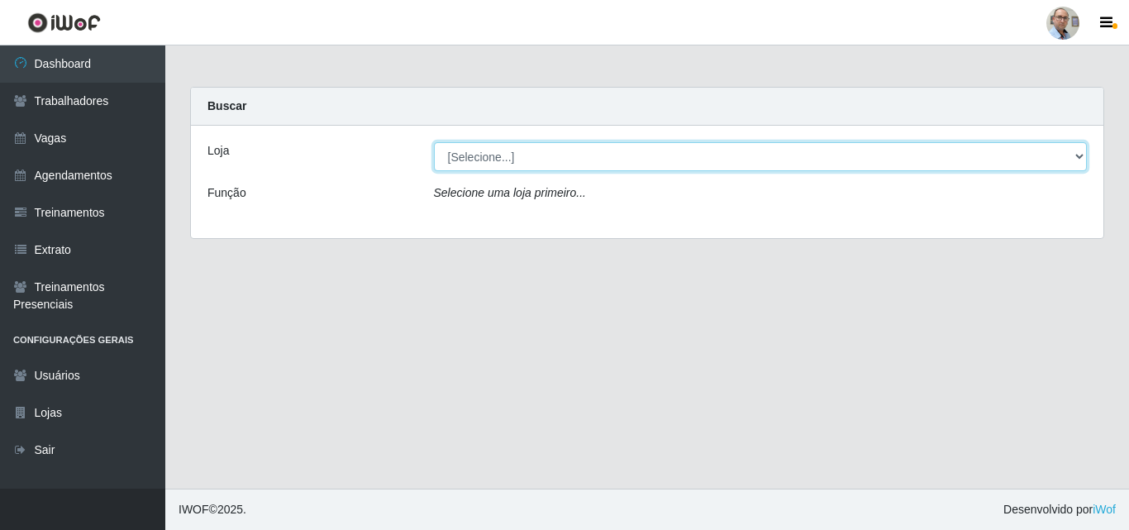
click at [526, 158] on select "[Selecione...] Mar Vermelho - Loja 04" at bounding box center [761, 156] width 654 height 29
select select "251"
click at [434, 142] on select "[Selecione...] Mar Vermelho - Loja 04" at bounding box center [761, 156] width 654 height 29
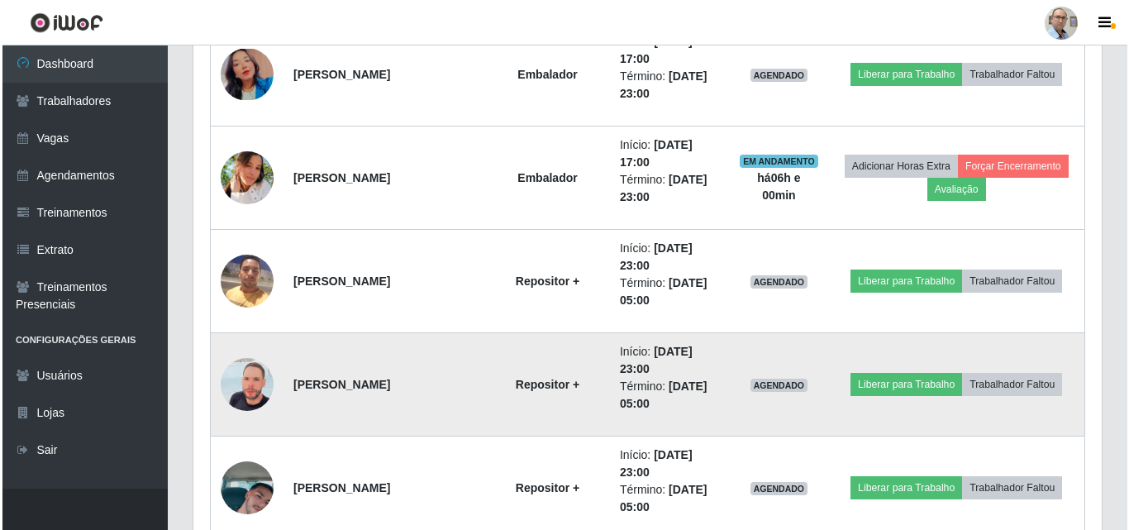
scroll to position [1240, 0]
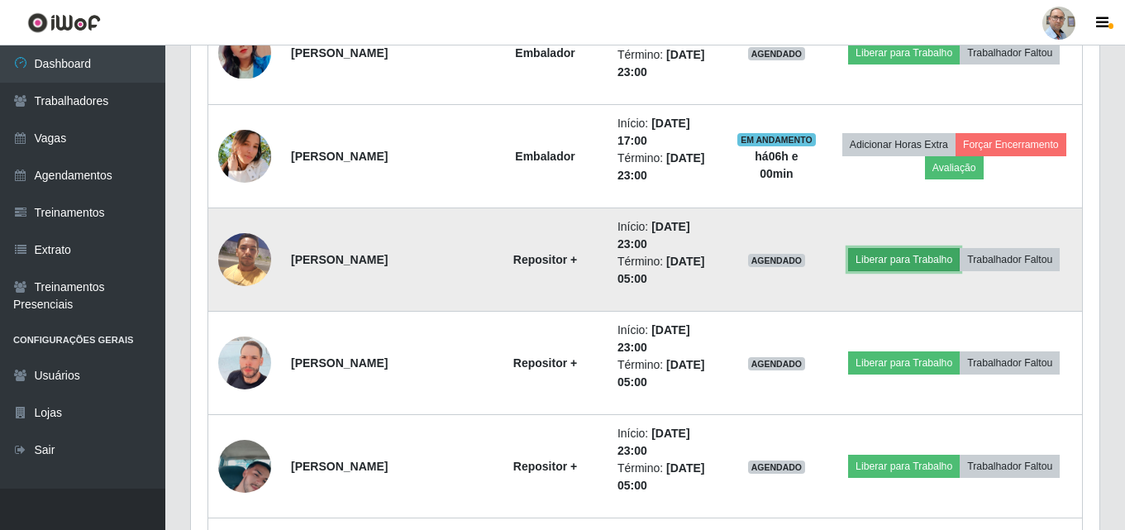
click at [901, 258] on button "Liberar para Trabalho" at bounding box center [904, 259] width 112 height 23
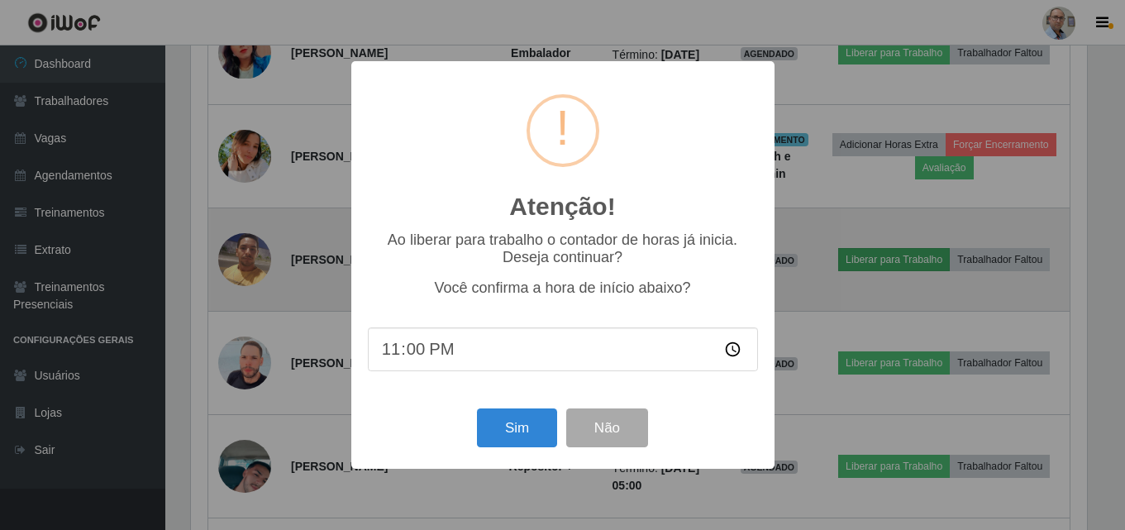
scroll to position [343, 900]
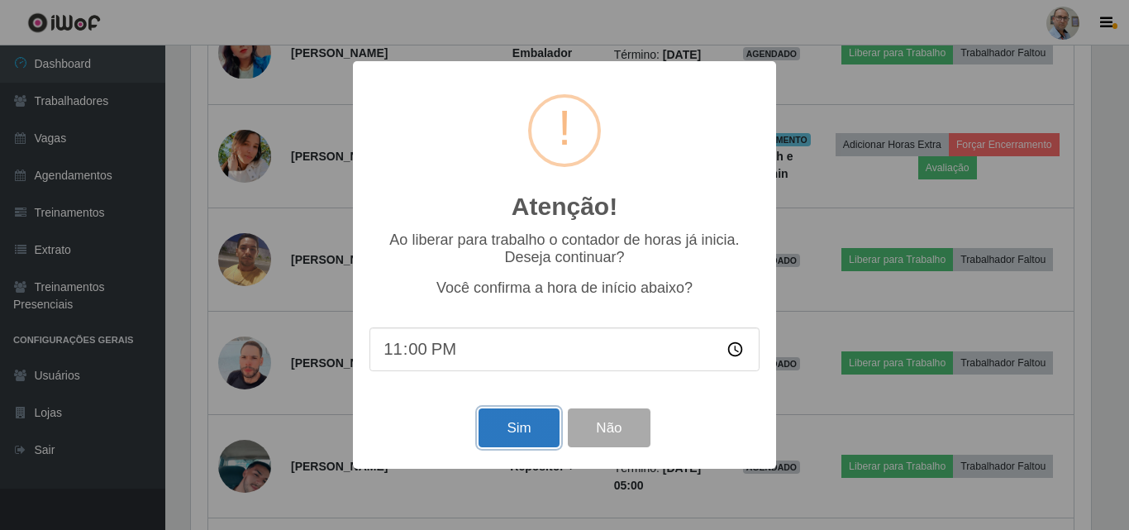
click at [517, 431] on button "Sim" at bounding box center [519, 427] width 80 height 39
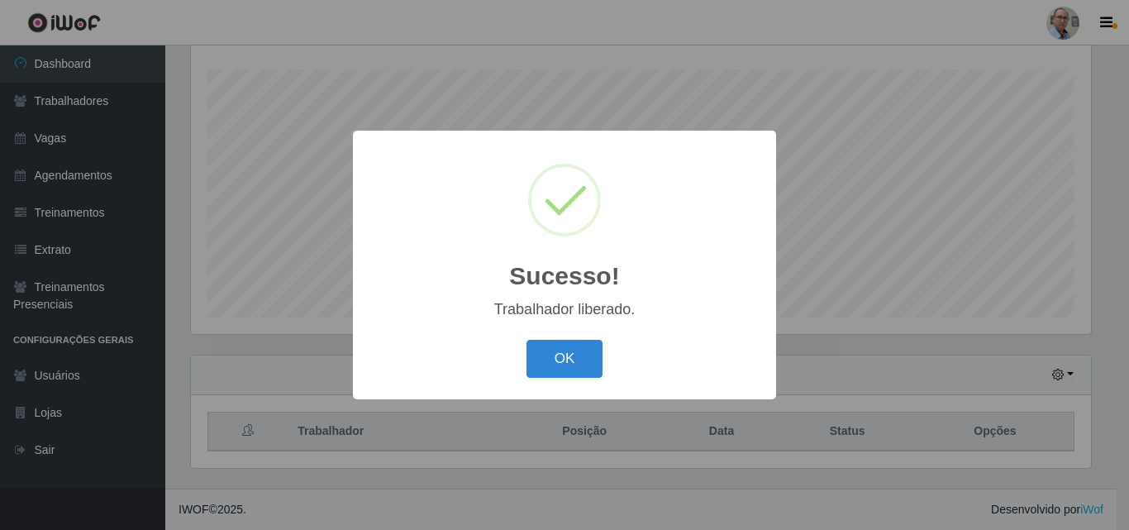
drag, startPoint x: 563, startPoint y: 353, endPoint x: 665, endPoint y: 308, distance: 111.4
click at [563, 352] on button "OK" at bounding box center [565, 359] width 77 height 39
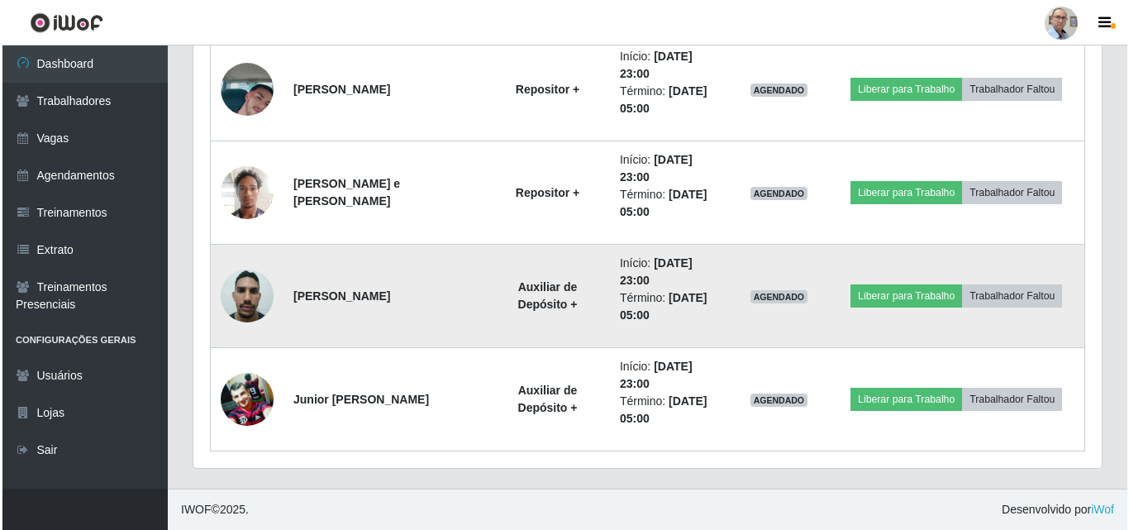
scroll to position [1534, 0]
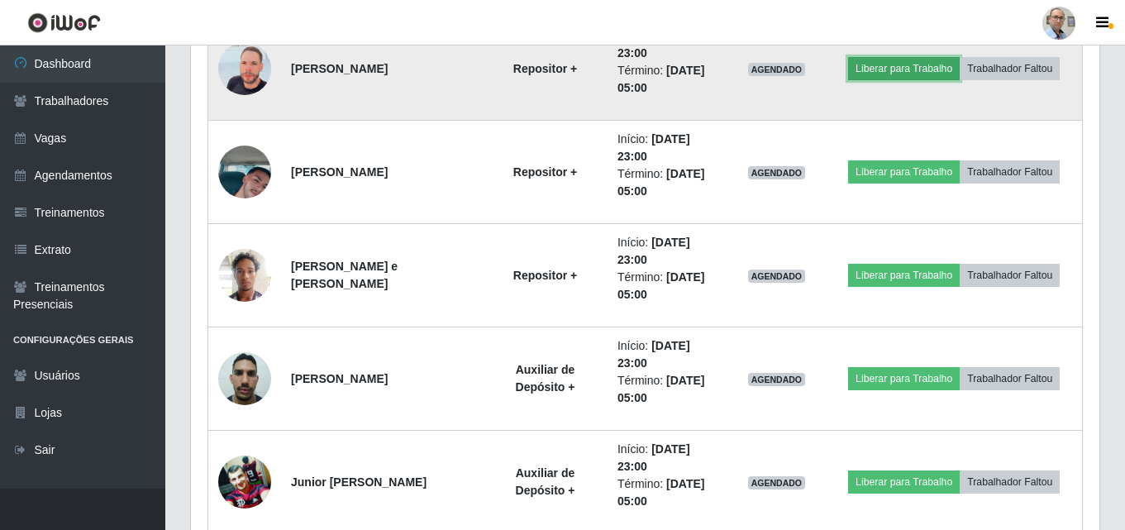
click at [899, 69] on button "Liberar para Trabalho" at bounding box center [904, 68] width 112 height 23
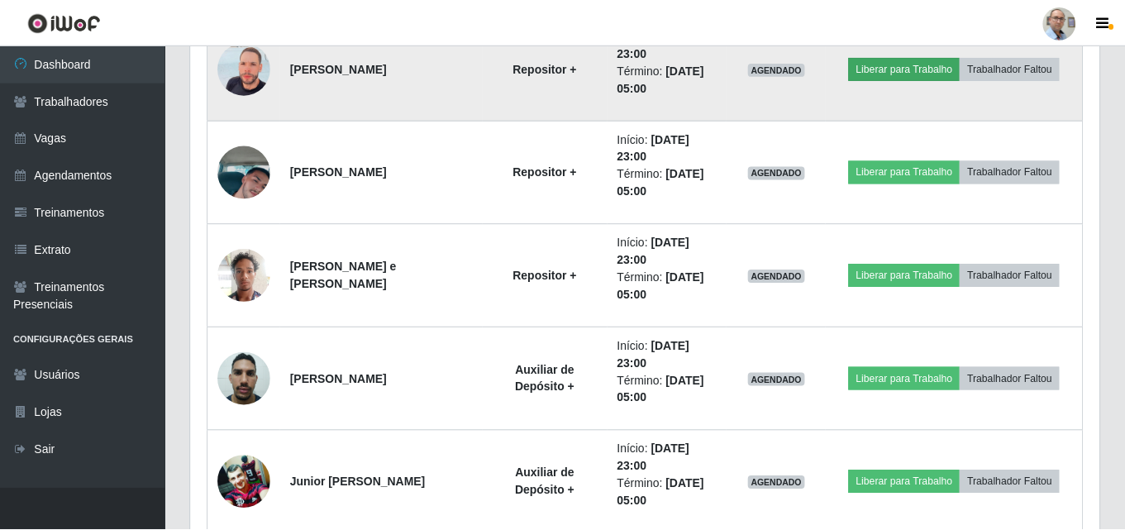
scroll to position [343, 900]
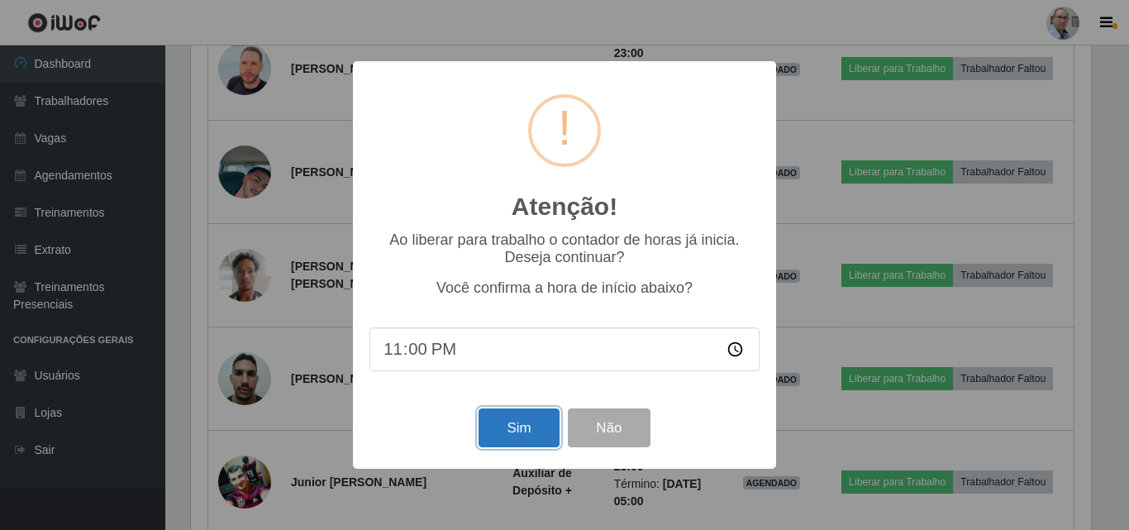
click at [526, 437] on button "Sim" at bounding box center [519, 427] width 80 height 39
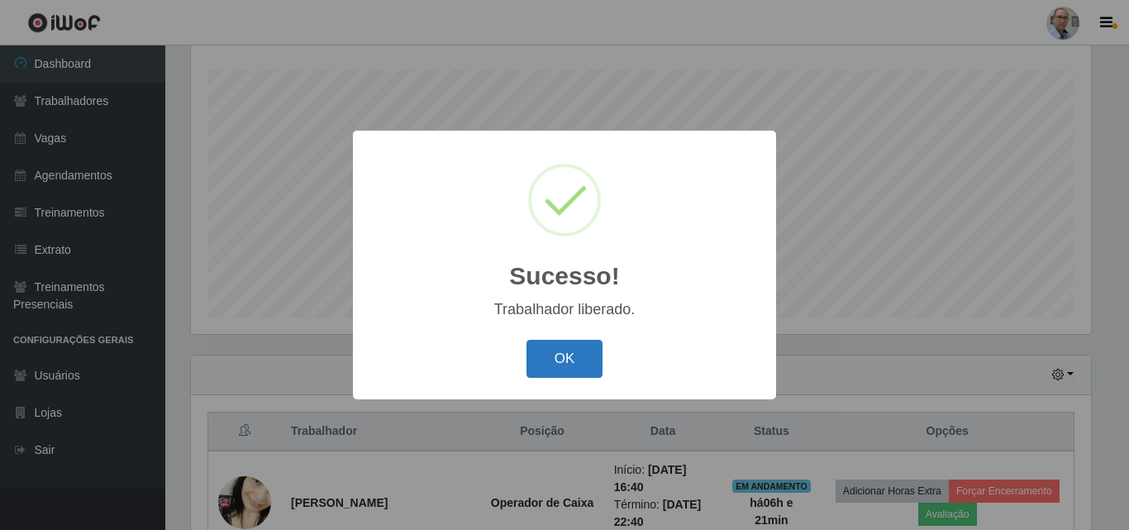
click at [551, 371] on button "OK" at bounding box center [565, 359] width 77 height 39
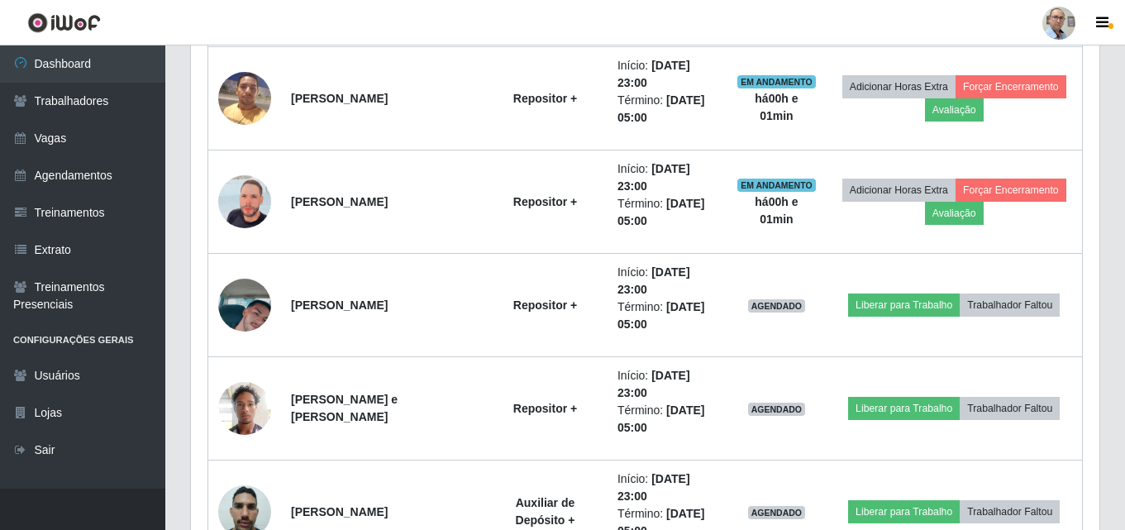
scroll to position [1431, 0]
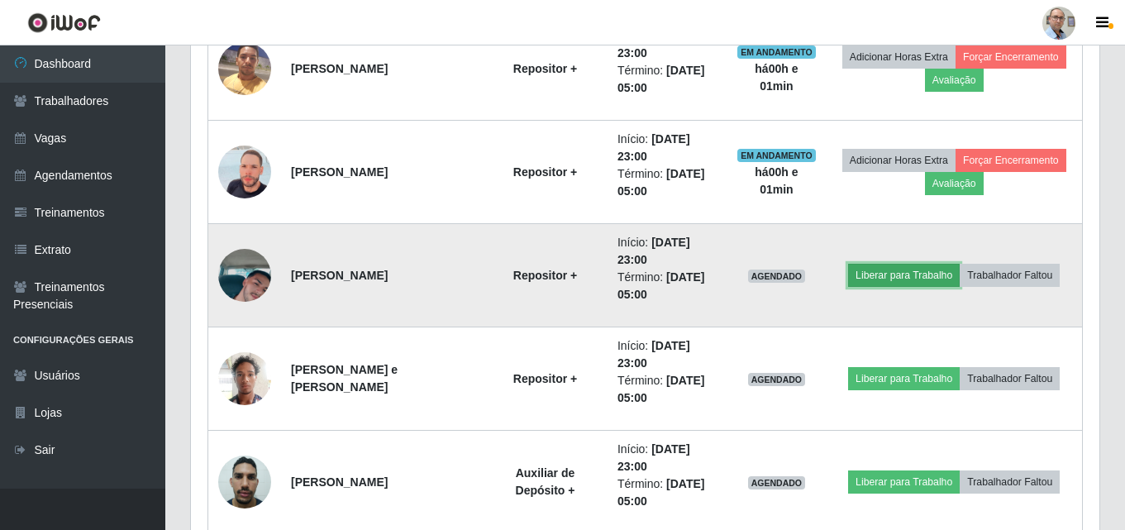
click at [891, 272] on button "Liberar para Trabalho" at bounding box center [904, 275] width 112 height 23
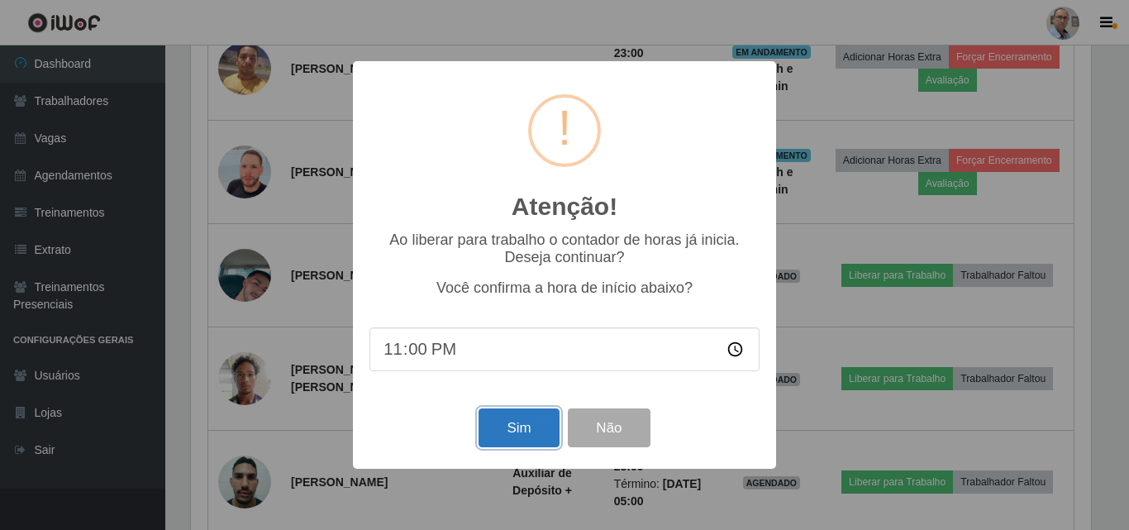
click at [514, 428] on button "Sim" at bounding box center [519, 427] width 80 height 39
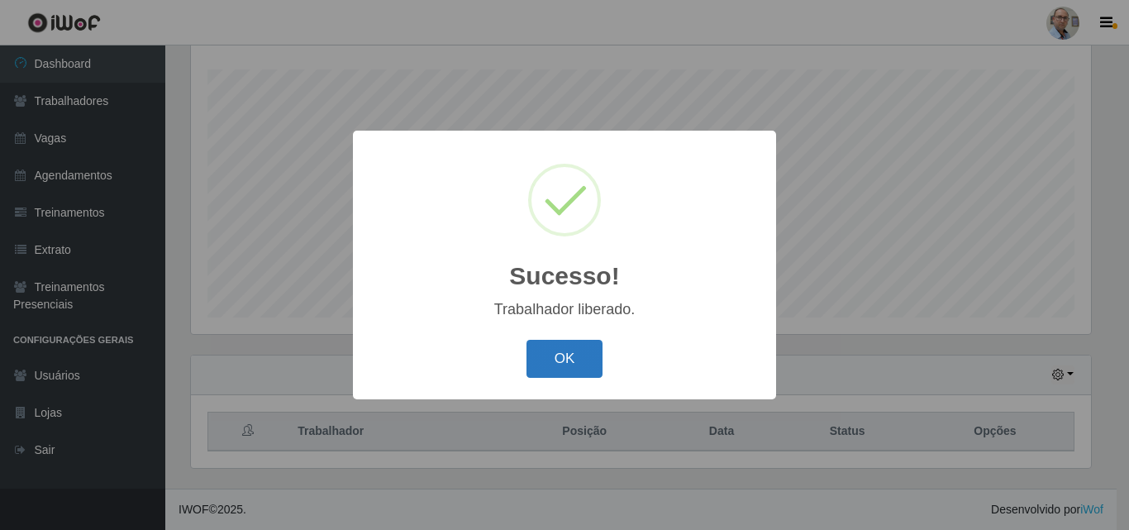
click at [575, 343] on button "OK" at bounding box center [565, 359] width 77 height 39
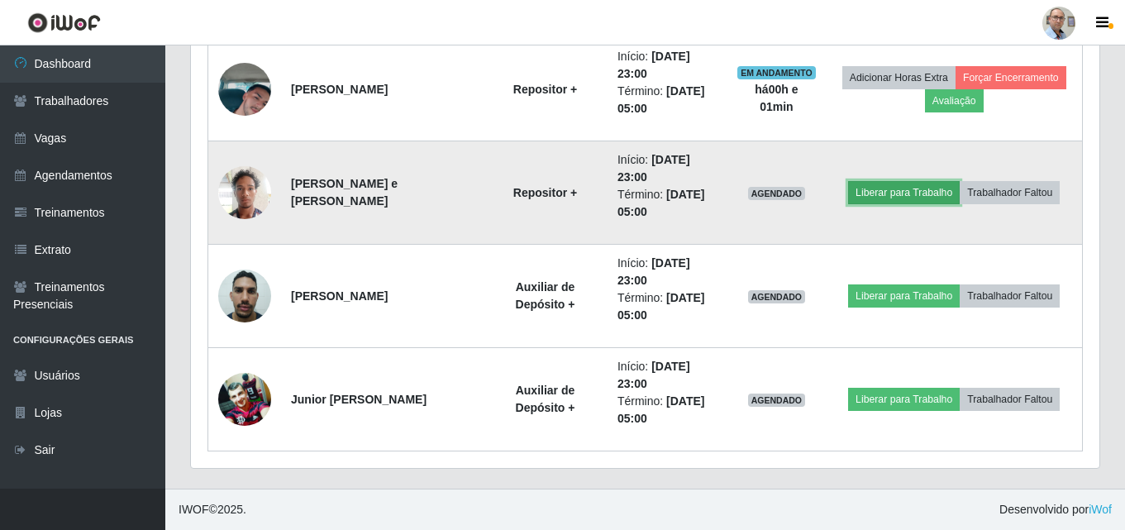
click at [880, 193] on button "Liberar para Trabalho" at bounding box center [904, 192] width 112 height 23
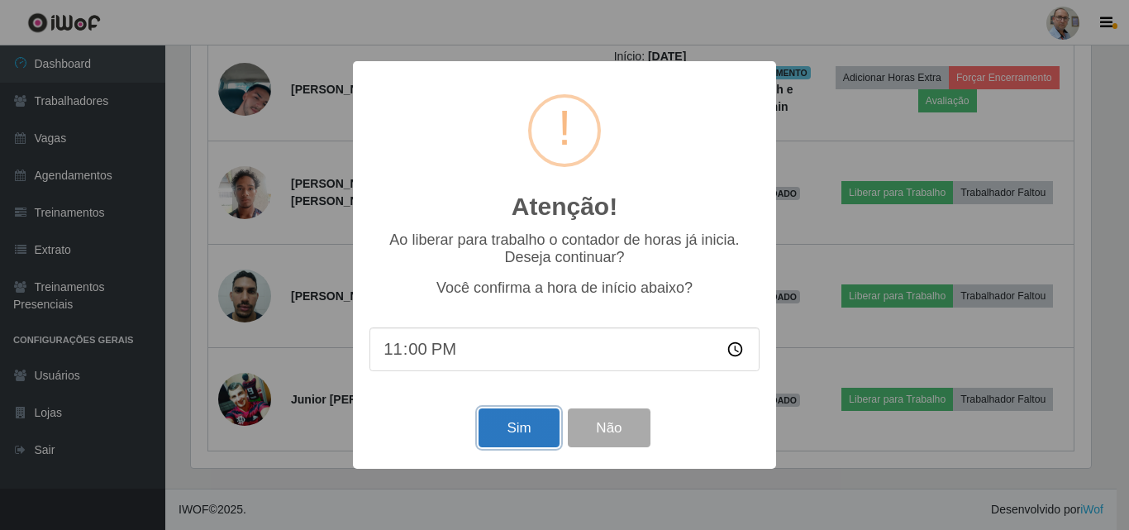
click at [511, 438] on button "Sim" at bounding box center [519, 427] width 80 height 39
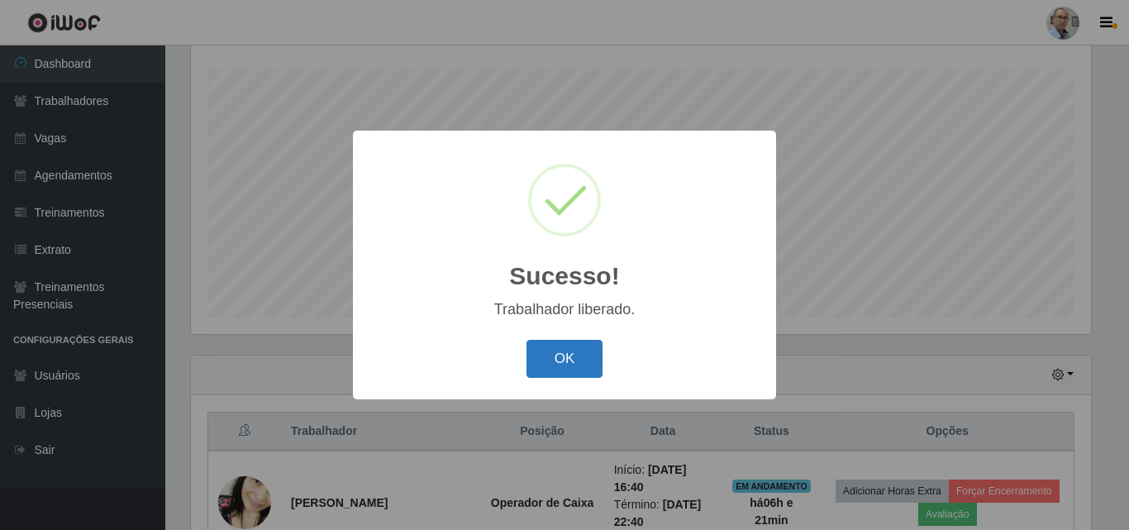
click at [549, 372] on button "OK" at bounding box center [565, 359] width 77 height 39
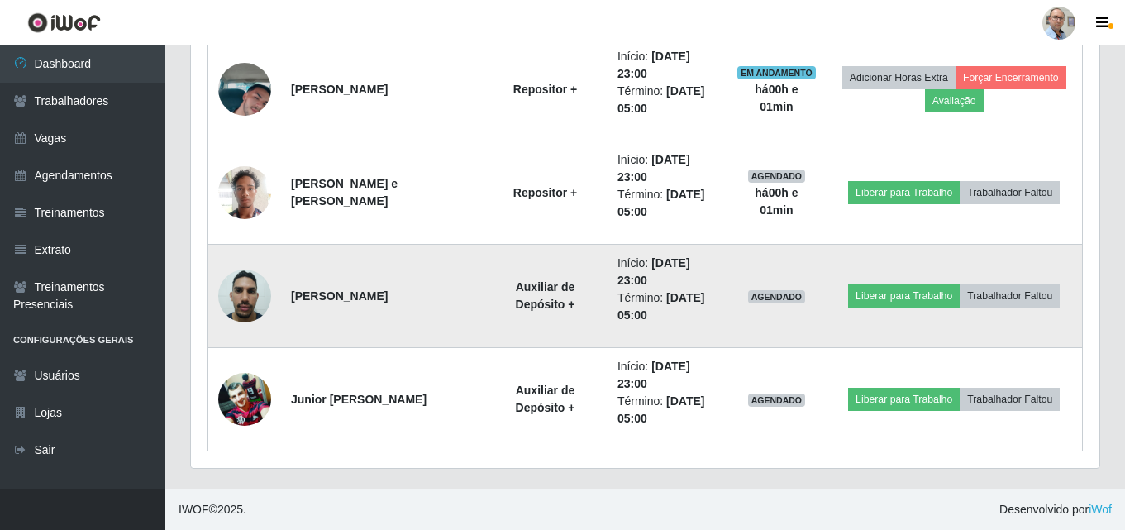
click at [893, 308] on td "Liberar para Trabalho Trabalhador Faltou" at bounding box center [954, 296] width 256 height 103
click at [885, 297] on button "Liberar para Trabalho" at bounding box center [904, 295] width 112 height 23
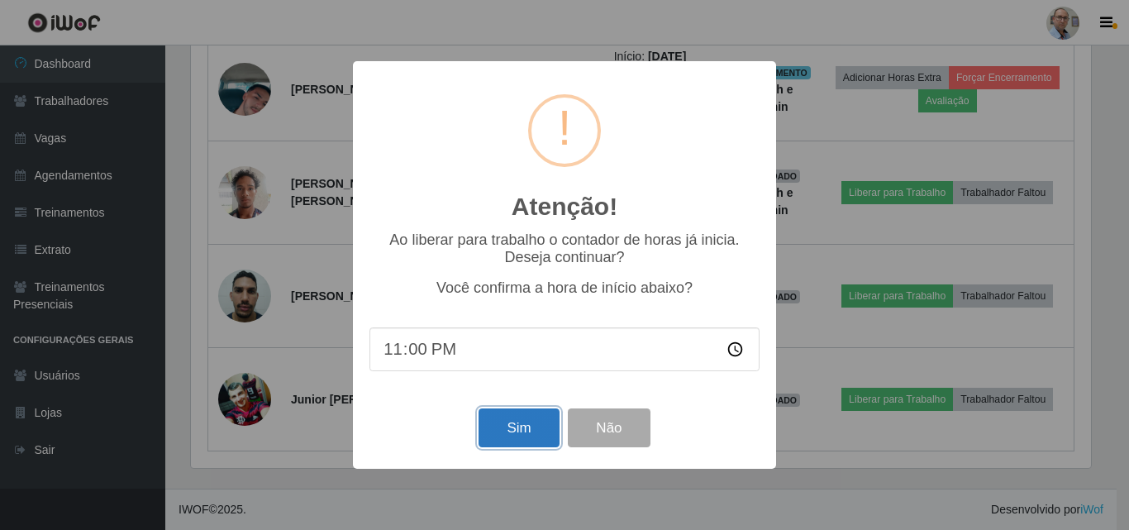
click at [513, 422] on button "Sim" at bounding box center [519, 427] width 80 height 39
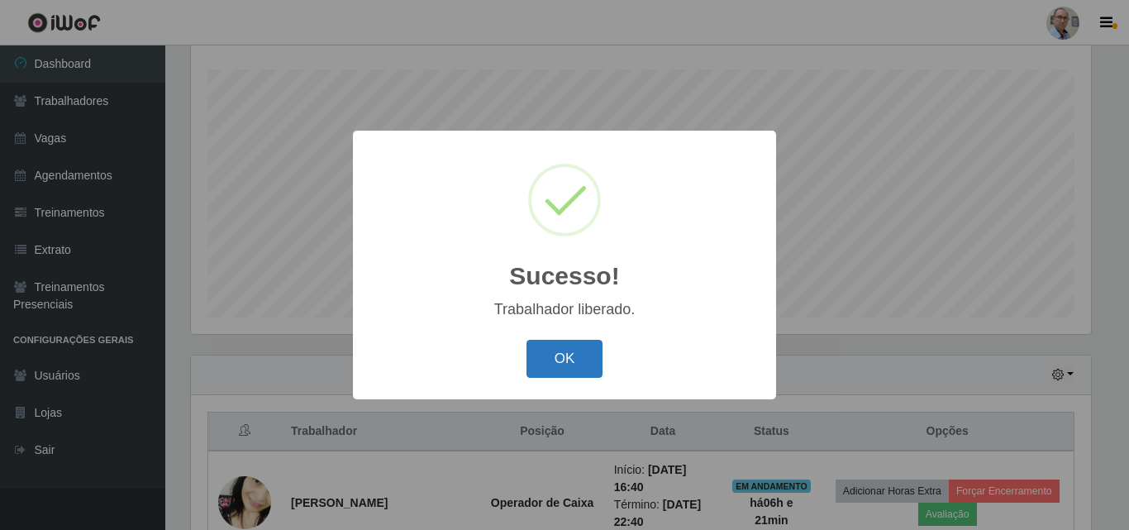
click at [551, 360] on button "OK" at bounding box center [565, 359] width 77 height 39
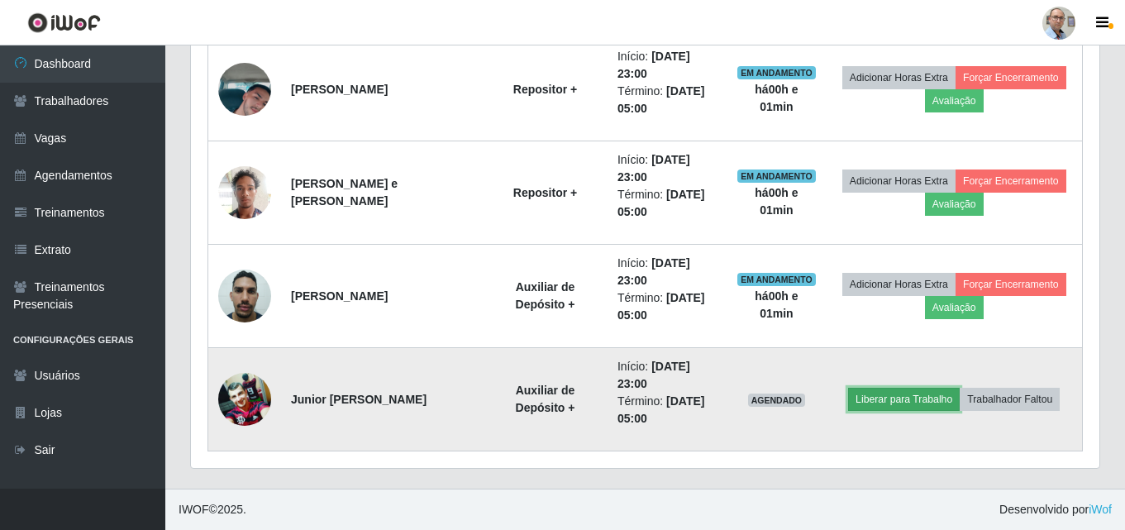
click at [899, 398] on button "Liberar para Trabalho" at bounding box center [904, 399] width 112 height 23
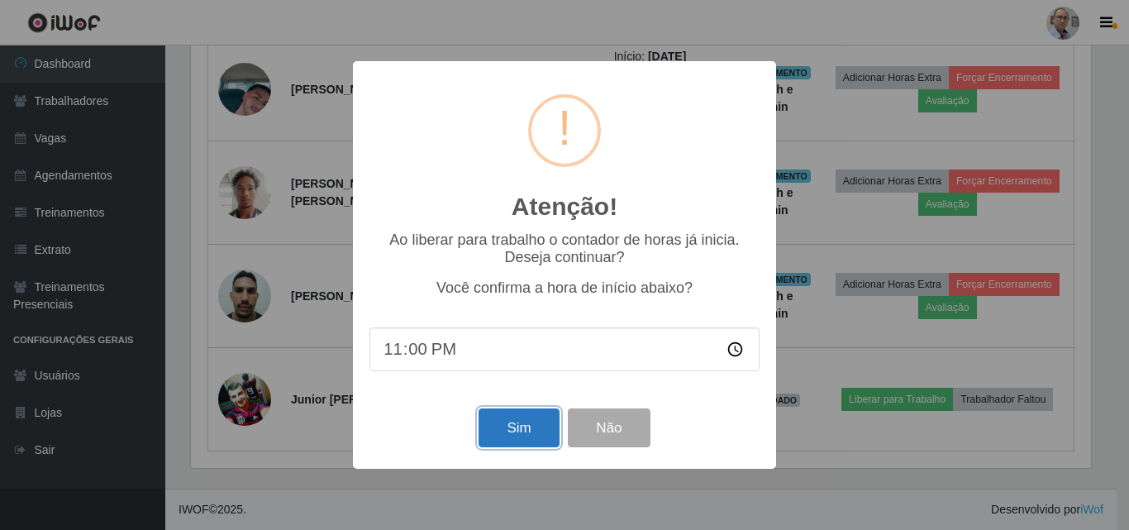
click at [518, 429] on button "Sim" at bounding box center [519, 427] width 80 height 39
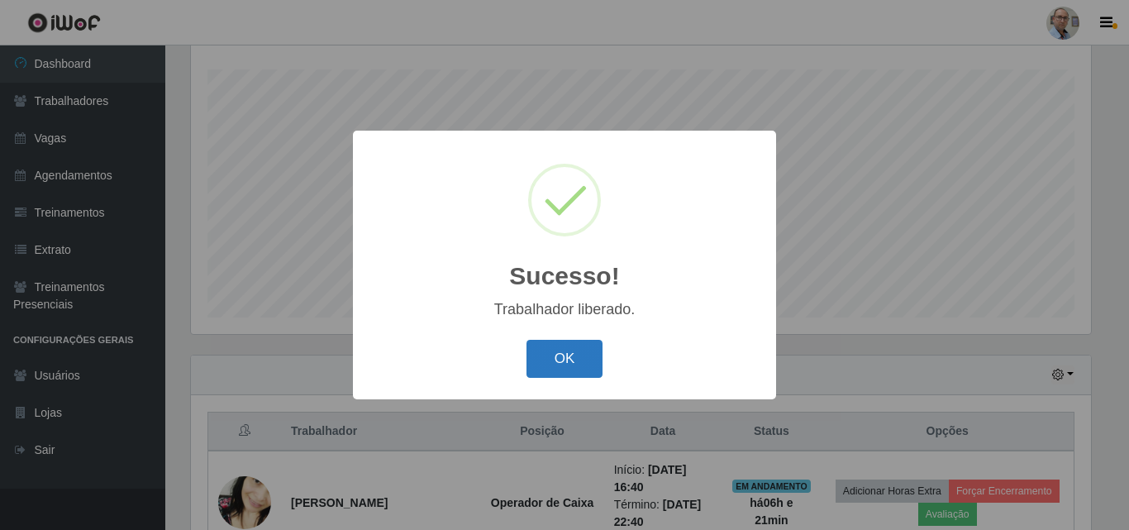
click at [555, 358] on button "OK" at bounding box center [565, 359] width 77 height 39
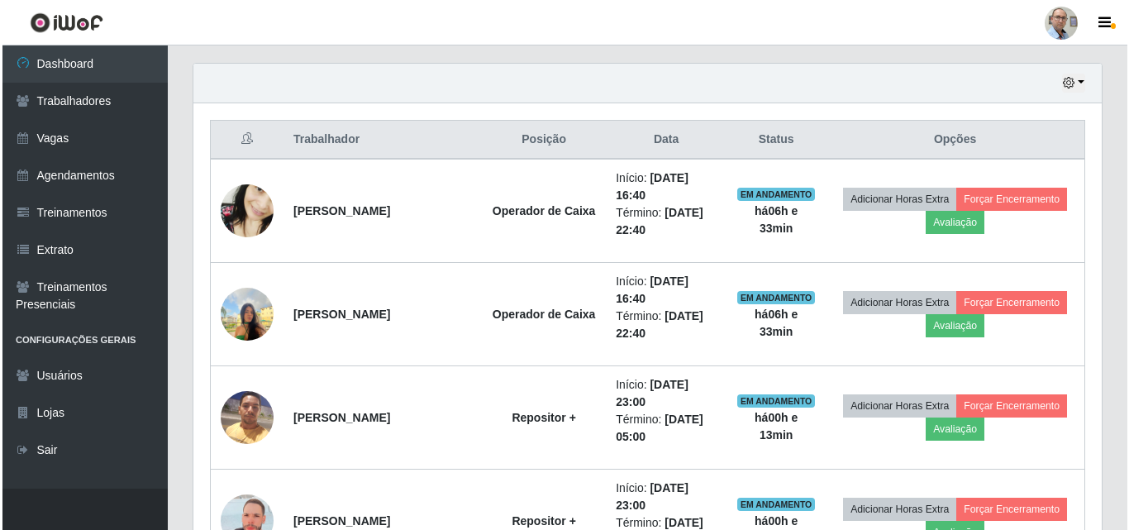
scroll to position [522, 0]
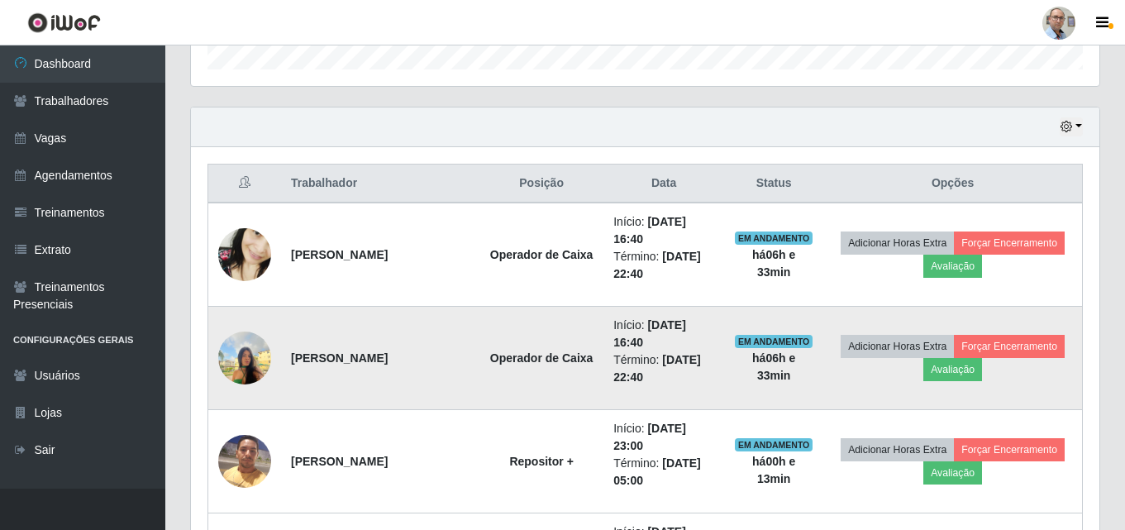
click at [234, 352] on img at bounding box center [244, 357] width 53 height 70
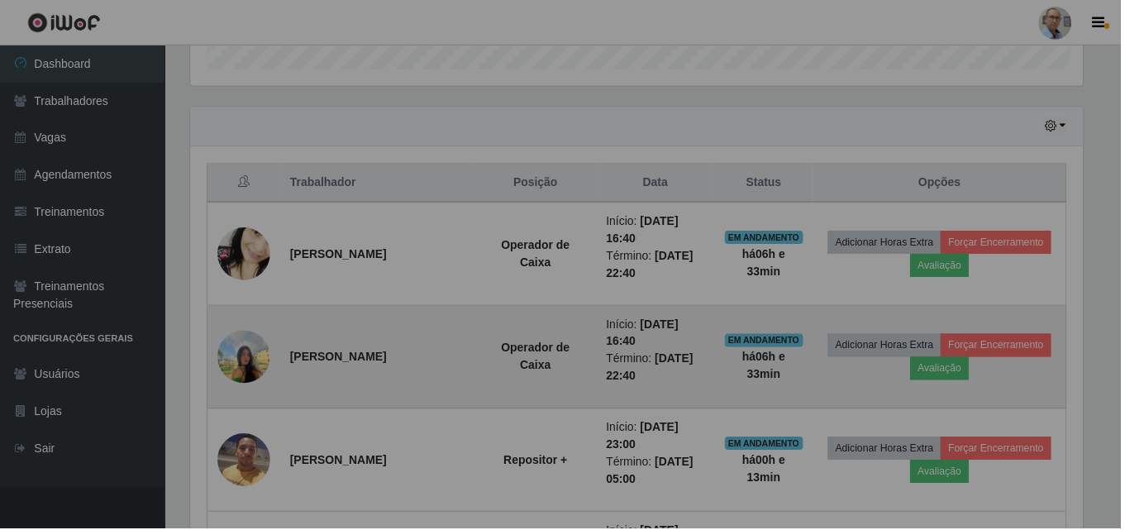
scroll to position [343, 908]
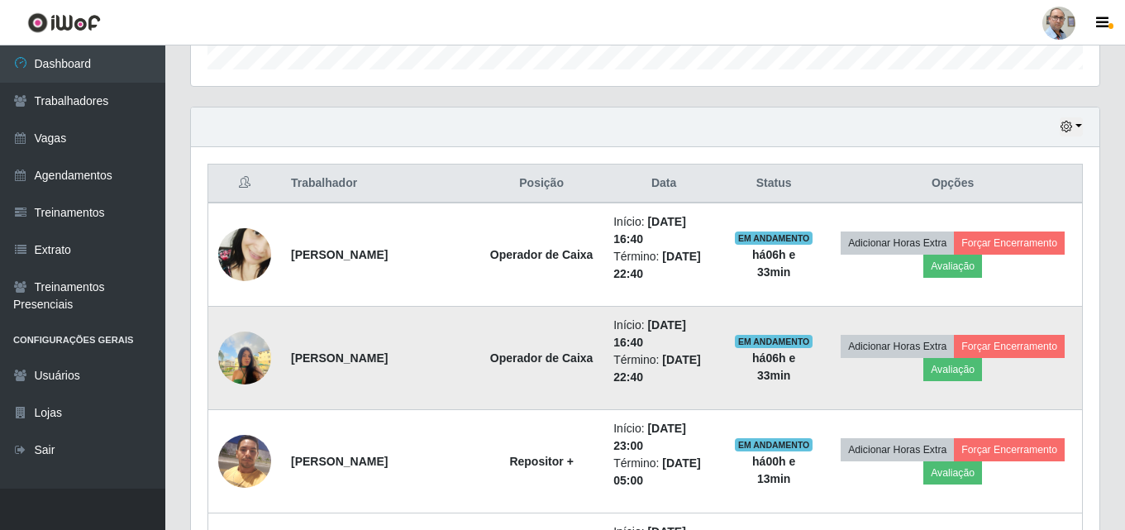
click at [234, 352] on img at bounding box center [244, 357] width 53 height 70
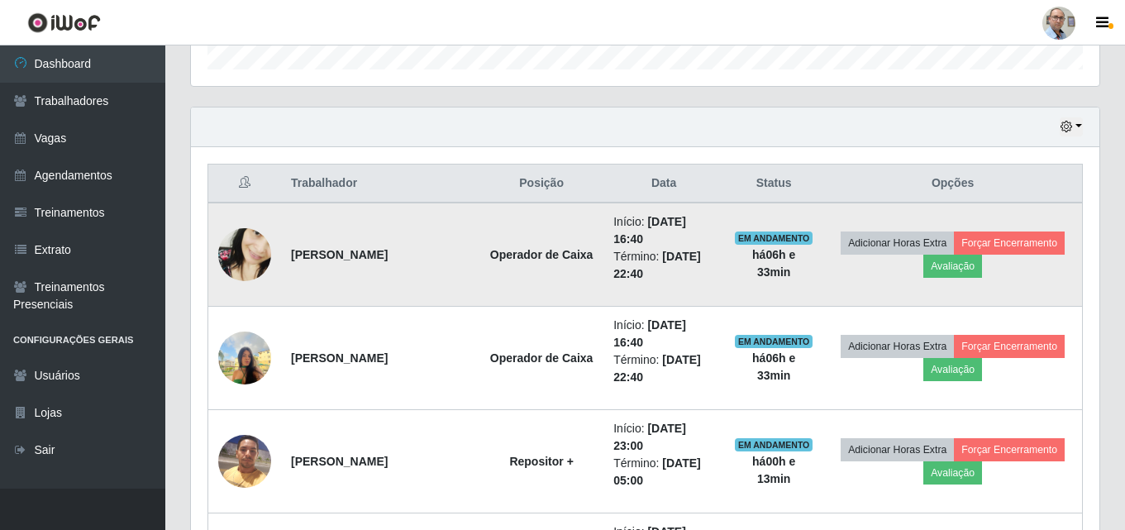
click at [244, 254] on img at bounding box center [244, 255] width 53 height 115
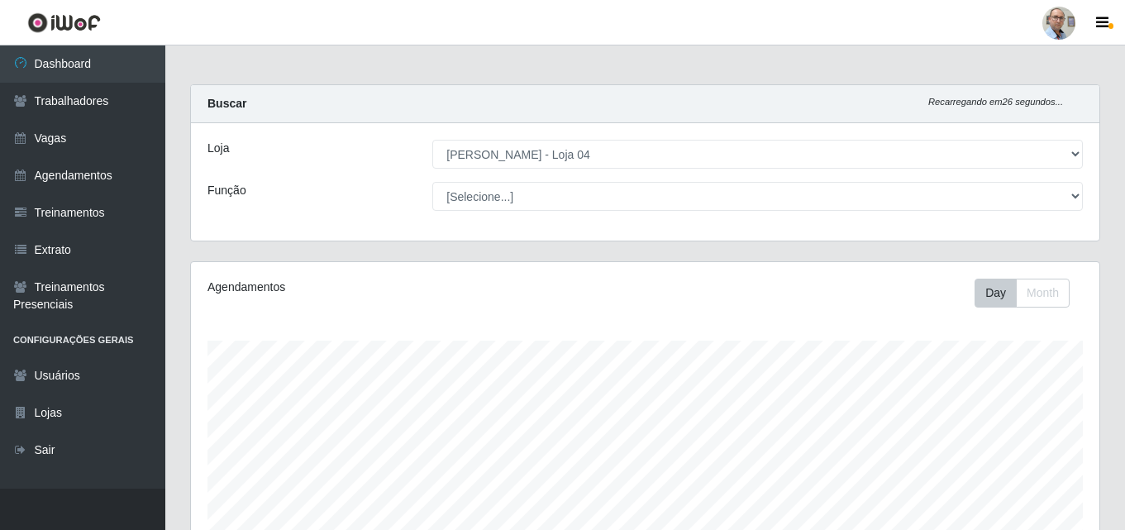
scroll to position [0, 0]
